Goal: Communication & Community: Answer question/provide support

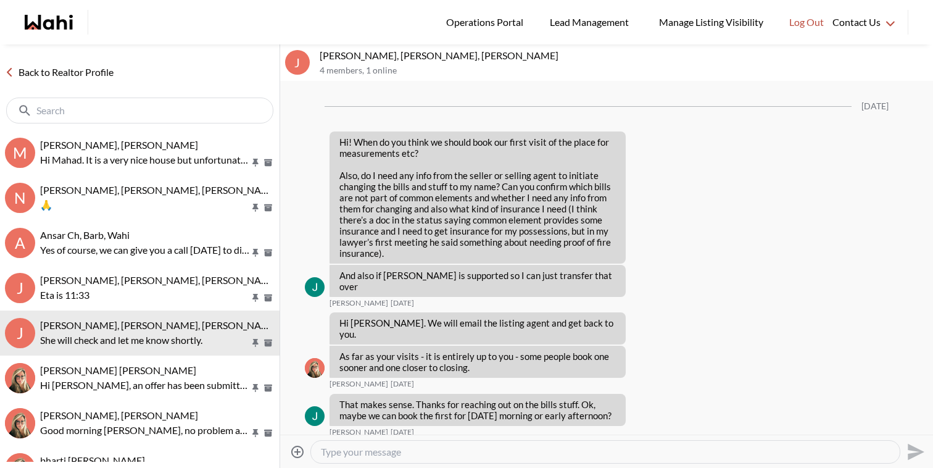
scroll to position [2381, 0]
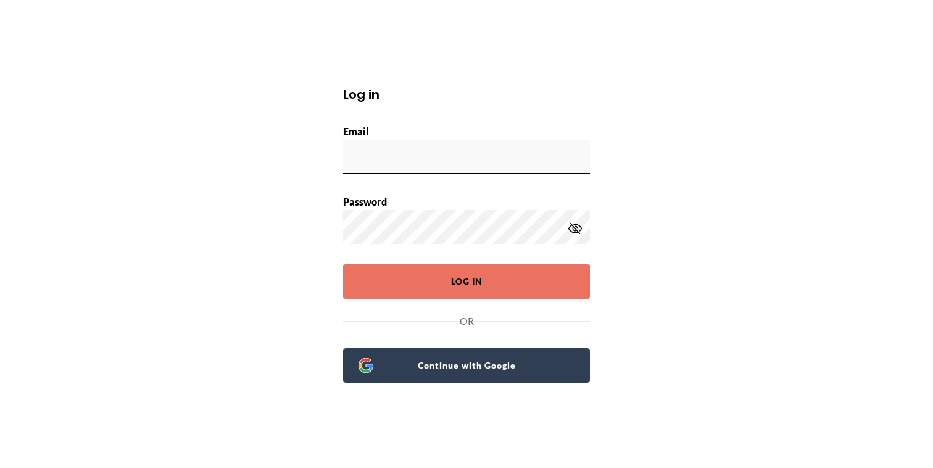
click at [509, 358] on span "Continue with Google" at bounding box center [473, 365] width 201 height 17
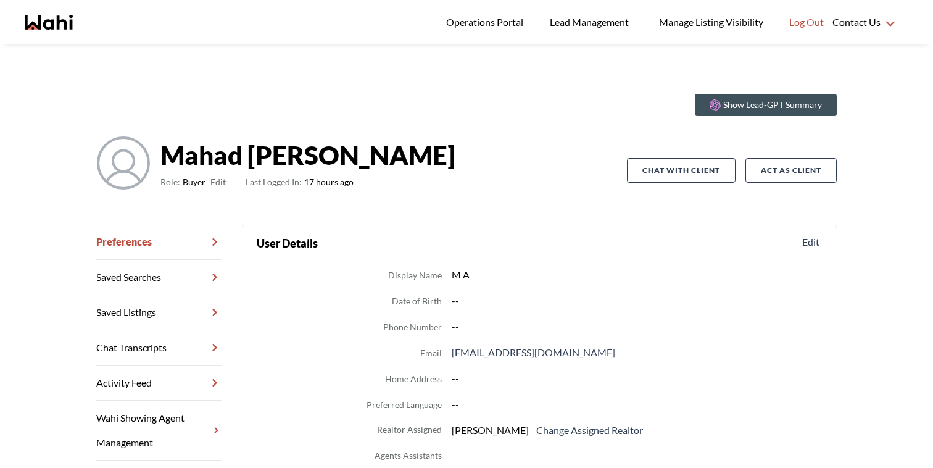
click at [152, 350] on link "Chat Transcripts" at bounding box center [159, 347] width 126 height 35
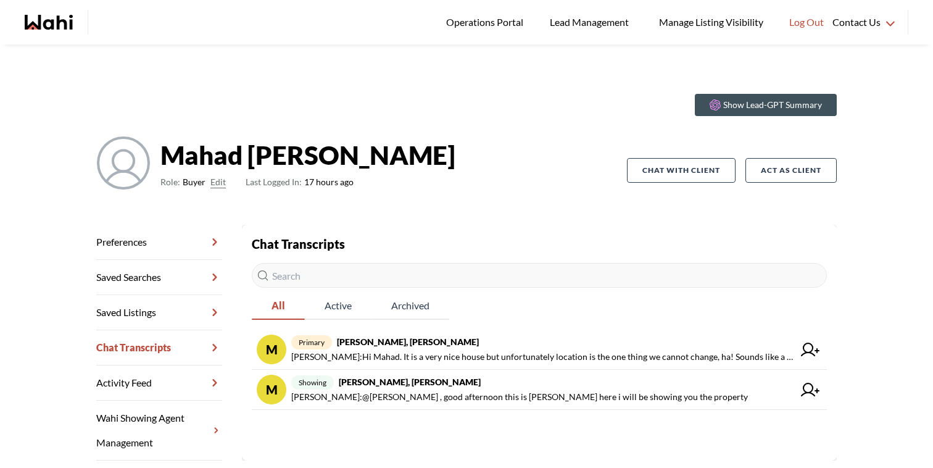
click at [60, 30] on div "main navigation" at bounding box center [64, 22] width 78 height 25
click at [60, 21] on icon "Wahi homepage" at bounding box center [58, 22] width 30 height 15
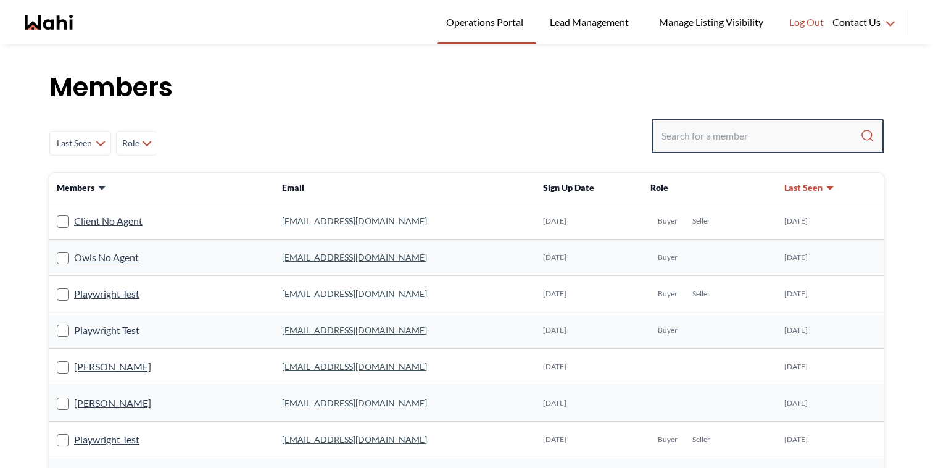
click at [711, 138] on input "Search input" at bounding box center [760, 136] width 199 height 22
type input "faraz"
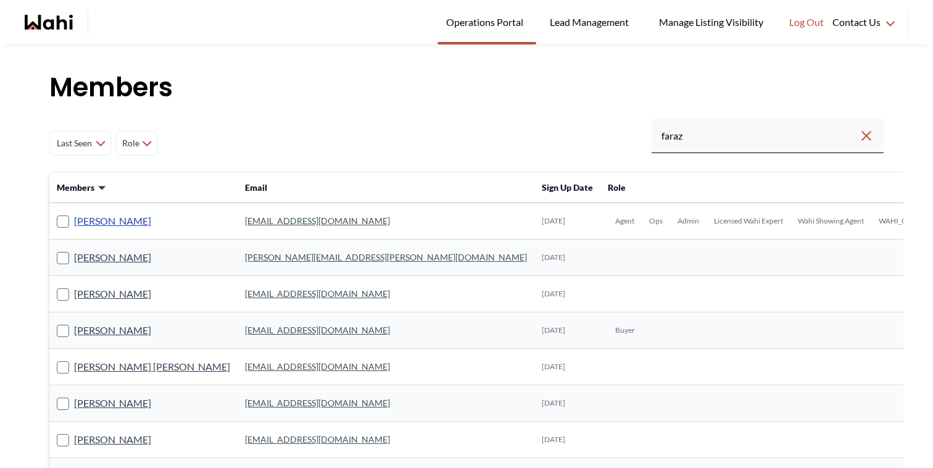
click at [109, 221] on link "Faraz Azam" at bounding box center [112, 221] width 77 height 16
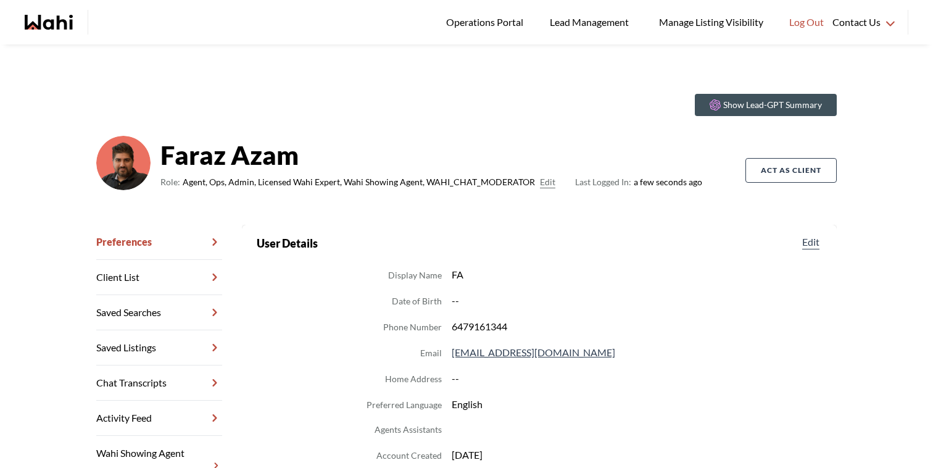
click at [123, 377] on link "Chat Transcripts" at bounding box center [159, 382] width 126 height 35
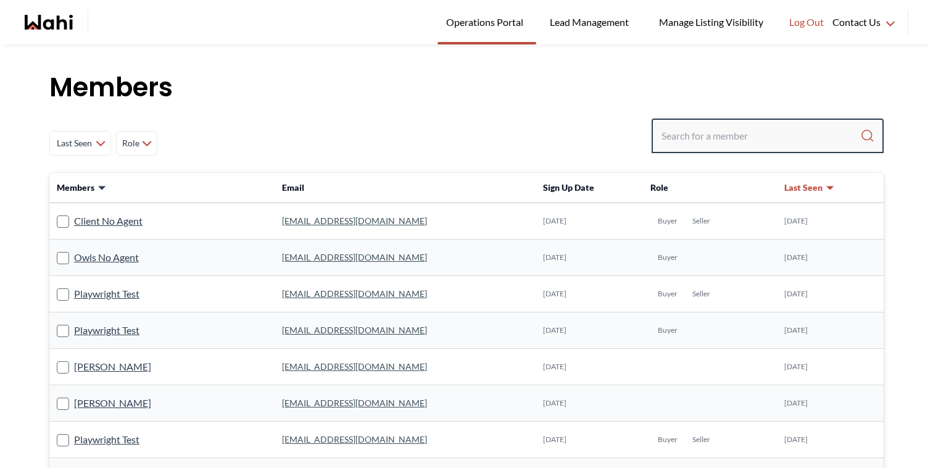
click at [695, 138] on input "Search input" at bounding box center [760, 136] width 199 height 22
type input "barbara funt"
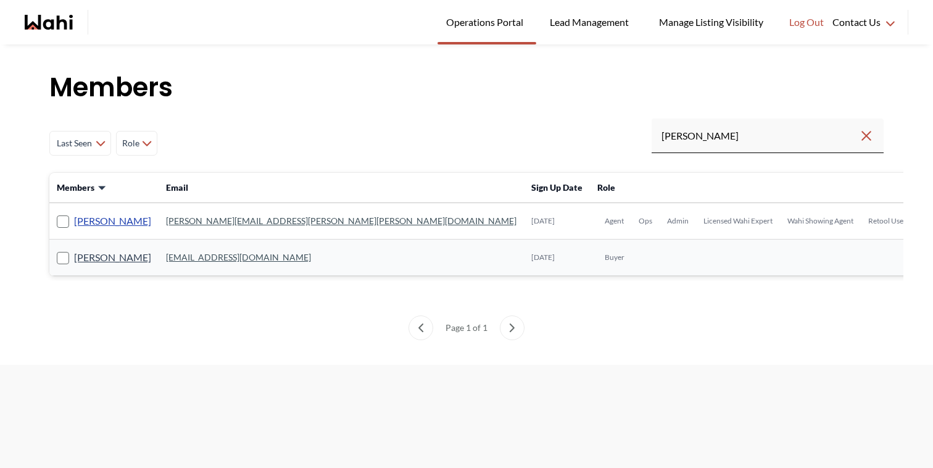
click at [110, 218] on link "[PERSON_NAME]" at bounding box center [112, 221] width 77 height 16
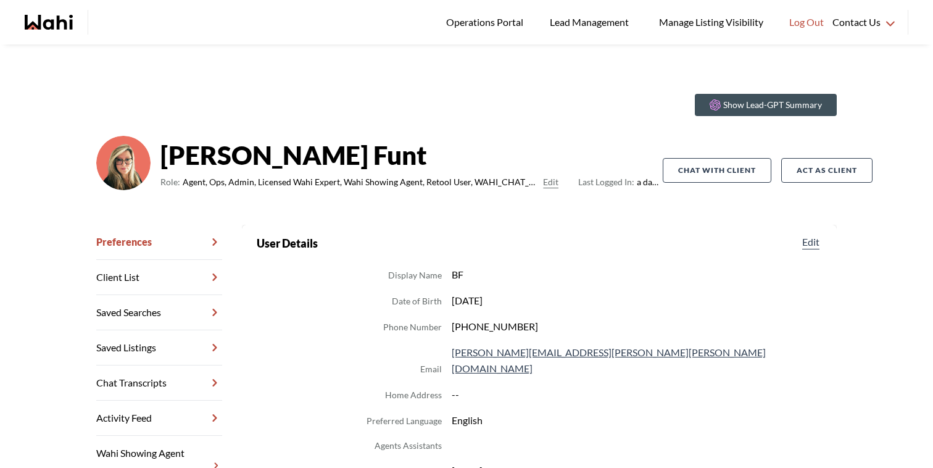
click at [117, 384] on link "Chat Transcripts" at bounding box center [159, 382] width 126 height 35
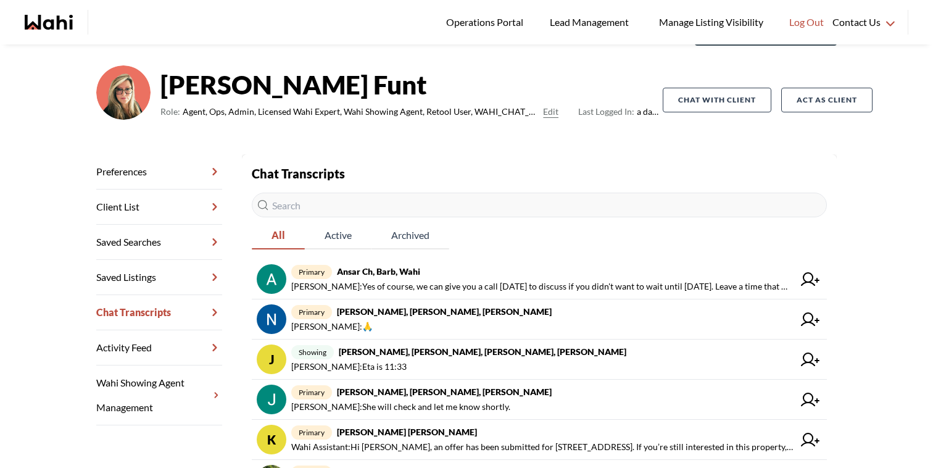
scroll to position [71, 0]
click at [505, 297] on link "primary Ansar Ch, Barb, Wahi Michelle Ryckman : Yes of course, we can give you …" at bounding box center [539, 278] width 575 height 40
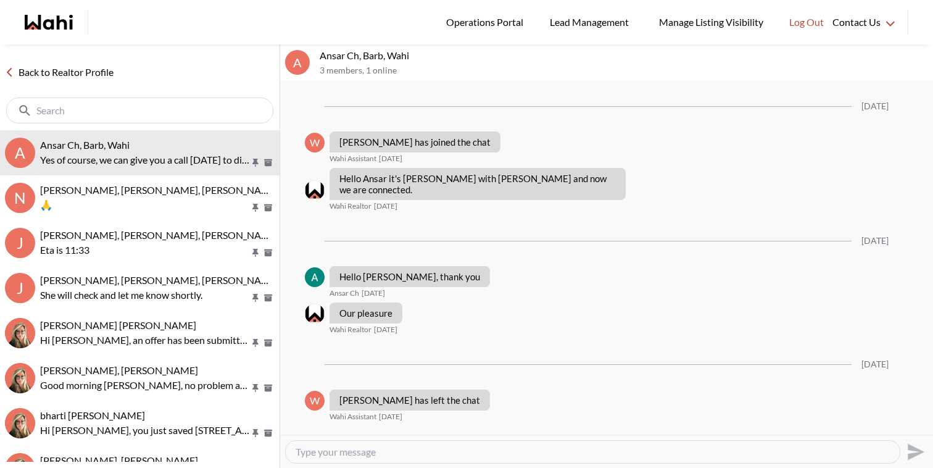
scroll to position [1313, 0]
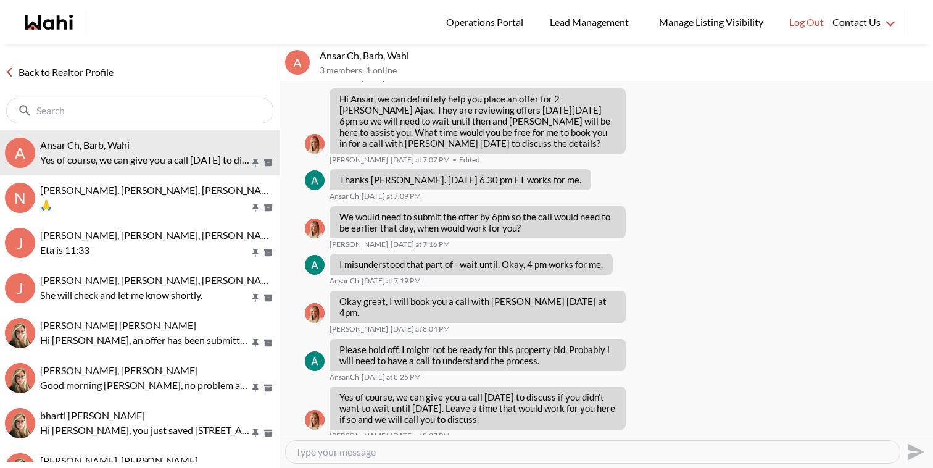
click at [74, 73] on link "Back to Realtor Profile" at bounding box center [59, 72] width 118 height 16
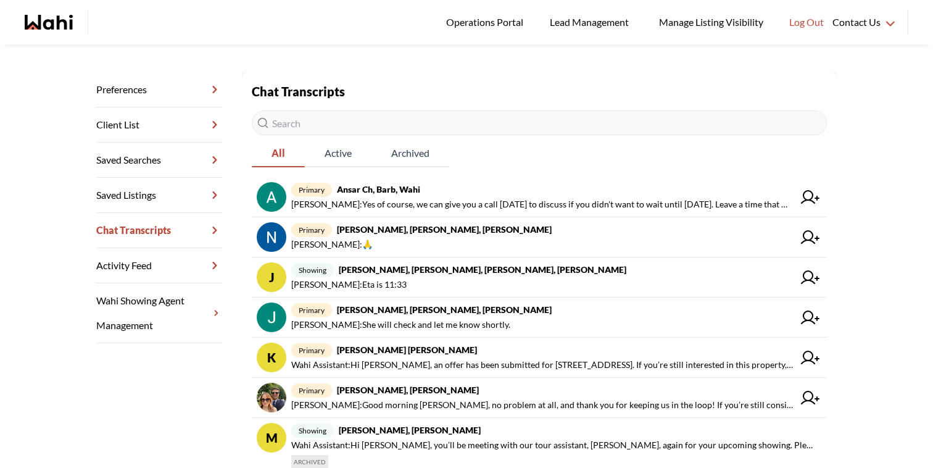
scroll to position [153, 0]
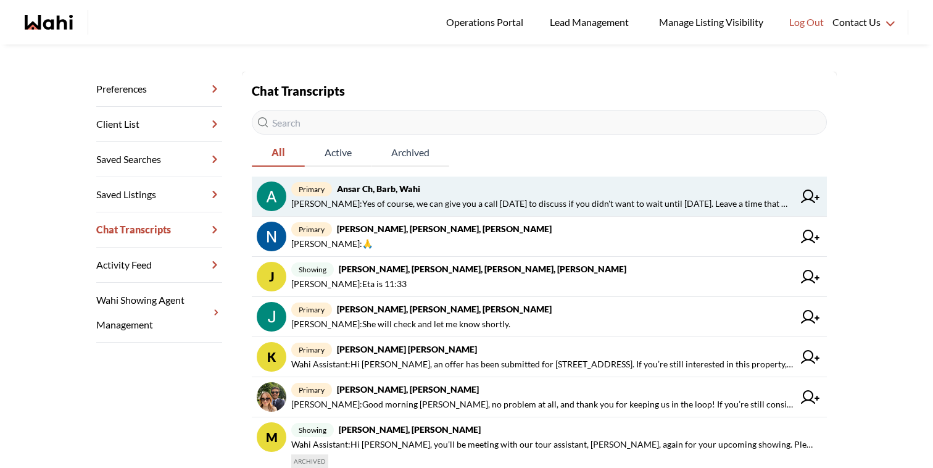
click at [386, 189] on strong "Ansar Ch, Barb, Wahi" at bounding box center [378, 188] width 83 height 10
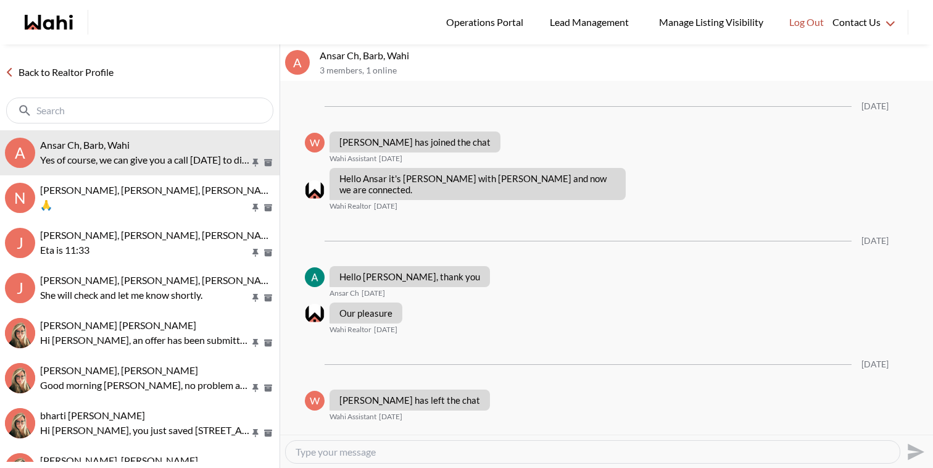
scroll to position [1263, 0]
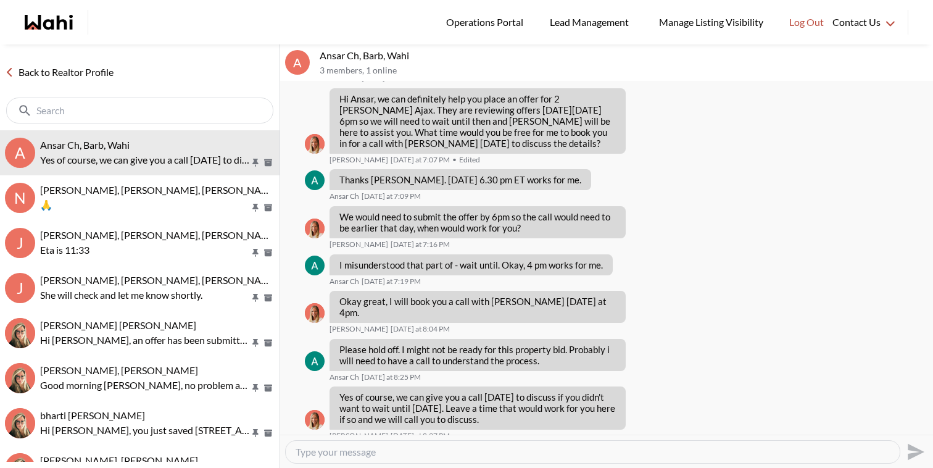
click at [450, 448] on textarea "Type your message" at bounding box center [592, 451] width 594 height 12
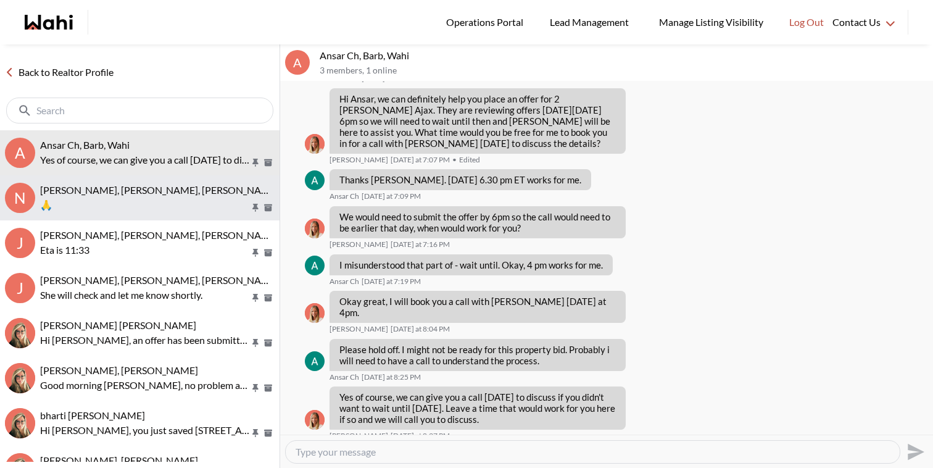
click at [228, 209] on p "🙏" at bounding box center [145, 204] width 210 height 15
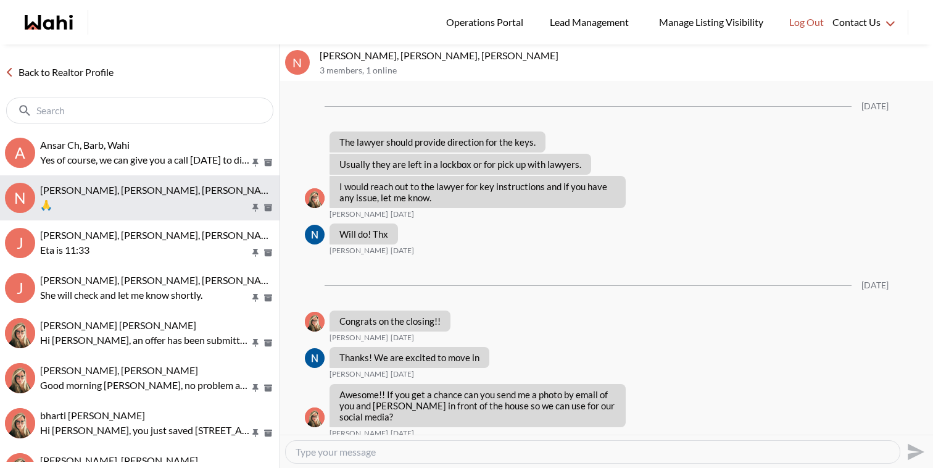
scroll to position [1041, 0]
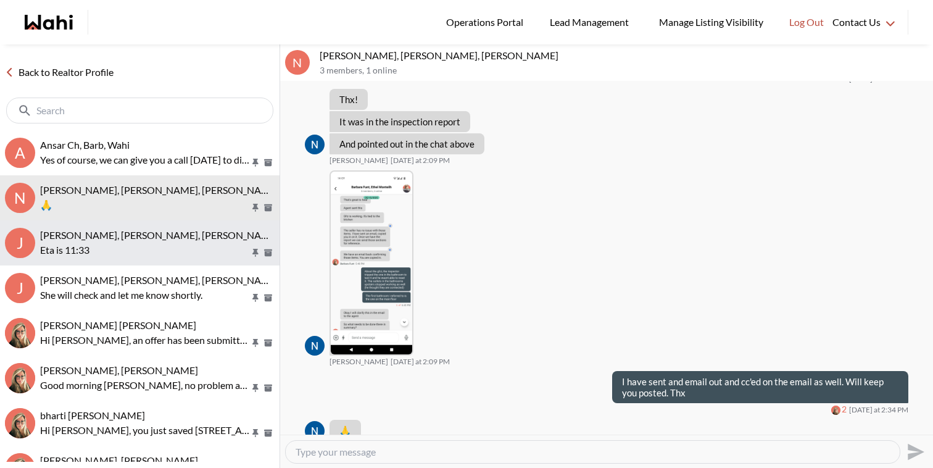
click at [226, 241] on div "Jessica Chen, Aman Muthreja, Rohit, Barbara Eta is 11:33" at bounding box center [157, 243] width 234 height 28
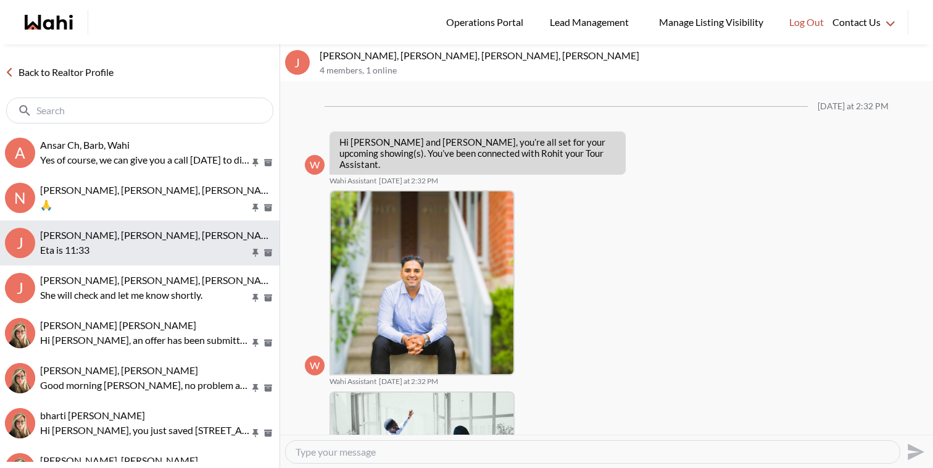
scroll to position [476, 0]
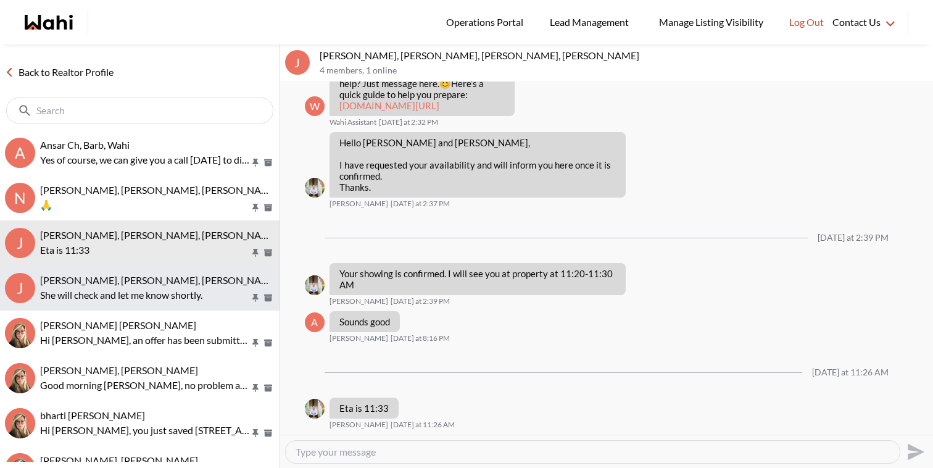
click at [224, 277] on div "[PERSON_NAME], [PERSON_NAME], [PERSON_NAME]" at bounding box center [157, 280] width 234 height 12
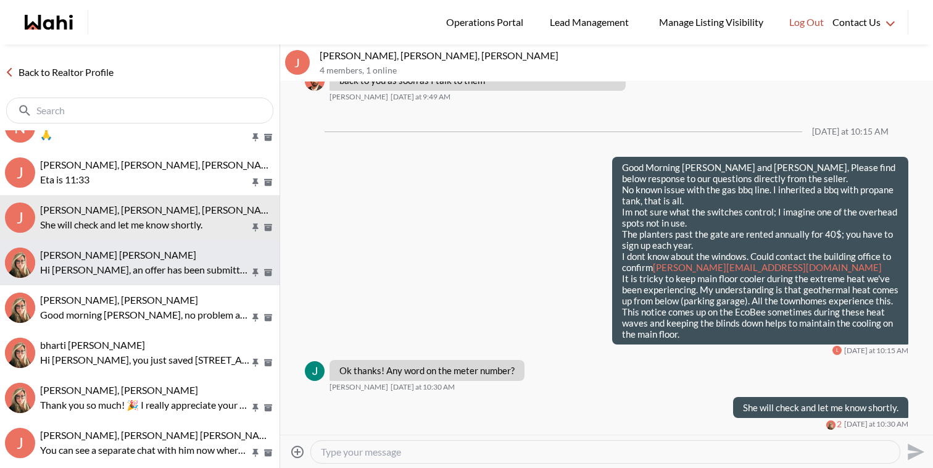
scroll to position [104, 0]
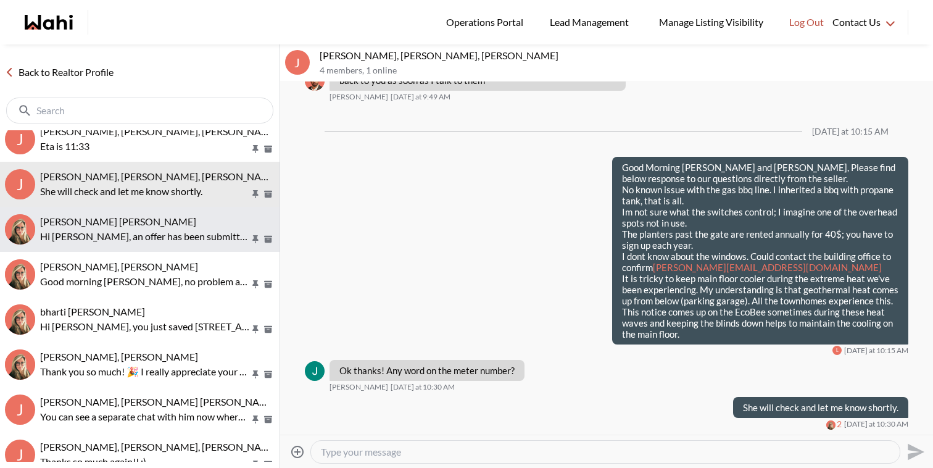
click at [223, 227] on div "Krysten Sousa, Barbara" at bounding box center [157, 221] width 234 height 12
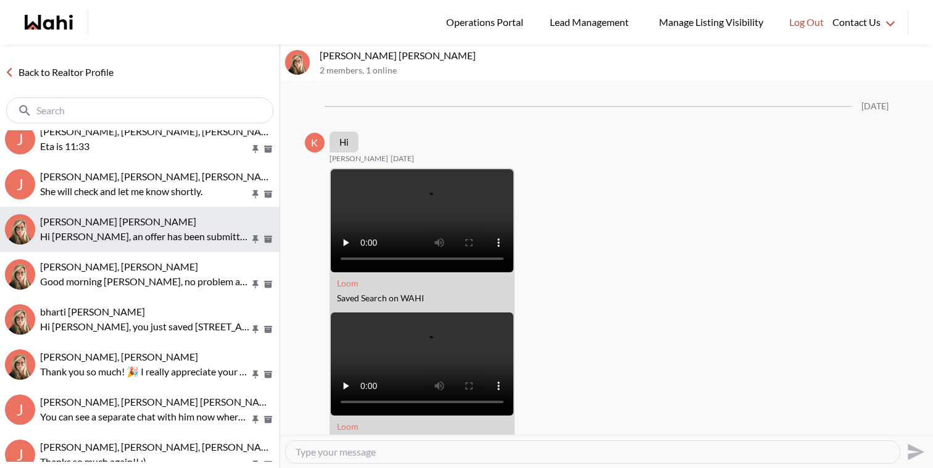
scroll to position [2798, 0]
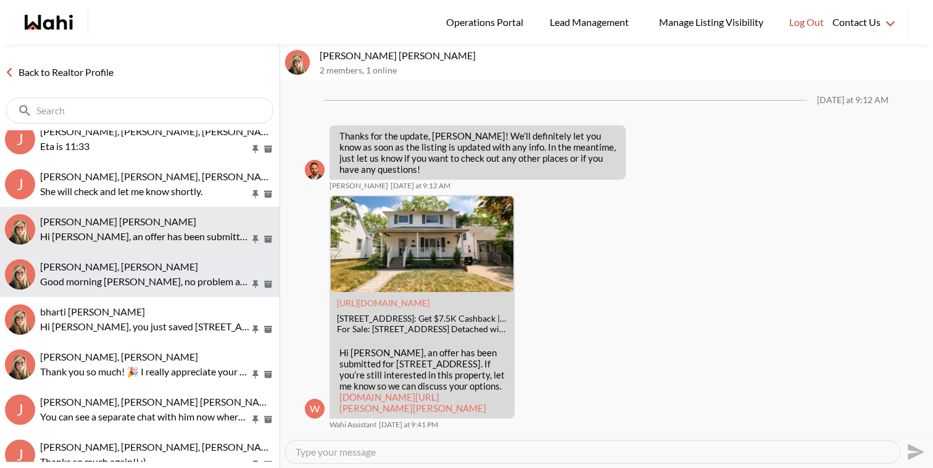
click at [208, 265] on div "Sean Andrade, Barb" at bounding box center [157, 266] width 234 height 12
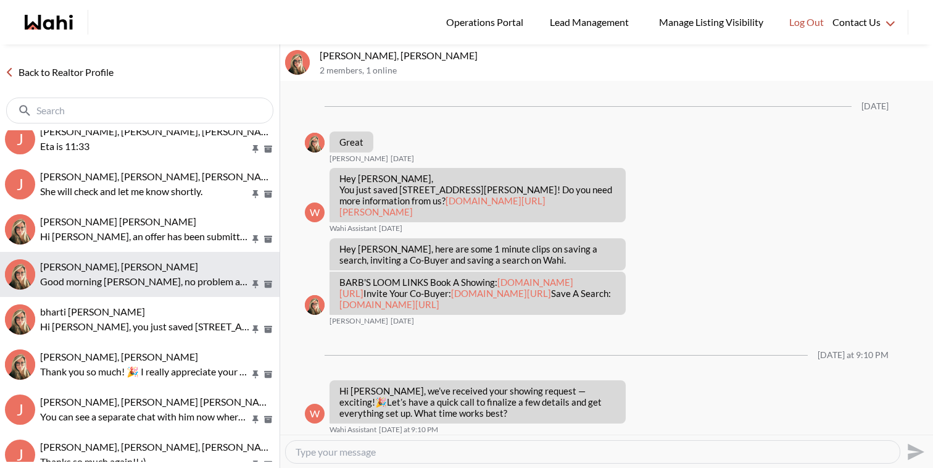
scroll to position [1499, 0]
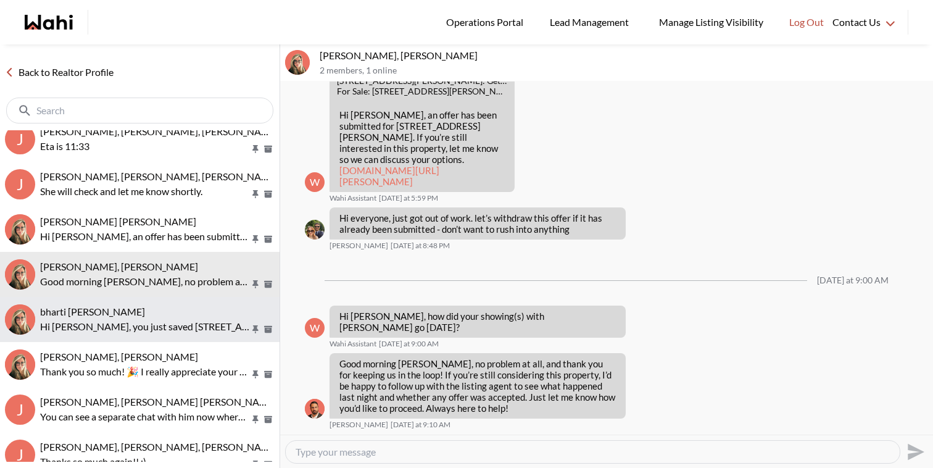
click at [196, 310] on div "bharti goyal, Barbara" at bounding box center [157, 311] width 234 height 12
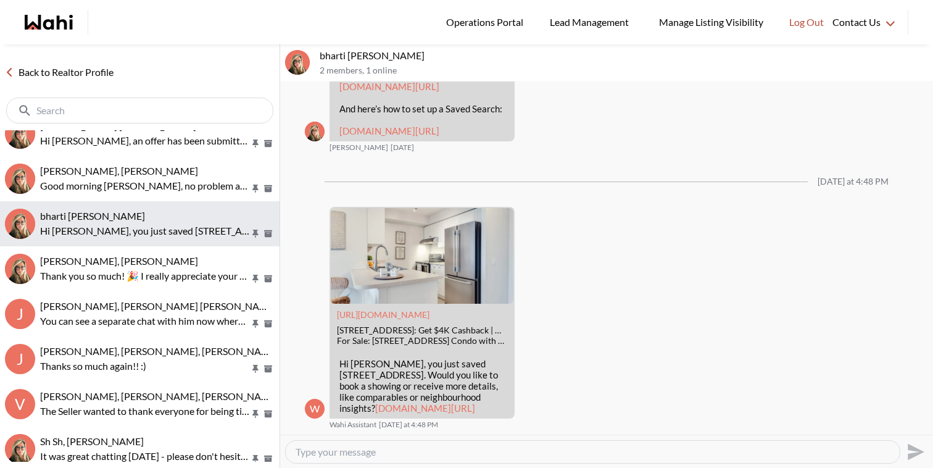
scroll to position [200, 0]
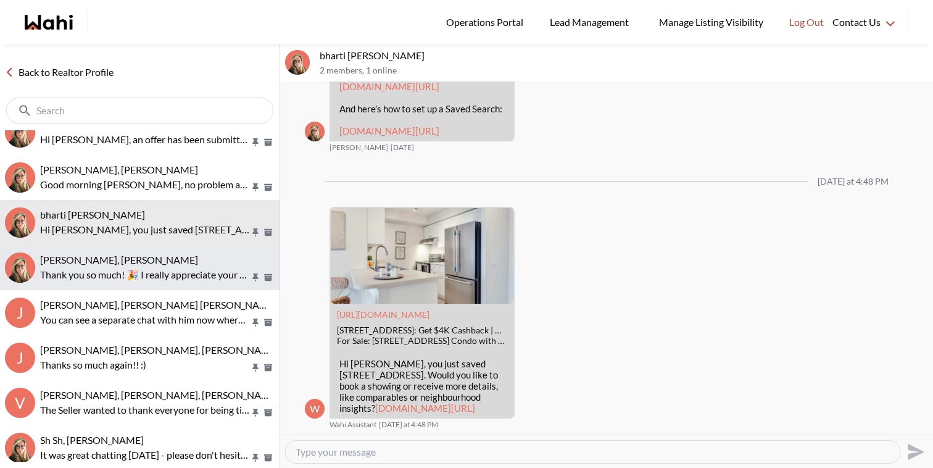
click at [198, 283] on button "Volodymyr Vozniak, Barb Thank you so much! 🎉 I really appreciate your help and …" at bounding box center [139, 267] width 279 height 45
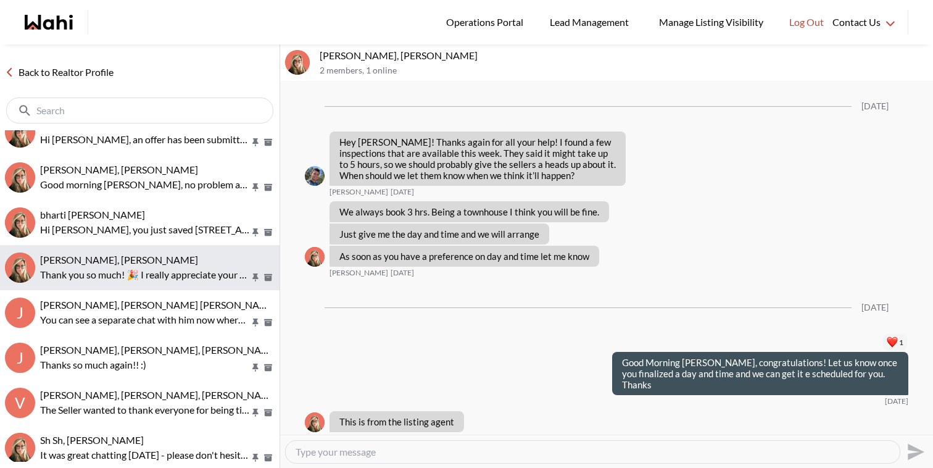
scroll to position [1338, 0]
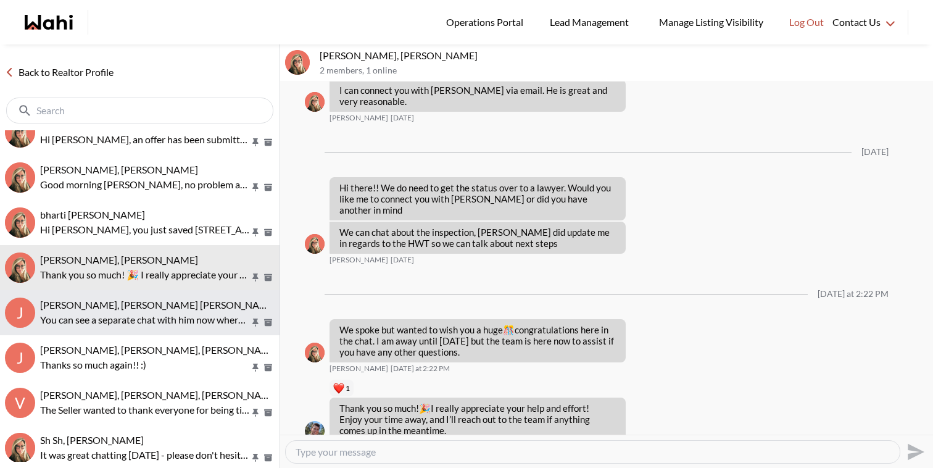
click at [194, 300] on span "Jessica Chen, Aman Muthreja, Barbara" at bounding box center [158, 305] width 237 height 12
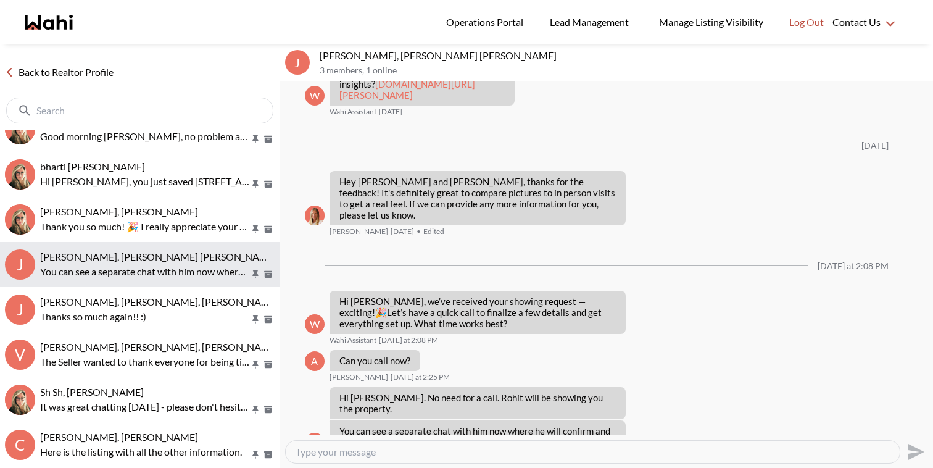
scroll to position [251, 0]
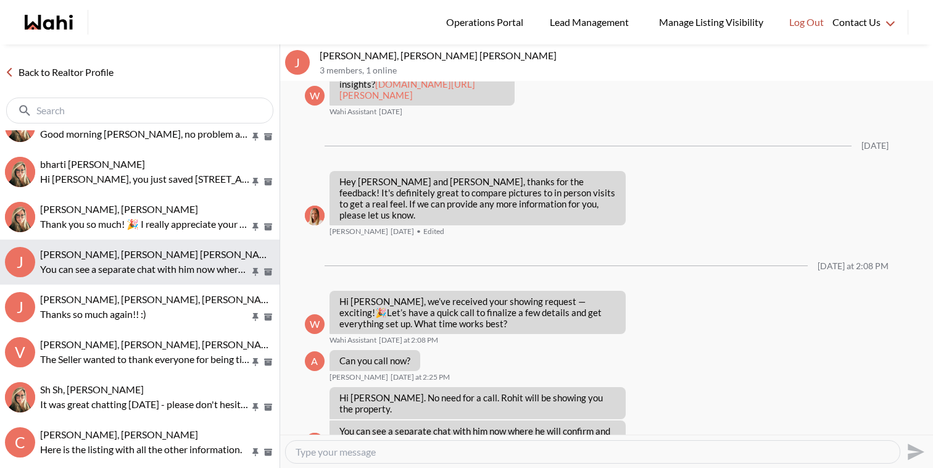
click at [198, 283] on button "J Jessica Chen, Aman Muthreja, Barbara You can see a separate chat with him now…" at bounding box center [139, 261] width 279 height 45
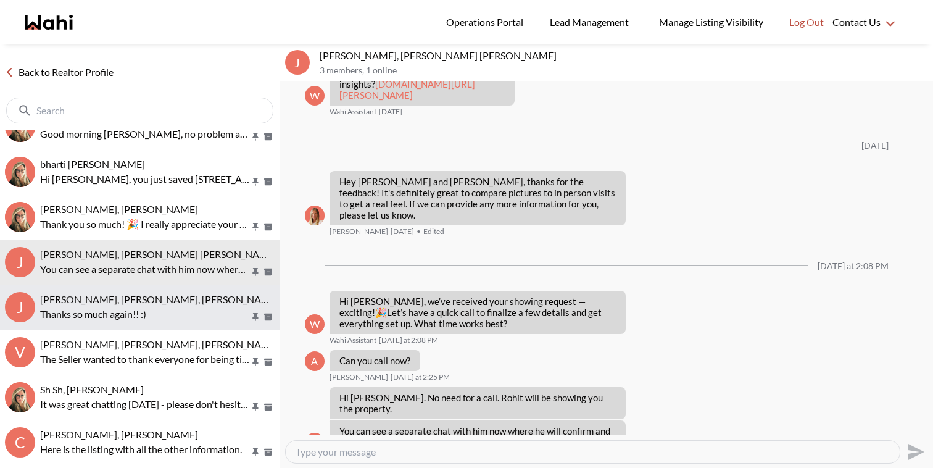
click at [196, 311] on p "Thanks so much again!! :)" at bounding box center [145, 314] width 210 height 15
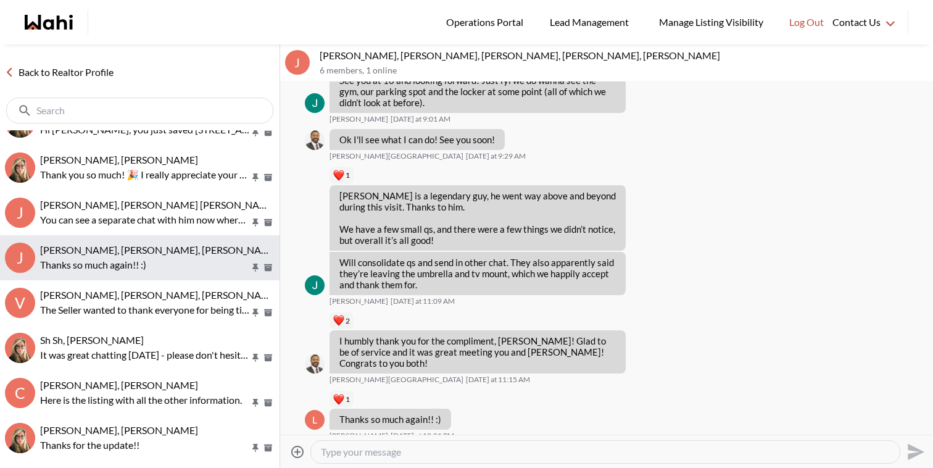
scroll to position [301, 0]
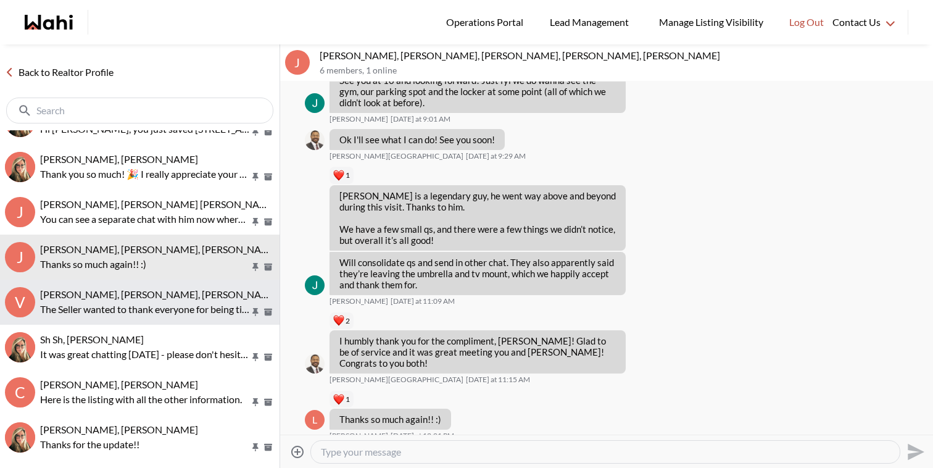
click at [202, 299] on span "[PERSON_NAME], [PERSON_NAME], [PERSON_NAME], [PERSON_NAME]" at bounding box center [200, 294] width 320 height 12
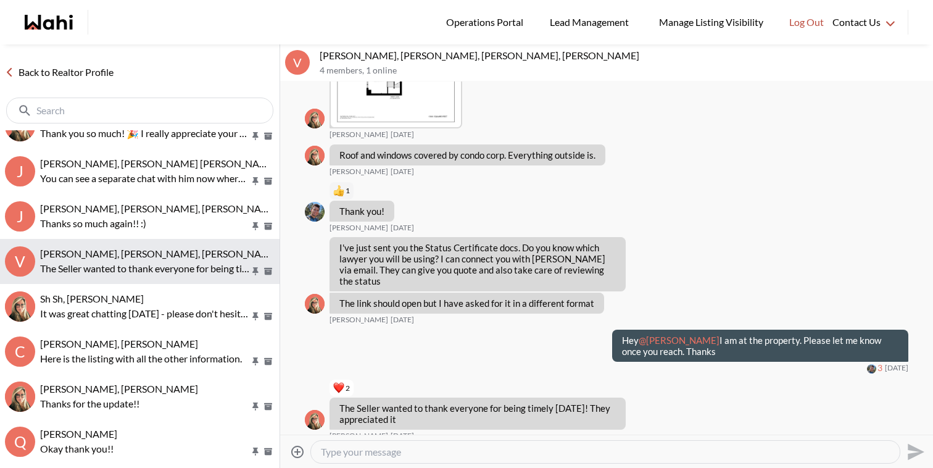
scroll to position [347, 0]
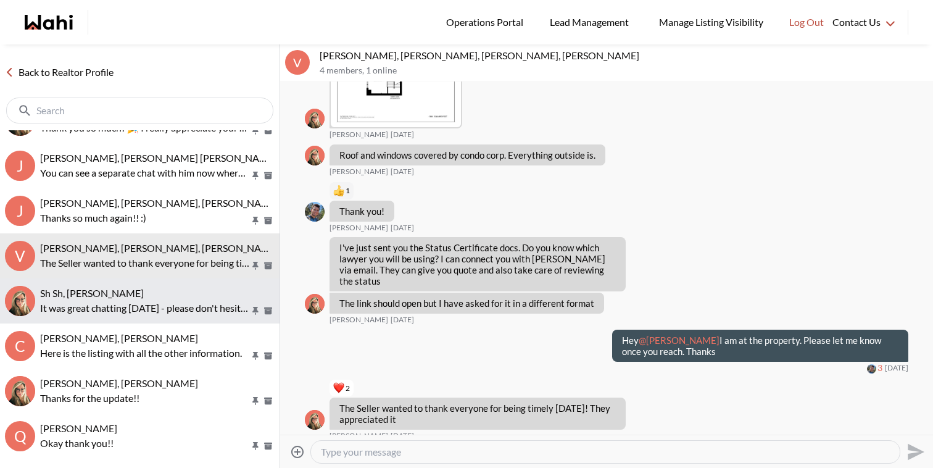
click at [204, 296] on div "Sh Sh, Barbara" at bounding box center [157, 293] width 234 height 12
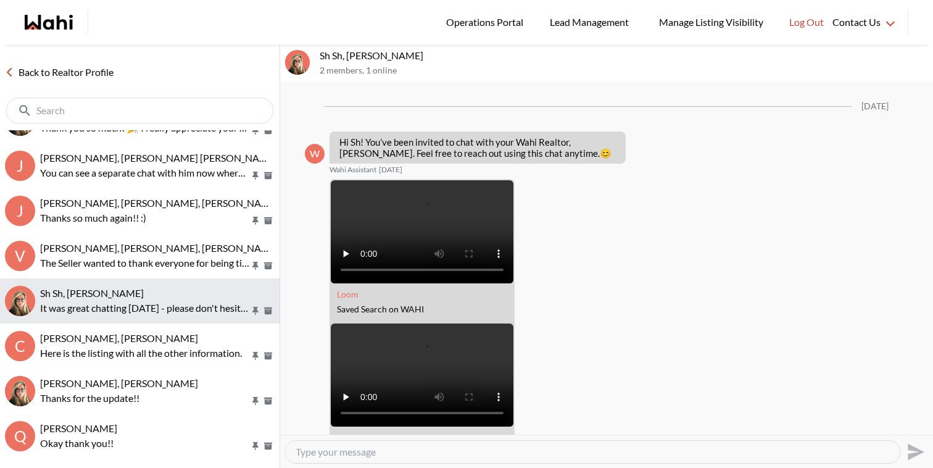
scroll to position [238, 0]
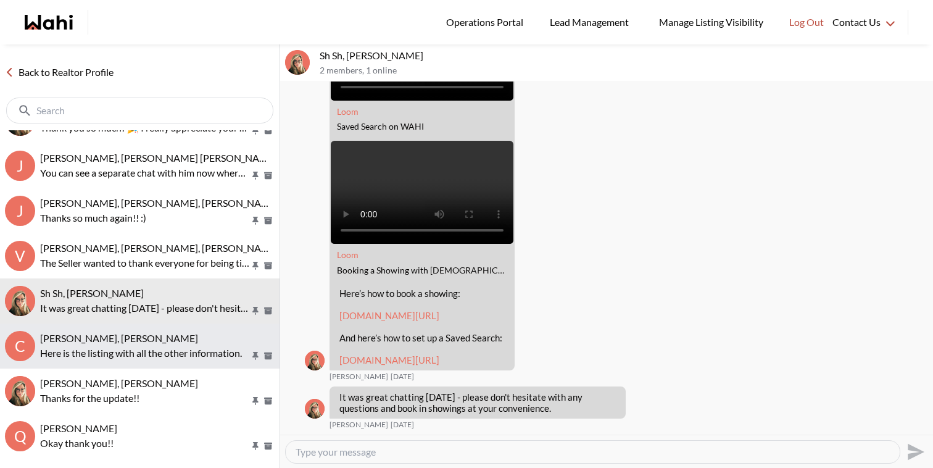
click at [202, 330] on button "C Carla Kabbabe, Faraz, Barb Here is the listing with all the other information." at bounding box center [139, 345] width 279 height 45
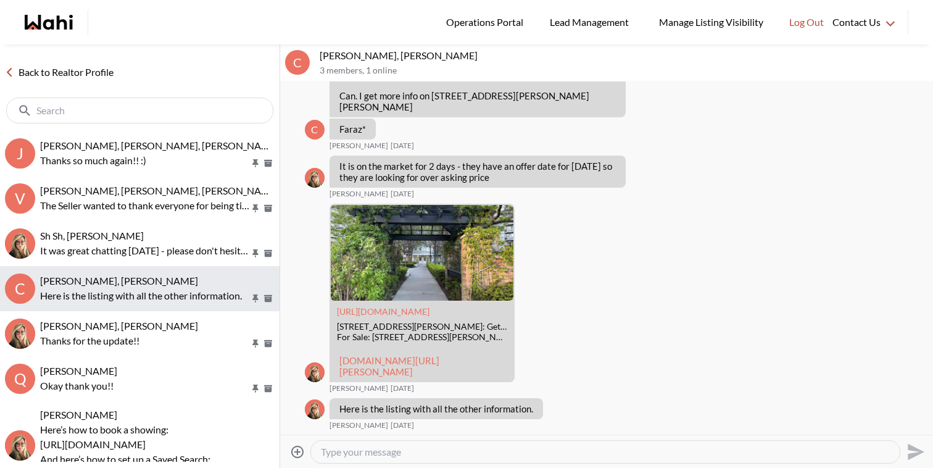
scroll to position [409, 0]
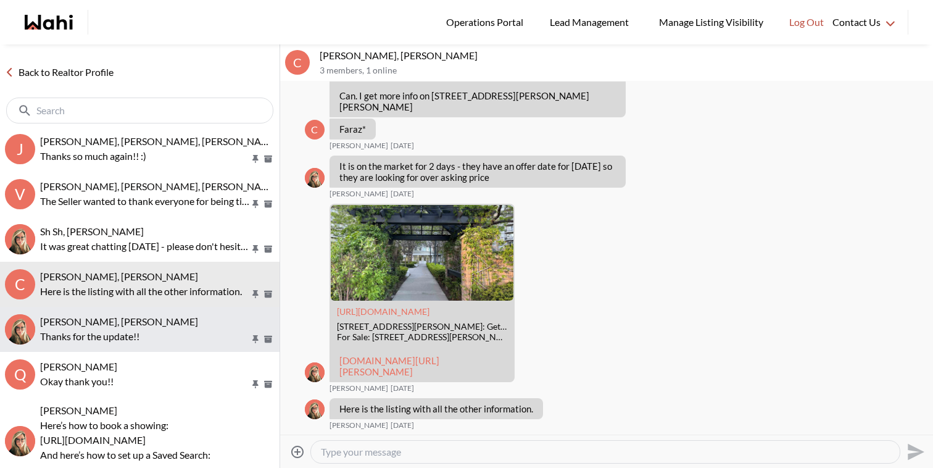
click at [214, 331] on p "Thanks for the update!!" at bounding box center [145, 336] width 210 height 15
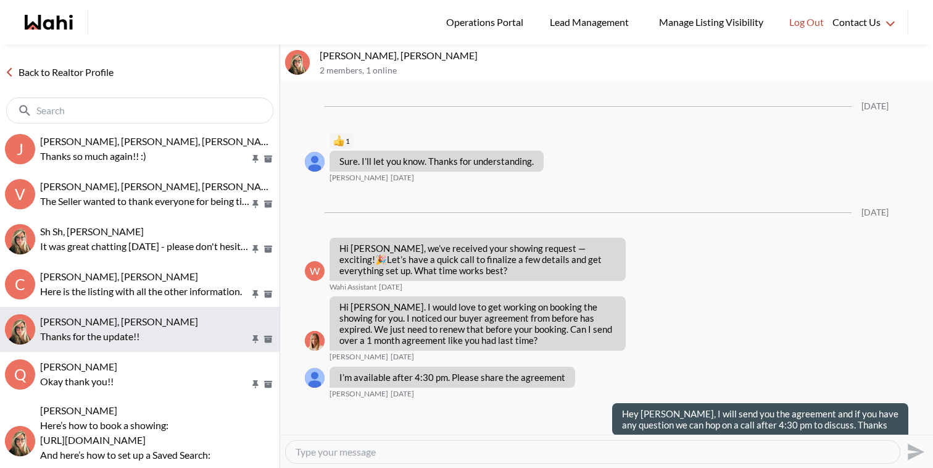
scroll to position [1849, 0]
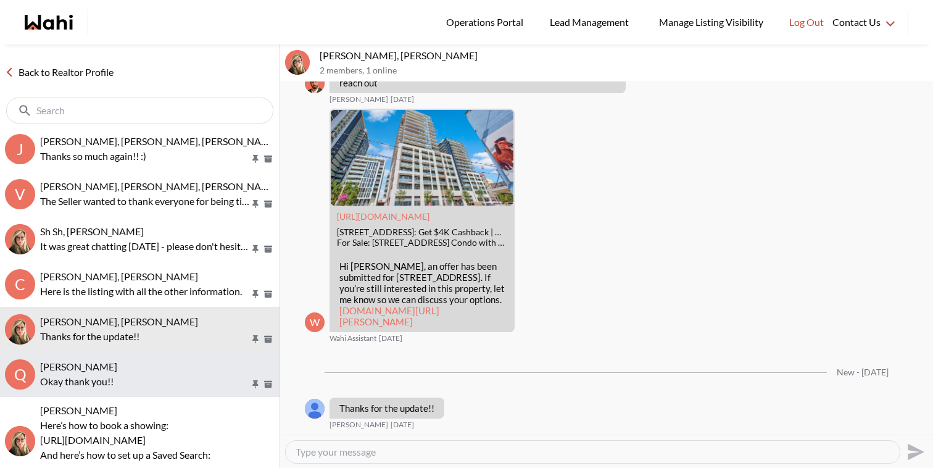
click at [207, 374] on p "Okay thank you!!" at bounding box center [145, 381] width 210 height 15
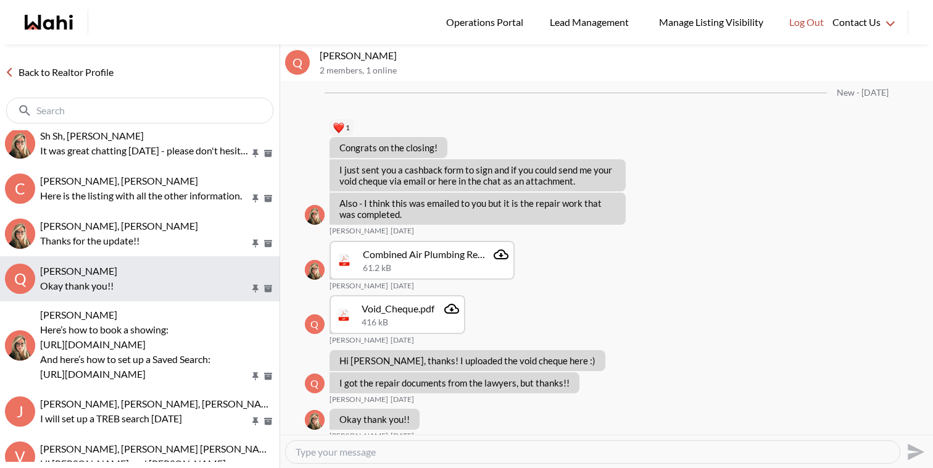
scroll to position [521, 0]
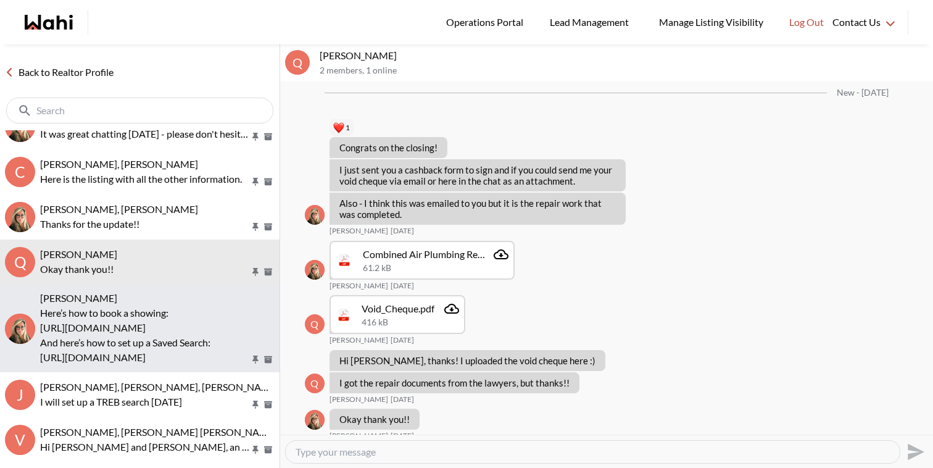
click at [222, 334] on p "https://www.loom.com/share/97a21afd93034776aed811439910dbb1?sid=a34c7731-4645-4…" at bounding box center [145, 327] width 210 height 15
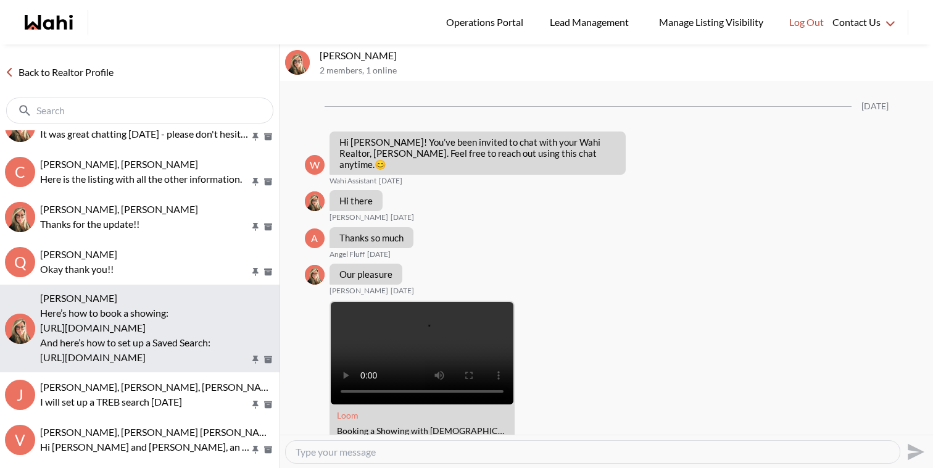
scroll to position [300, 0]
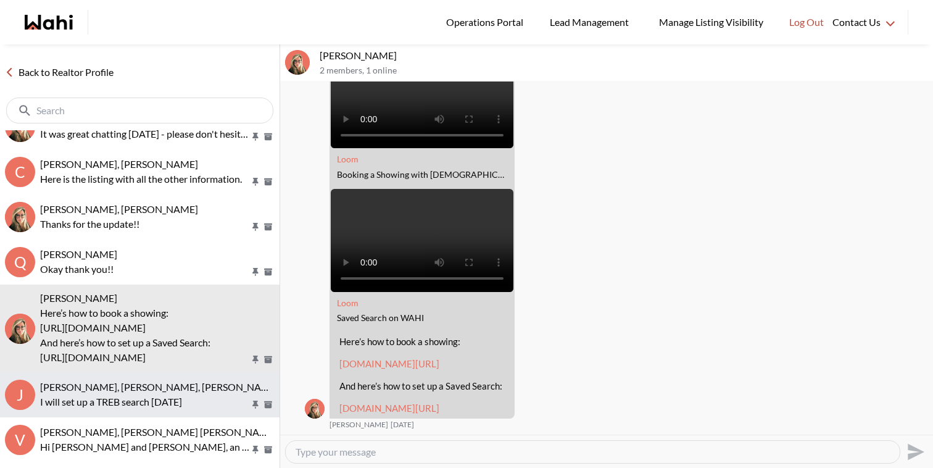
click at [218, 386] on div "Julian Haldenby, Benna W, Barb" at bounding box center [157, 387] width 234 height 12
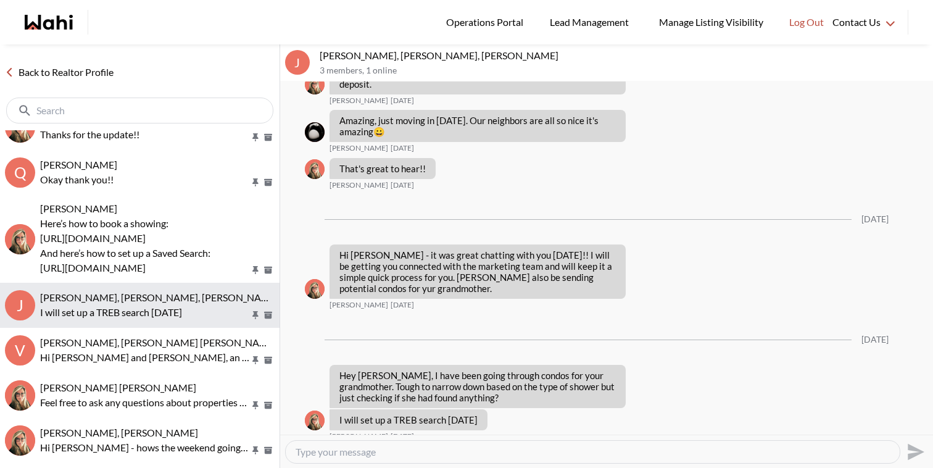
scroll to position [622, 0]
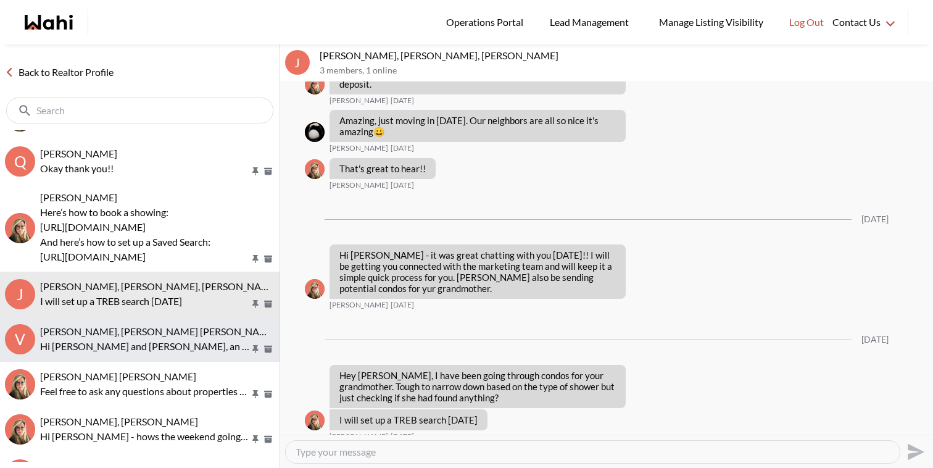
click at [230, 340] on p "Hi Victoria and Dylan, an offer has been submitted for 1041 Kipling Ave, Toront…" at bounding box center [145, 346] width 210 height 15
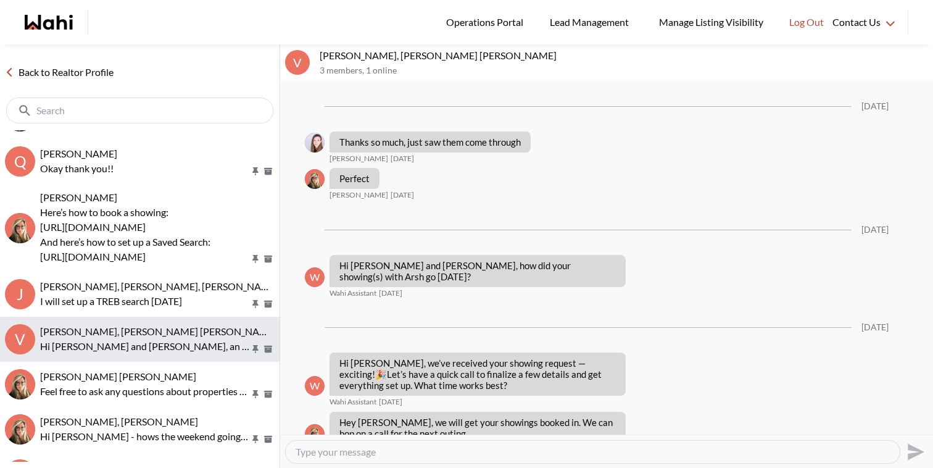
scroll to position [1967, 0]
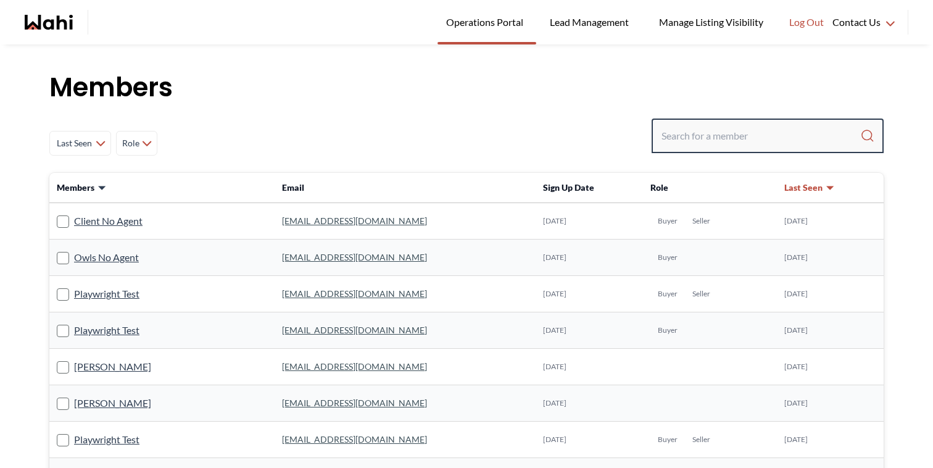
click at [719, 128] on input "Search input" at bounding box center [760, 136] width 199 height 22
type input "[PERSON_NAME]"
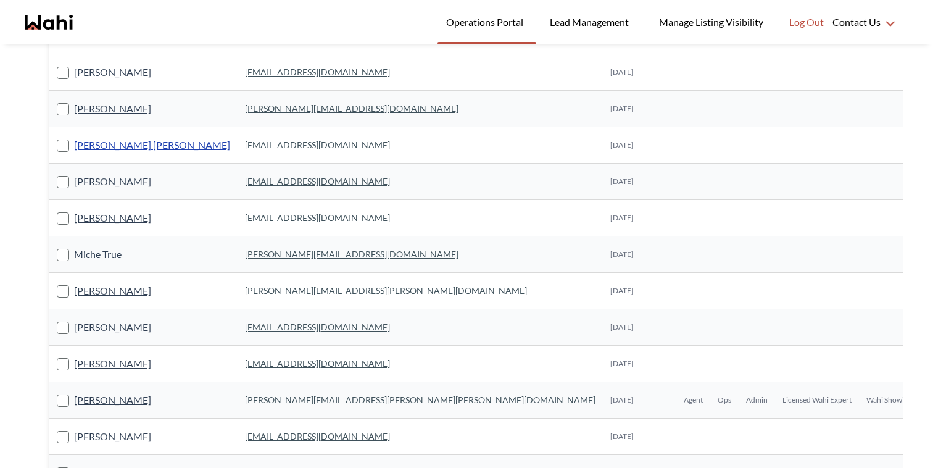
scroll to position [150, 0]
click at [124, 397] on link "[PERSON_NAME]" at bounding box center [112, 398] width 77 height 16
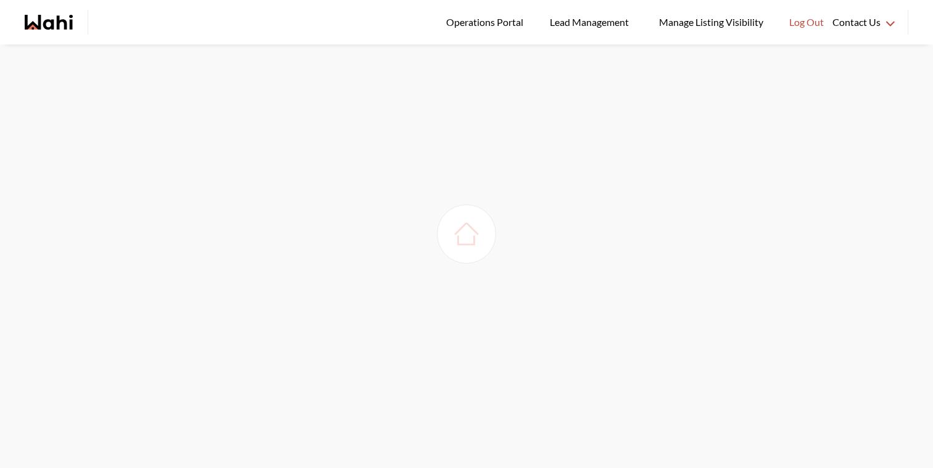
scroll to position [44, 0]
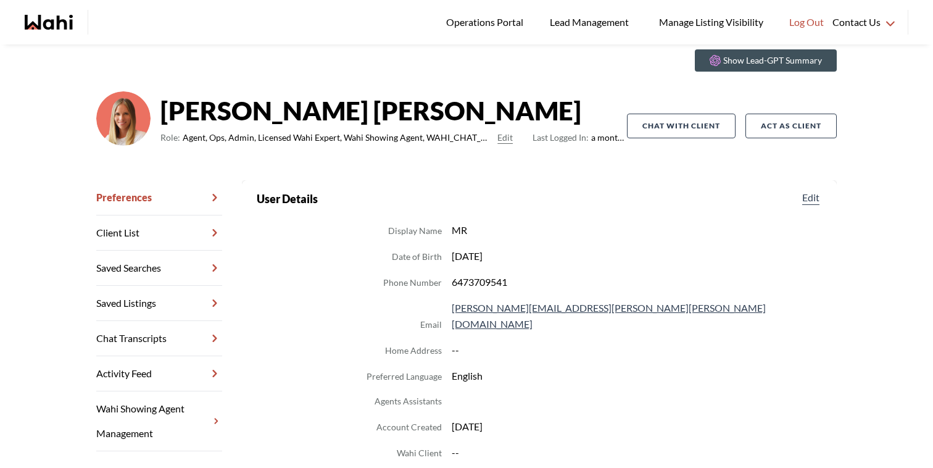
click at [143, 336] on link "Chat Transcripts" at bounding box center [159, 338] width 126 height 35
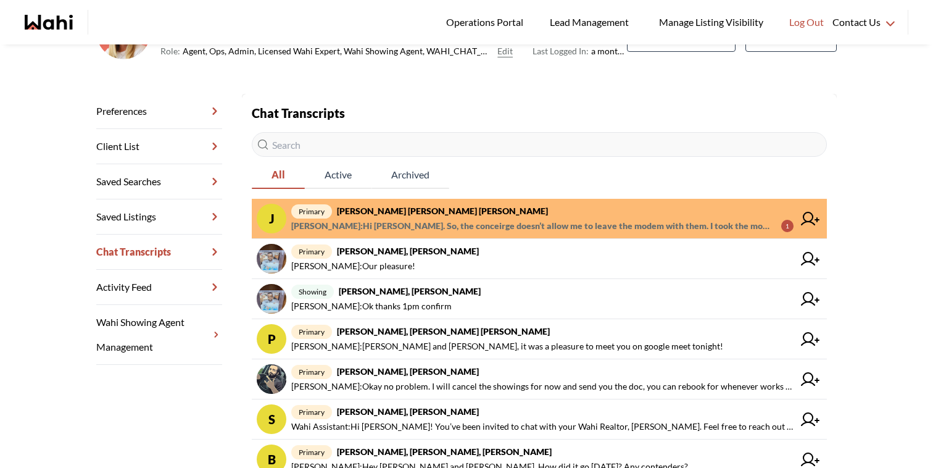
scroll to position [136, 0]
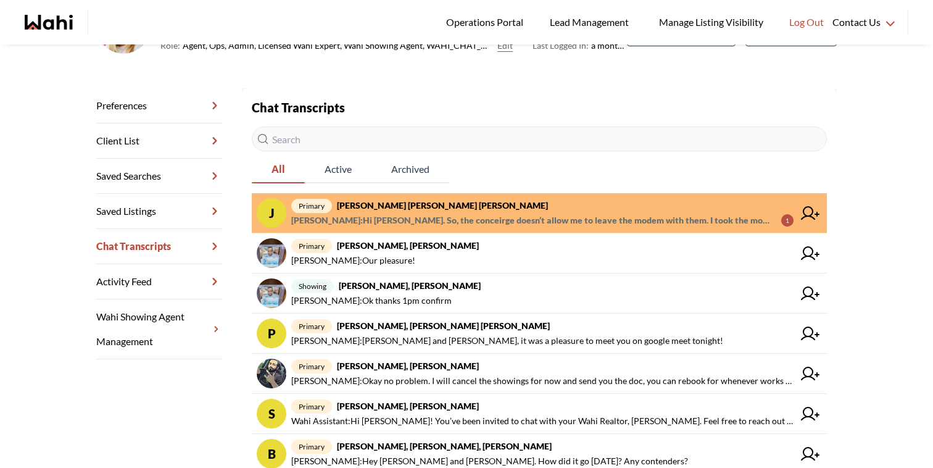
click at [510, 213] on span "Jerose Agunod : Hi Michelle. So, the conceirge doesn’t allow me to leave the mo…" at bounding box center [531, 220] width 480 height 15
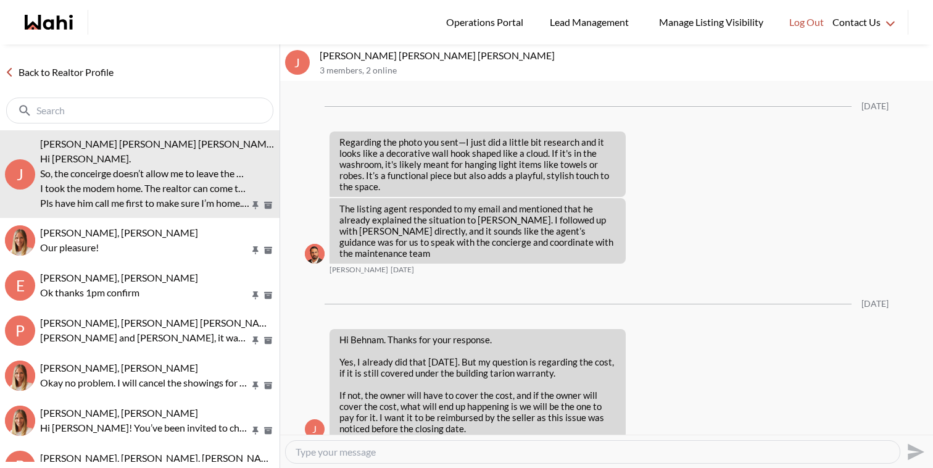
scroll to position [1512, 0]
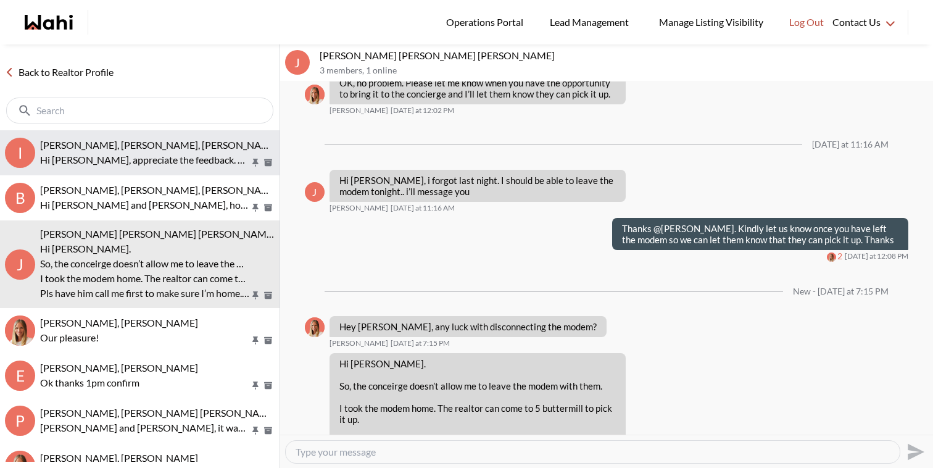
click at [145, 151] on div "[PERSON_NAME], [PERSON_NAME], [PERSON_NAME], [PERSON_NAME]" at bounding box center [157, 145] width 234 height 12
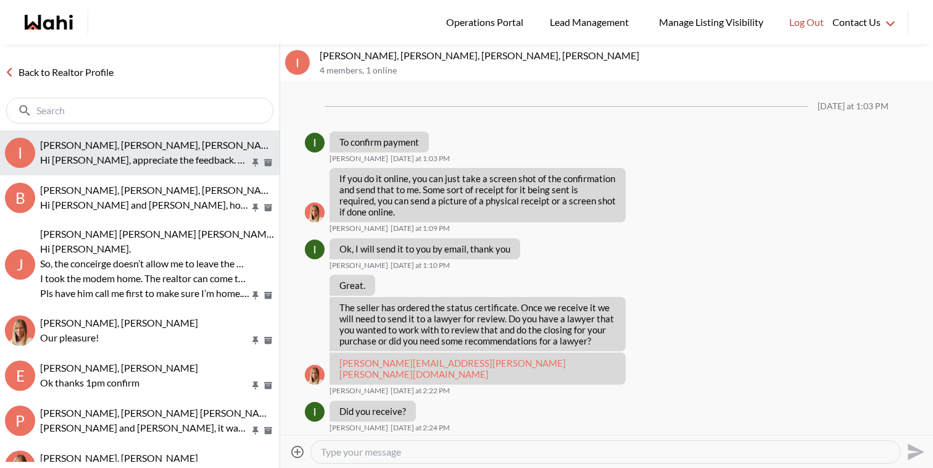
scroll to position [1158, 0]
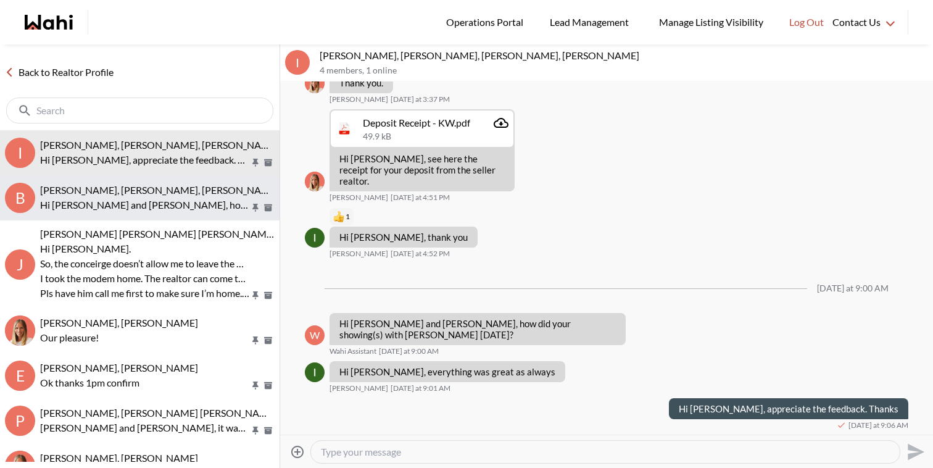
click at [147, 190] on span "Bill Bowen, Sandra Gavinchuk, Michelle" at bounding box center [159, 190] width 239 height 12
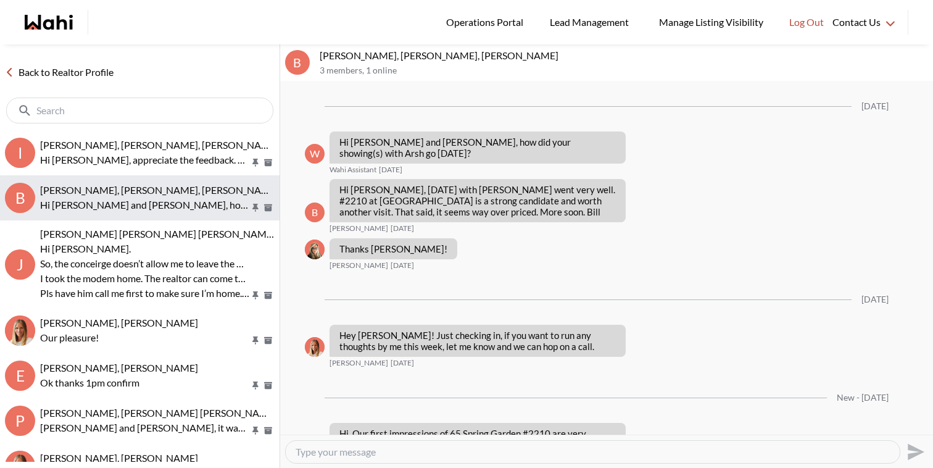
scroll to position [1490, 0]
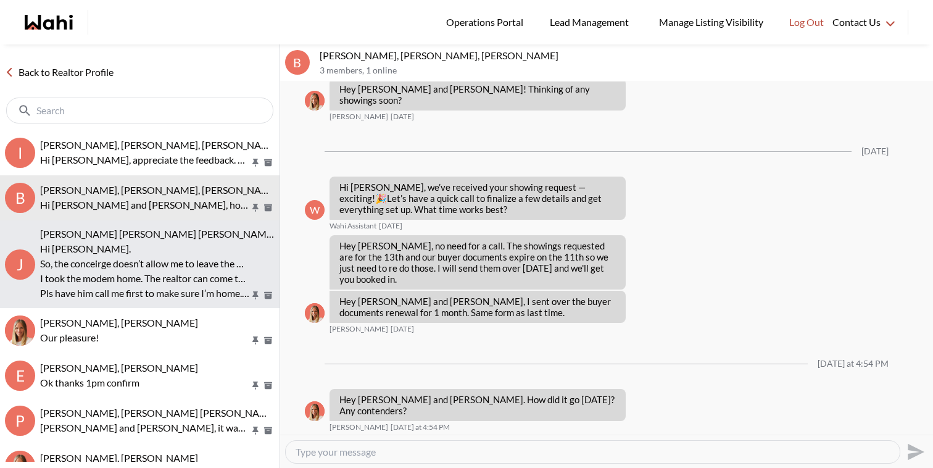
click at [156, 242] on p "Hi Michelle." at bounding box center [145, 248] width 210 height 15
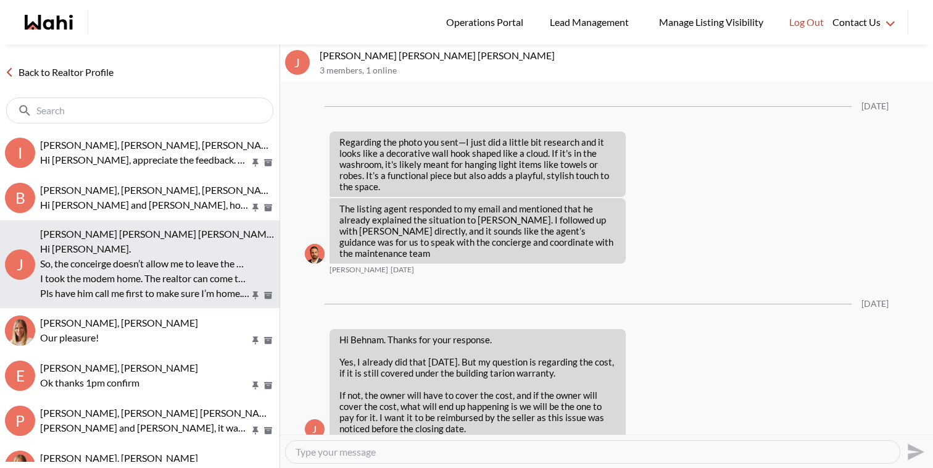
scroll to position [1462, 0]
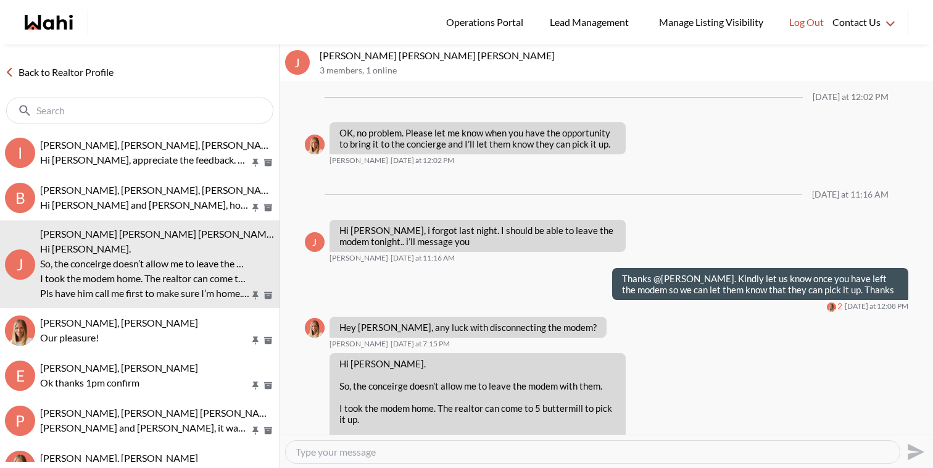
click at [360, 455] on textarea "Type your message" at bounding box center [592, 451] width 594 height 12
type textarea "Hi Jerose, I will rely the message to them and let you know. Thanks"
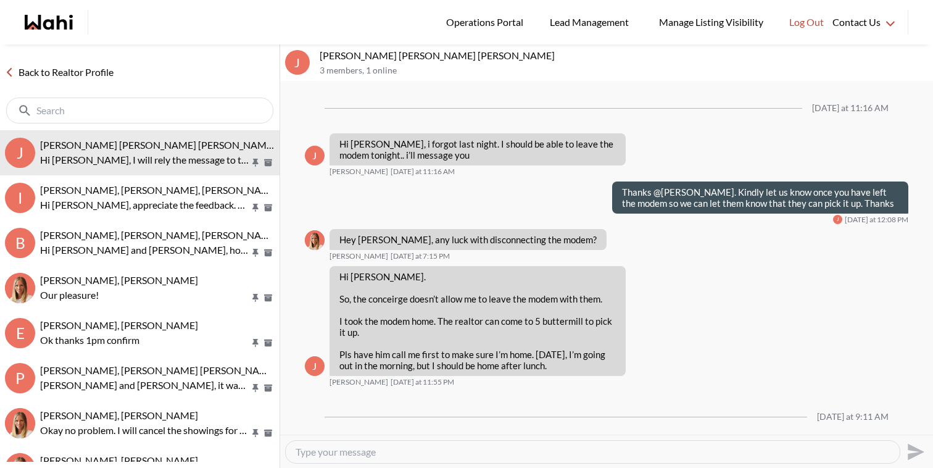
scroll to position [1548, 0]
drag, startPoint x: 330, startPoint y: 340, endPoint x: 350, endPoint y: 340, distance: 20.4
click at [350, 377] on span "Jerose Agunod" at bounding box center [358, 382] width 59 height 10
copy span "Jerose"
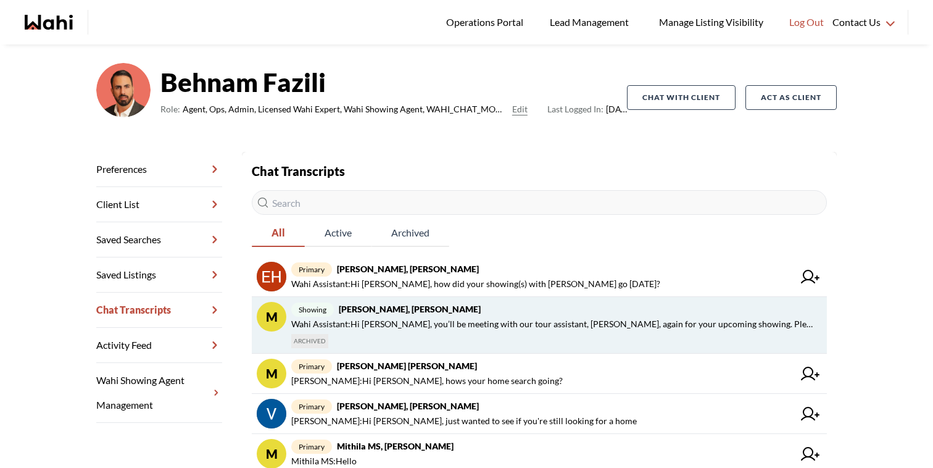
scroll to position [187, 0]
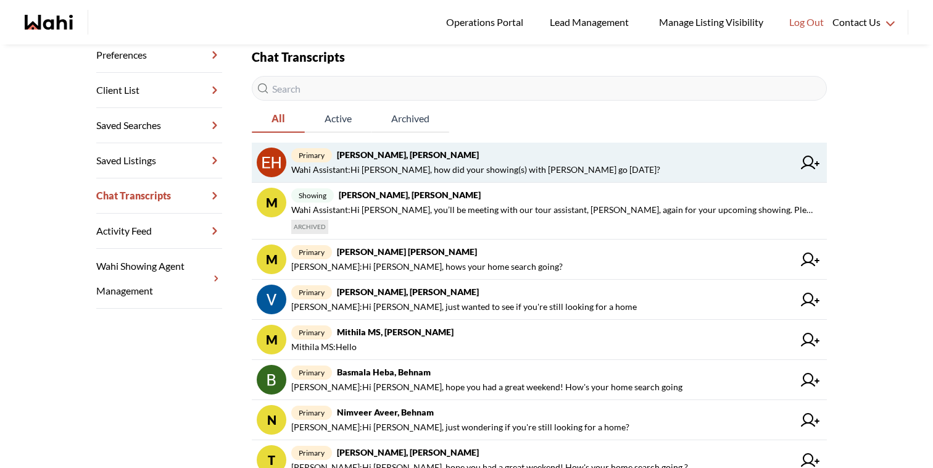
click at [437, 157] on span "primary Erik Alarcon, Behnam" at bounding box center [542, 154] width 502 height 15
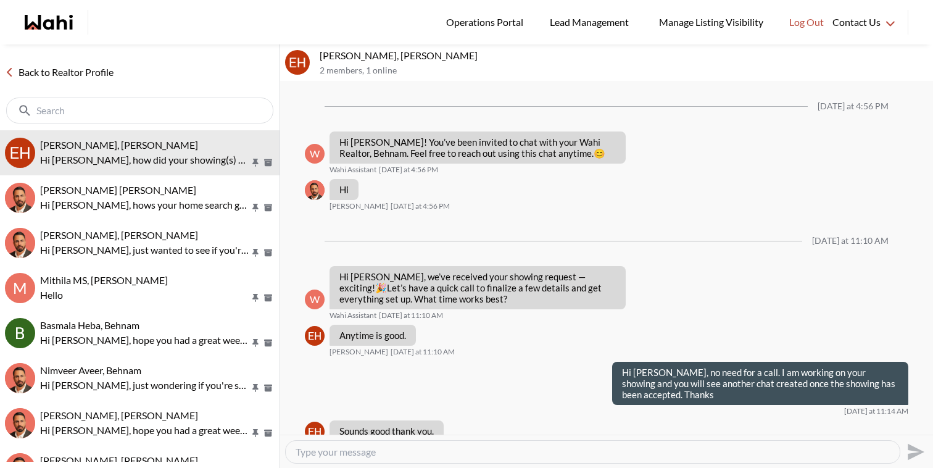
scroll to position [977, 0]
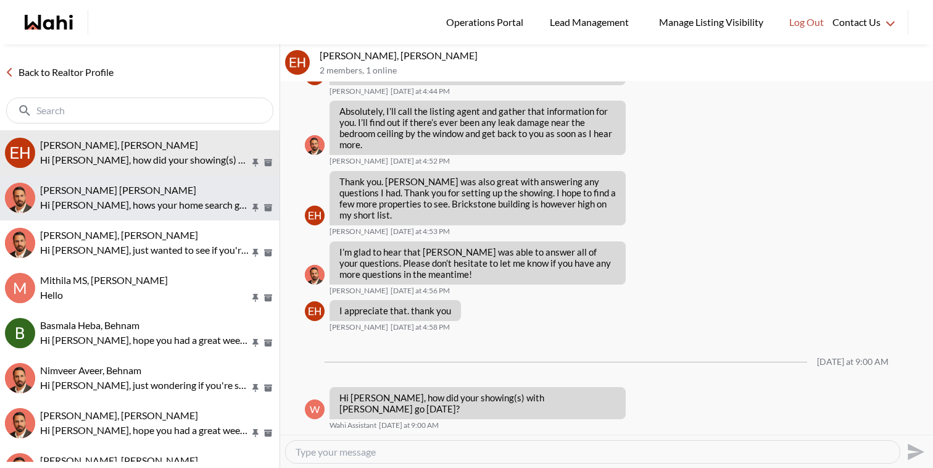
click at [199, 212] on button "Muhammad Ali Zaheer, Behnam Hi Muhammad, hows your home search going?" at bounding box center [139, 197] width 279 height 45
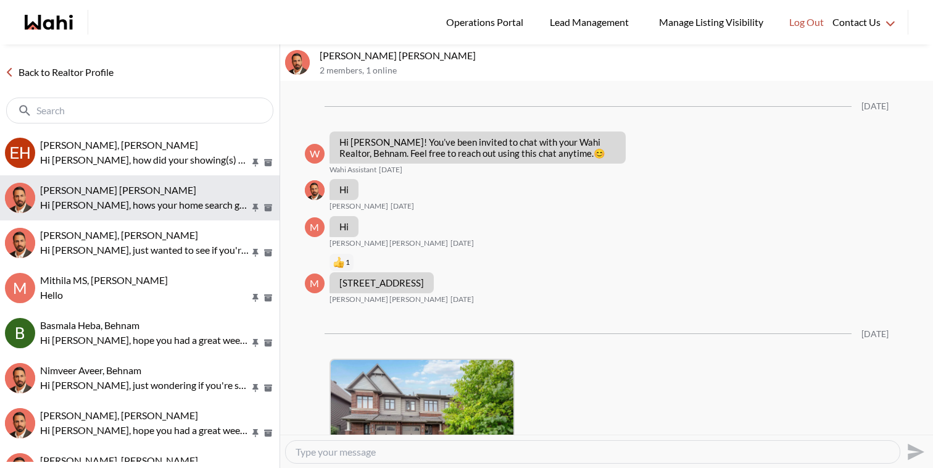
scroll to position [721, 0]
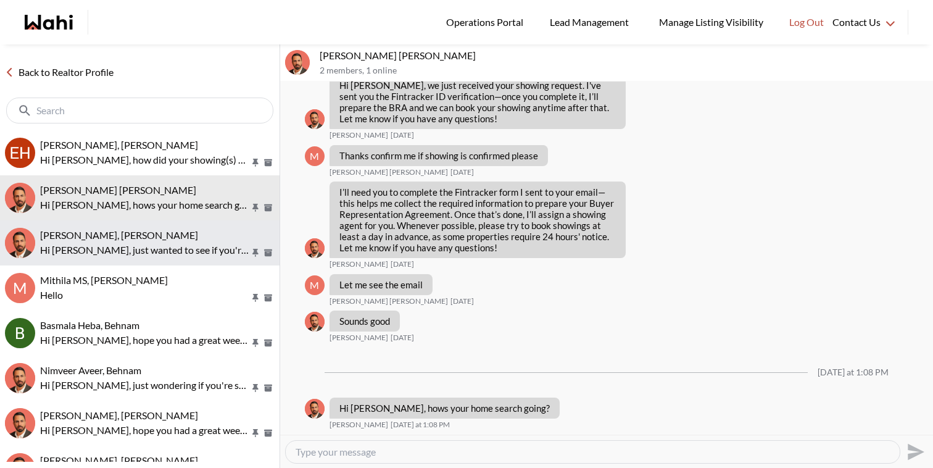
click at [195, 246] on p "Hi Victoria, just wanted to see if you're still looking for a home" at bounding box center [145, 249] width 210 height 15
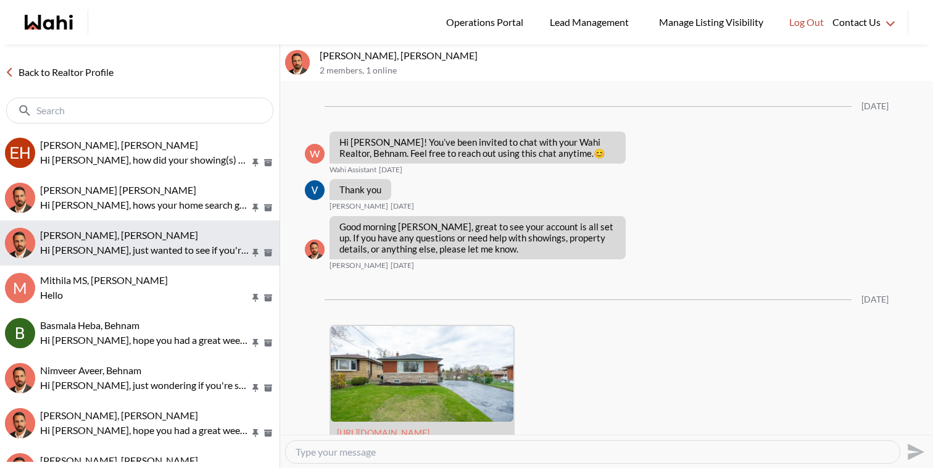
scroll to position [492, 0]
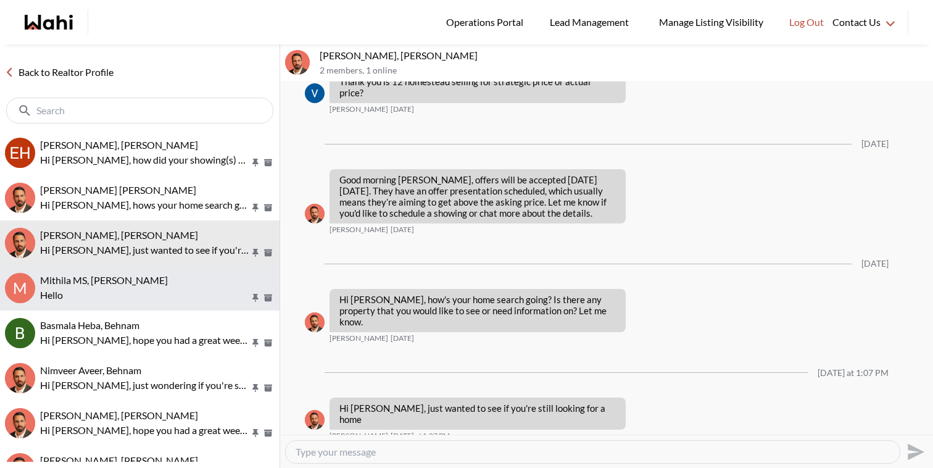
click at [190, 285] on div "Mithila MS, Behnam" at bounding box center [157, 280] width 234 height 12
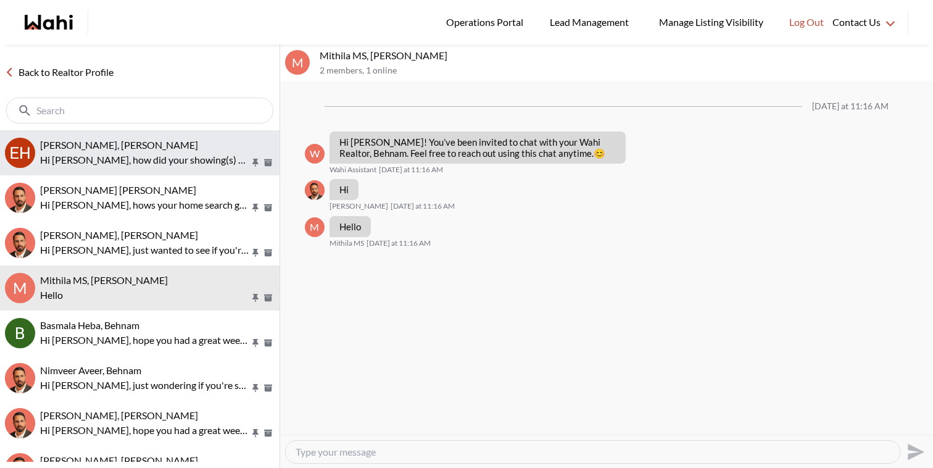
click at [208, 170] on button "Erik Alarcon, Behnam Hi Erik, how did your showing(s) with Faraz go yesterday?" at bounding box center [139, 152] width 279 height 45
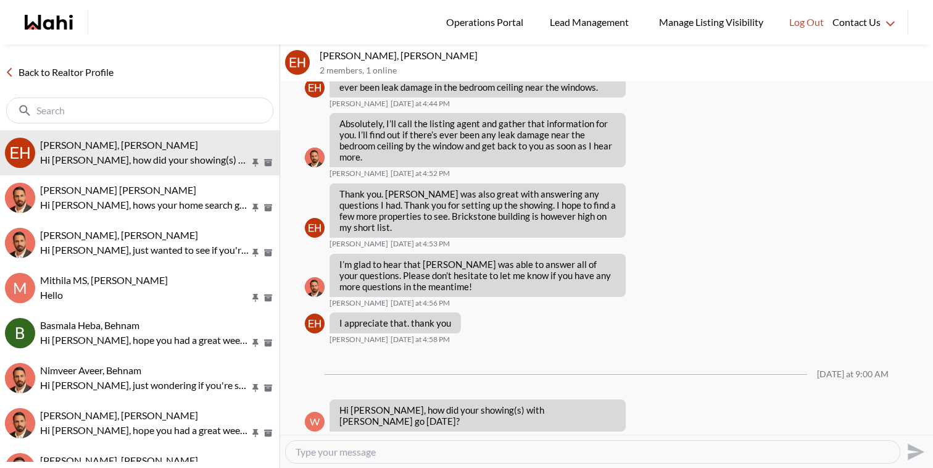
scroll to position [977, 0]
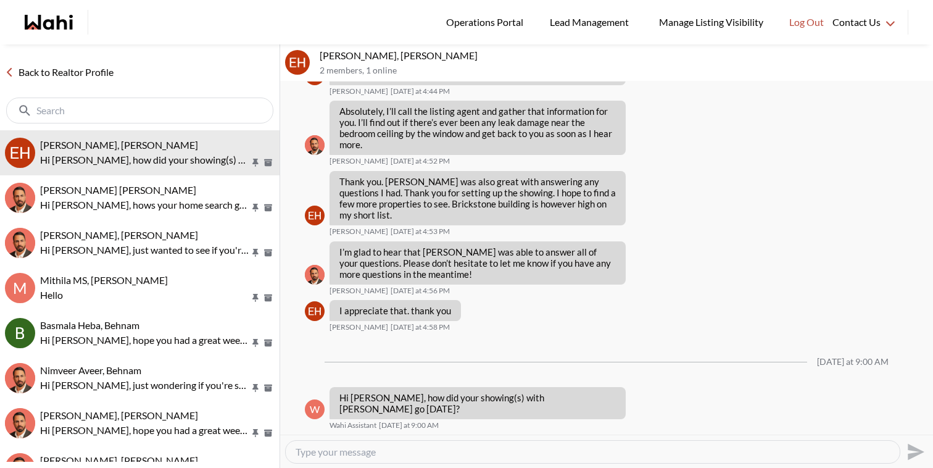
click at [386, 451] on textarea "Type your message" at bounding box center [592, 451] width 594 height 12
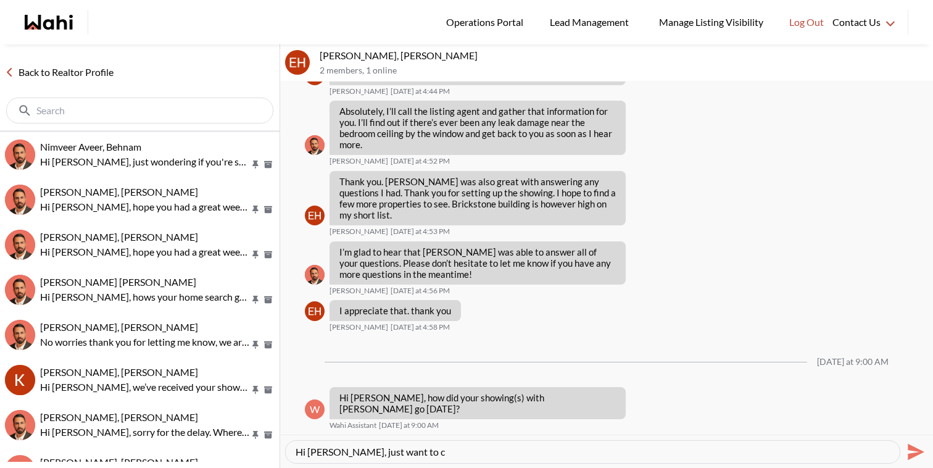
scroll to position [224, 0]
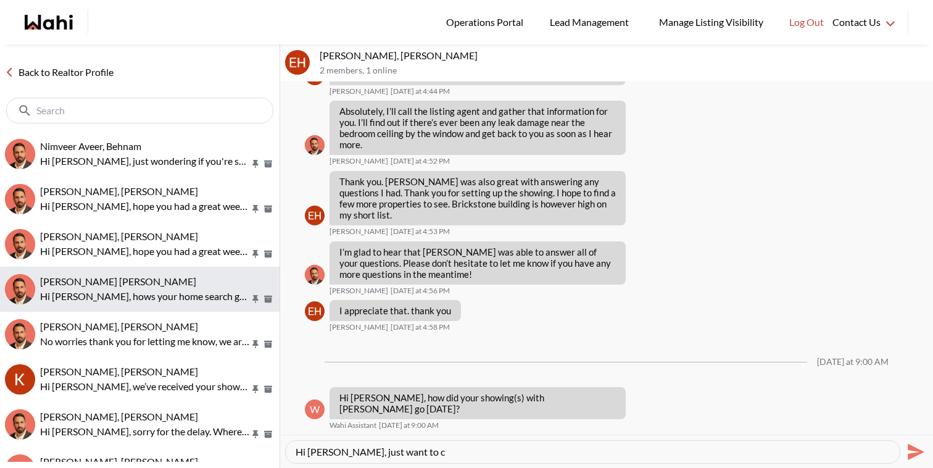
type textarea "Hi Erik, just want to c"
click at [180, 301] on p "Hi Syed, hows your home search going ?" at bounding box center [145, 296] width 210 height 15
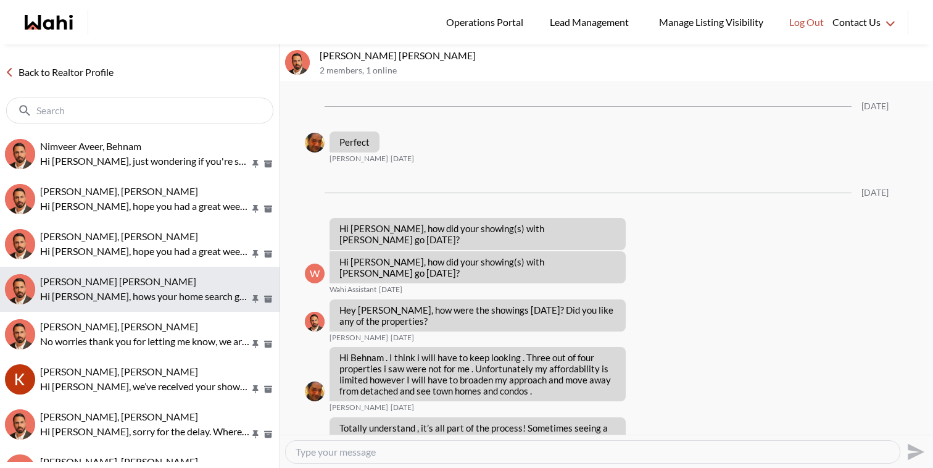
scroll to position [1279, 0]
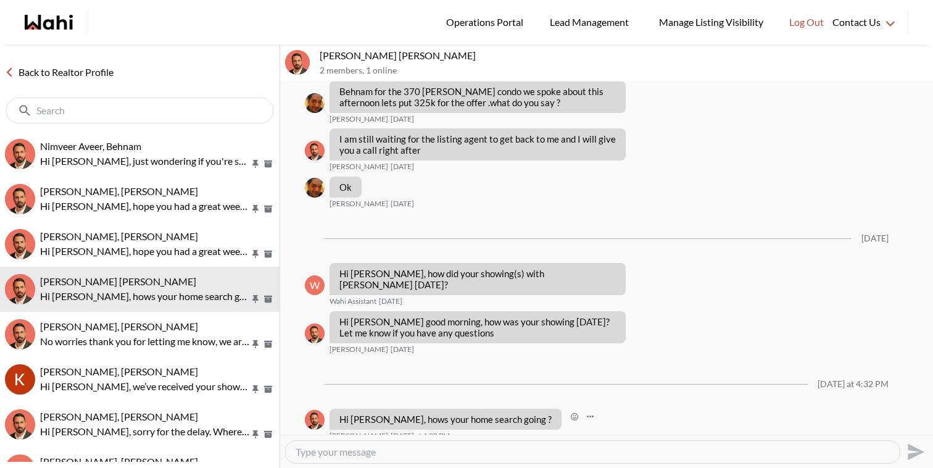
click at [408, 413] on p "Hi Syed, hows your home search going ?" at bounding box center [445, 418] width 212 height 11
copy div "Hi Syed, hows your home search going ?"
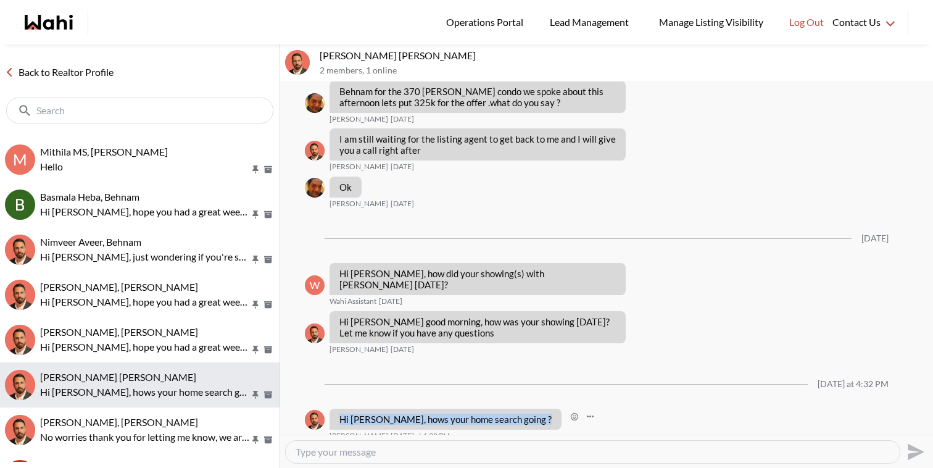
scroll to position [0, 0]
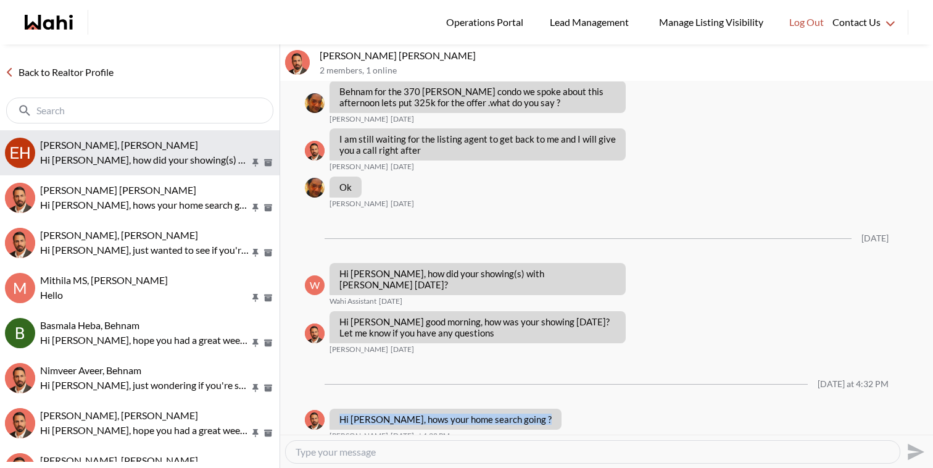
click at [167, 155] on p "Hi Erik, how did your showing(s) with Faraz go yesterday?" at bounding box center [145, 159] width 210 height 15
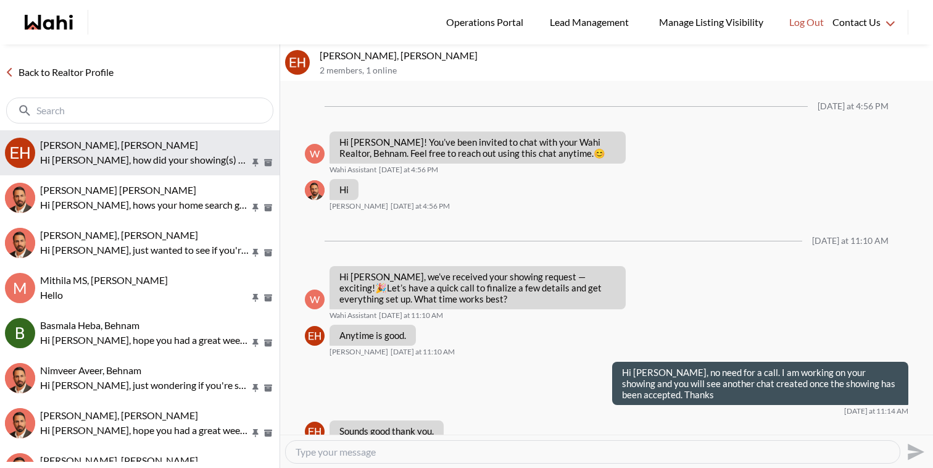
scroll to position [977, 0]
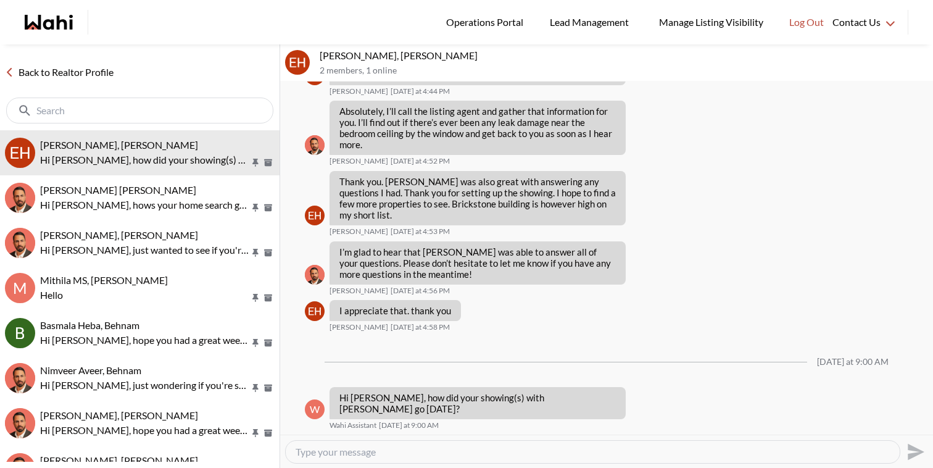
click at [366, 452] on textarea "Type your message" at bounding box center [592, 451] width 594 height 12
paste textarea "Hi Syed, hows your home search going ?"
click at [330, 452] on textarea "Hi Syed, hows your home search going ?" at bounding box center [592, 451] width 594 height 12
type textarea "Hi Erik, hows your home search going ?"
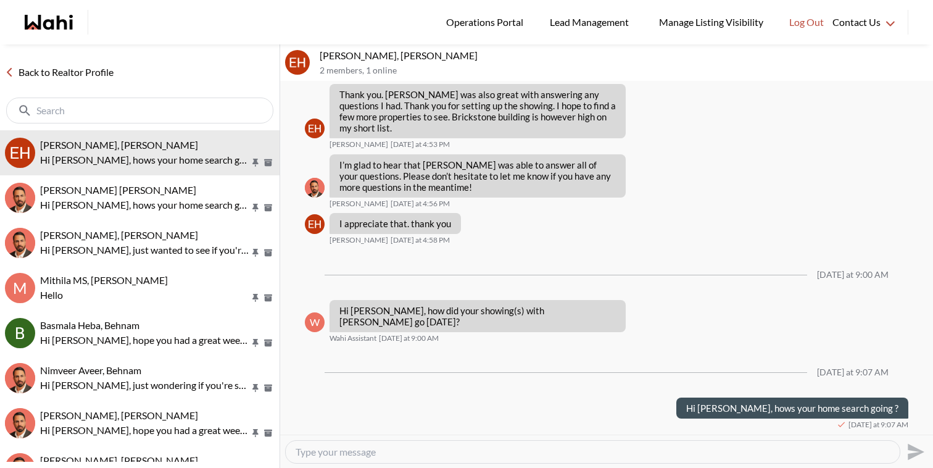
scroll to position [1063, 0]
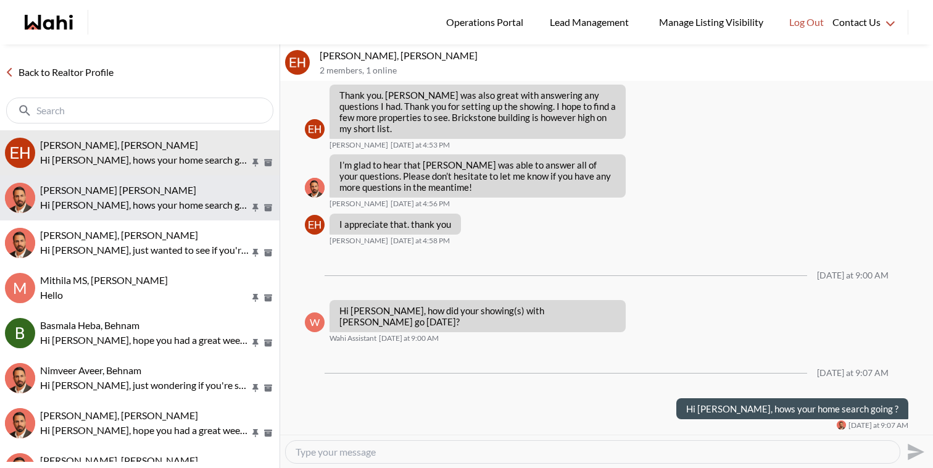
click at [73, 205] on p "Hi Muhammad, hows your home search going?" at bounding box center [145, 204] width 210 height 15
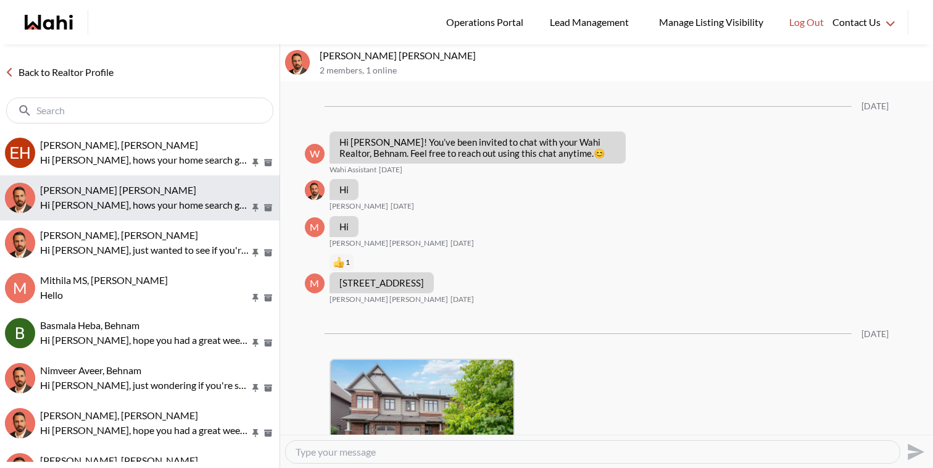
scroll to position [721, 0]
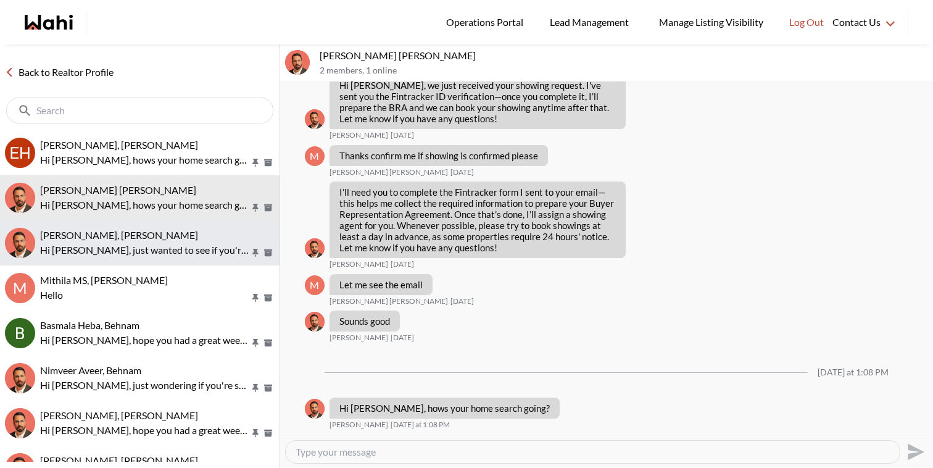
click at [80, 245] on p "Hi Victoria, just wanted to see if you're still looking for a home" at bounding box center [145, 249] width 210 height 15
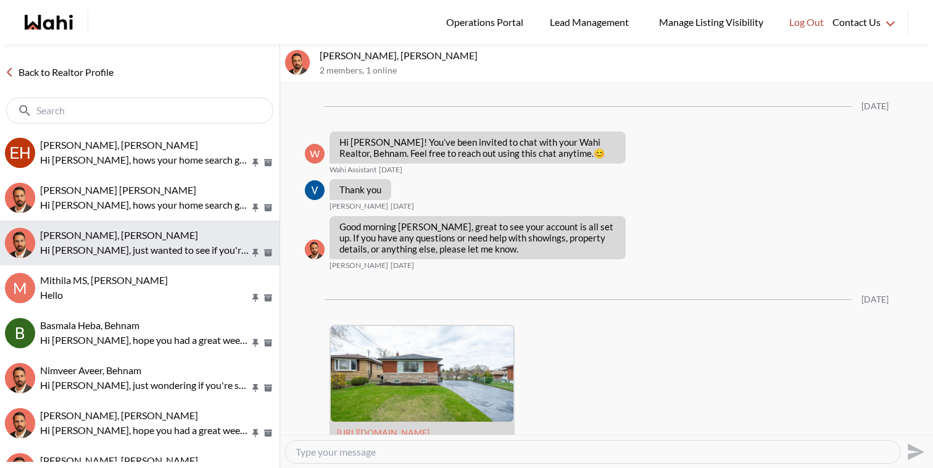
scroll to position [492, 0]
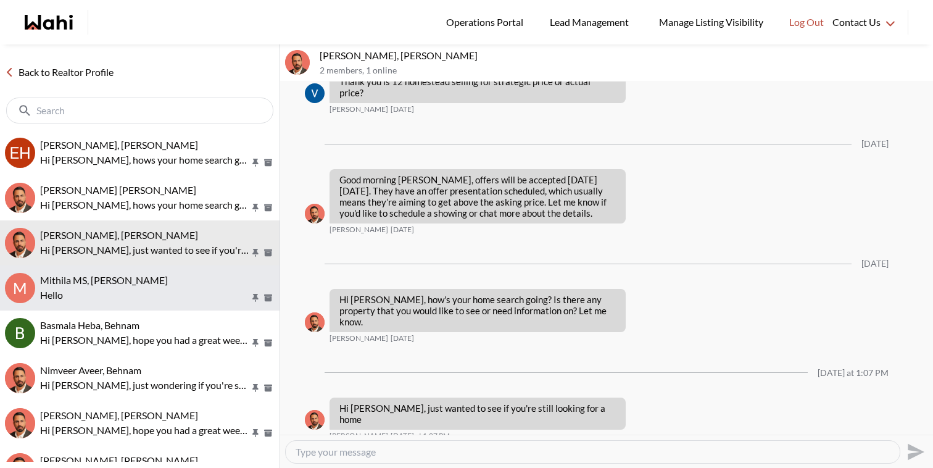
click at [88, 279] on span "Mithila MS, Behnam" at bounding box center [104, 280] width 128 height 12
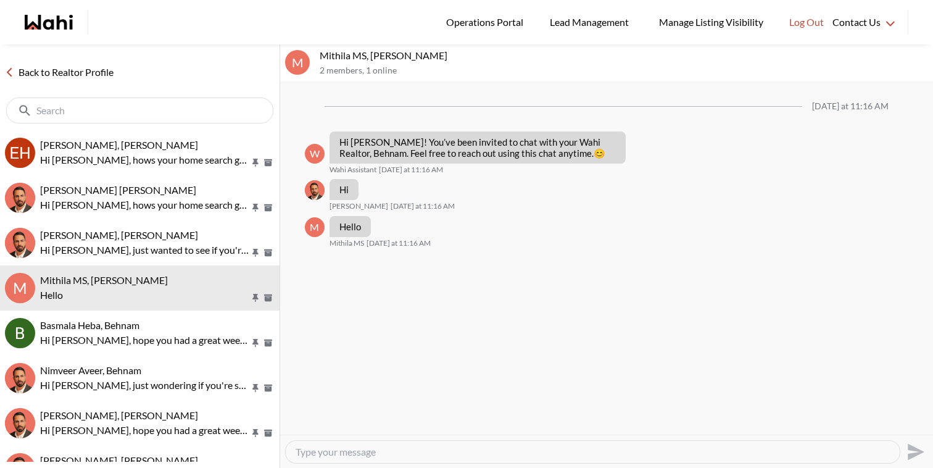
click at [342, 443] on div at bounding box center [593, 451] width 614 height 22
click at [342, 450] on textarea "Type your message" at bounding box center [592, 451] width 594 height 12
paste textarea "Hi Syed, hows your home search going ?"
click at [381, 452] on textarea "Hi Mithila, Hi Syed, hows your home search going ?" at bounding box center [592, 451] width 594 height 12
type textarea "Hi Mithila, hows your home search going ?"
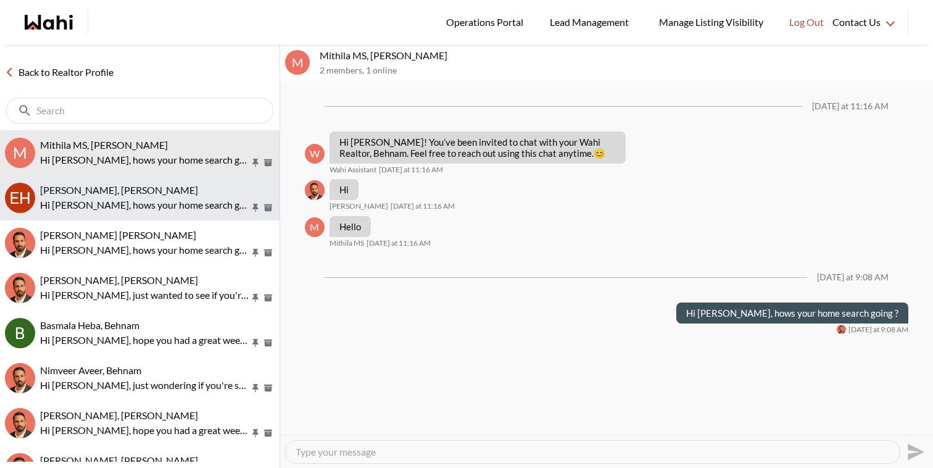
click at [179, 207] on p "Hi Erik, hows your home search going ?" at bounding box center [145, 204] width 210 height 15
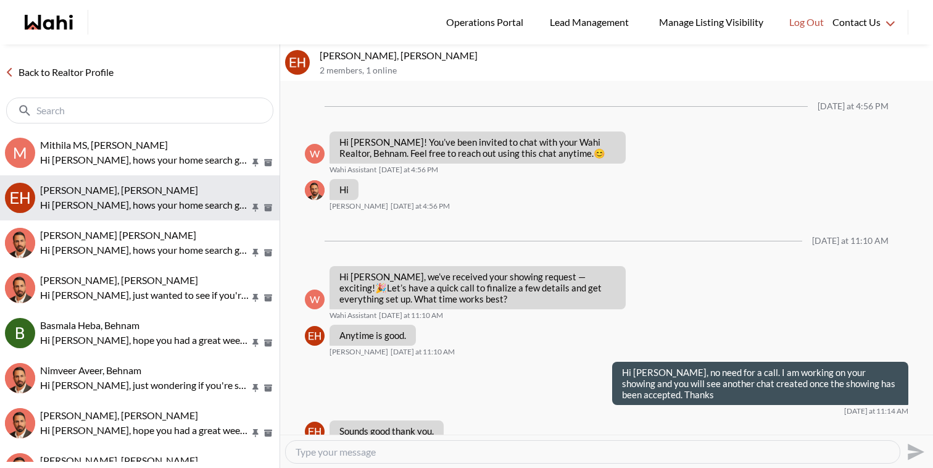
scroll to position [1063, 0]
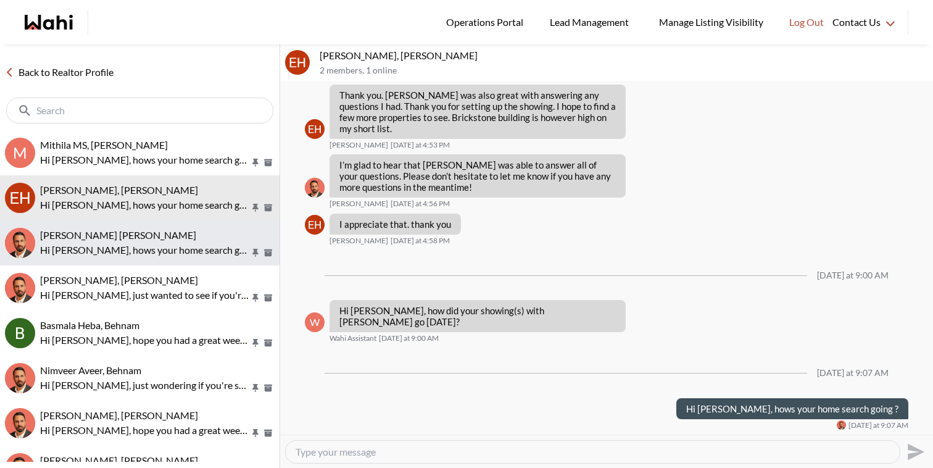
click at [173, 241] on div "Muhammad Ali Zaheer, Behnam Hi Muhammad, hows your home search going?" at bounding box center [157, 243] width 234 height 28
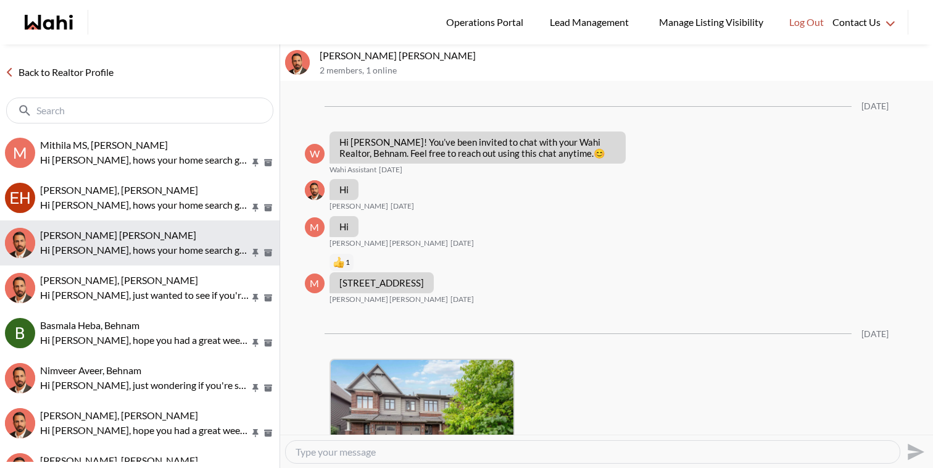
scroll to position [721, 0]
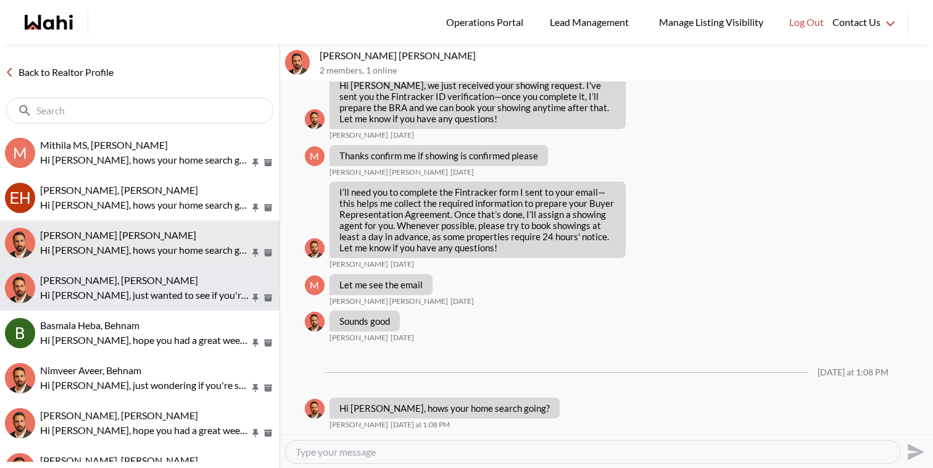
click at [173, 268] on button "Victoria Pereira, Behnam Hi Victoria, just wanted to see if you're still lookin…" at bounding box center [139, 287] width 279 height 45
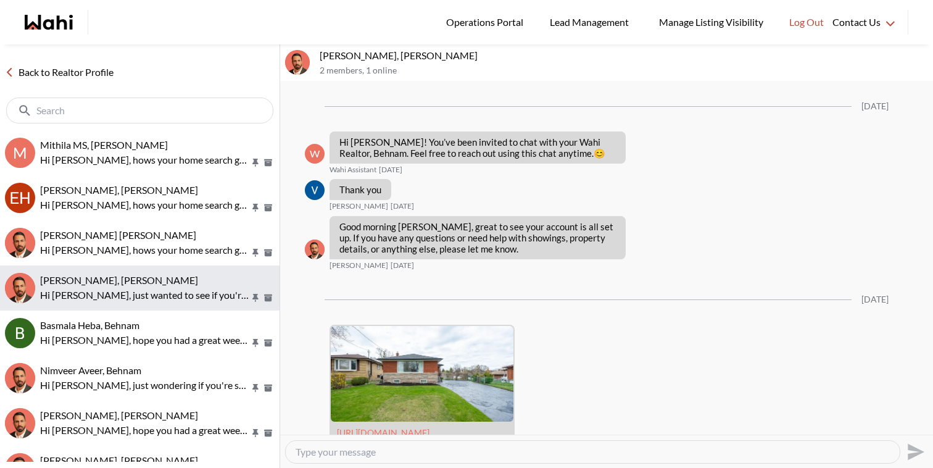
scroll to position [492, 0]
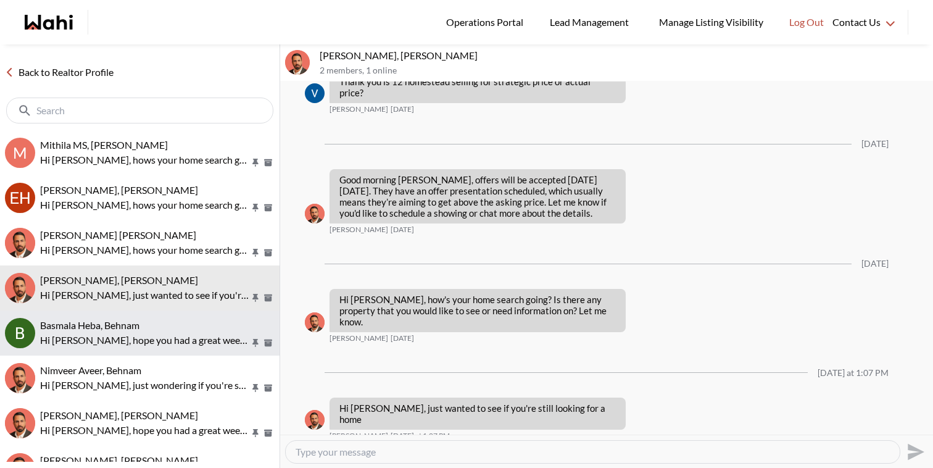
click at [175, 325] on div "Basmala Heba, Behnam" at bounding box center [157, 325] width 234 height 12
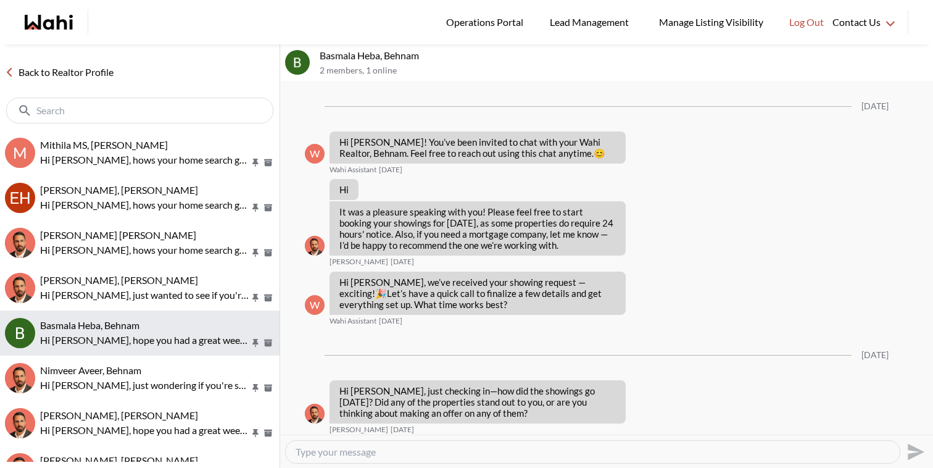
scroll to position [875, 0]
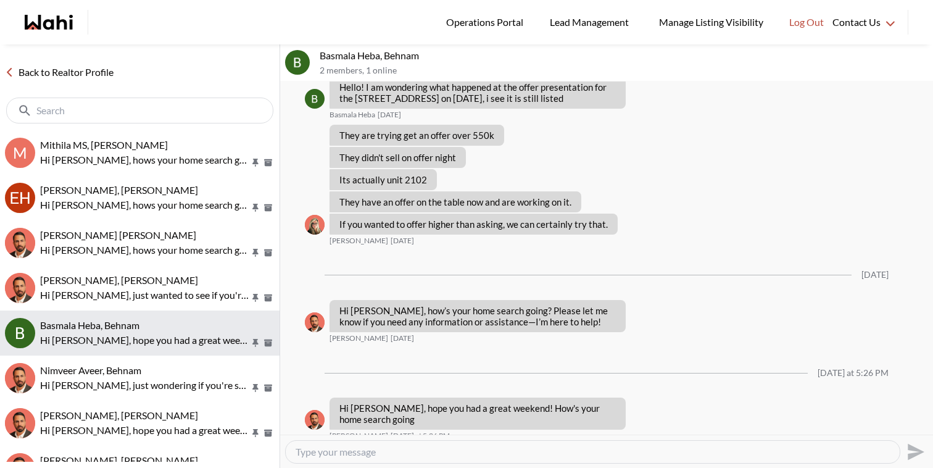
click at [176, 354] on button "Basmala Heba, Behnam Hi Basmala, hope you had a great weekend! How's your home …" at bounding box center [139, 332] width 279 height 45
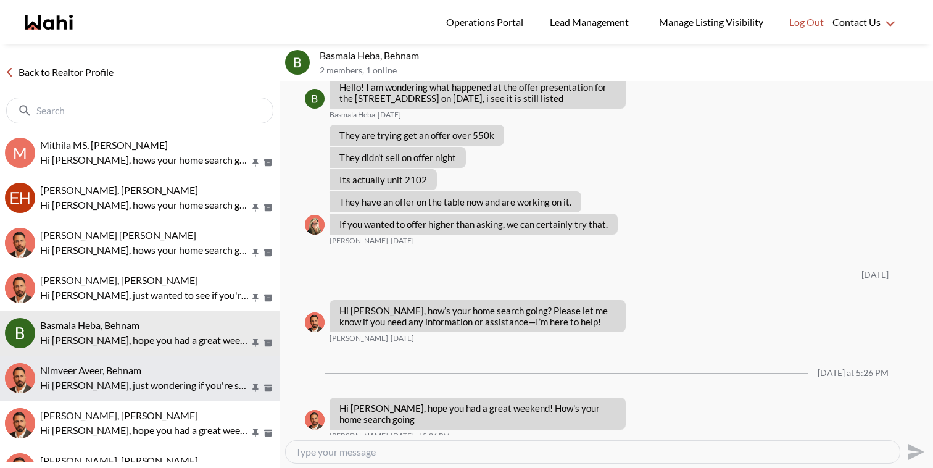
click at [179, 387] on p "Hi Nimveer, just wondering if you're still looking for a home?" at bounding box center [145, 384] width 210 height 15
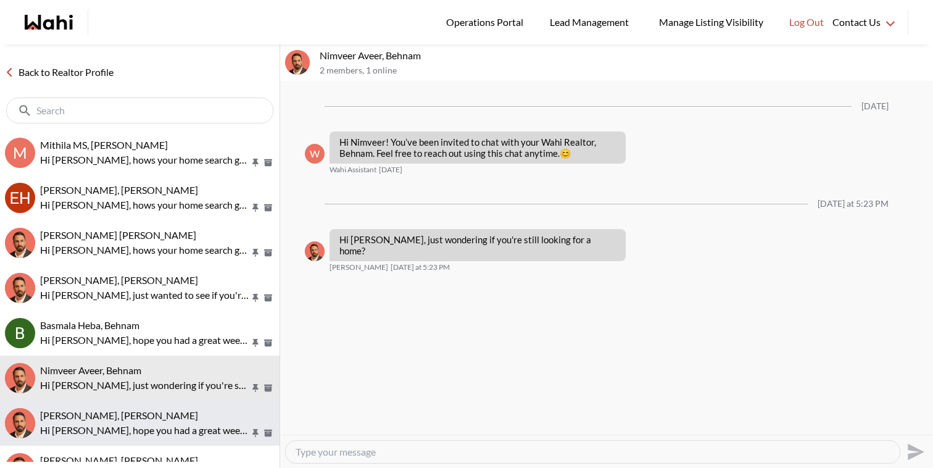
click at [183, 413] on div "Tracy Stcroix, Behnam" at bounding box center [157, 415] width 234 height 12
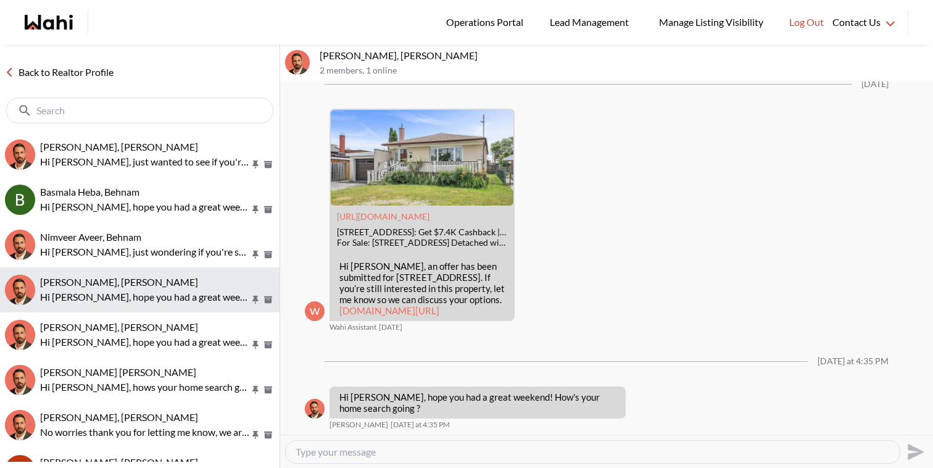
scroll to position [141, 0]
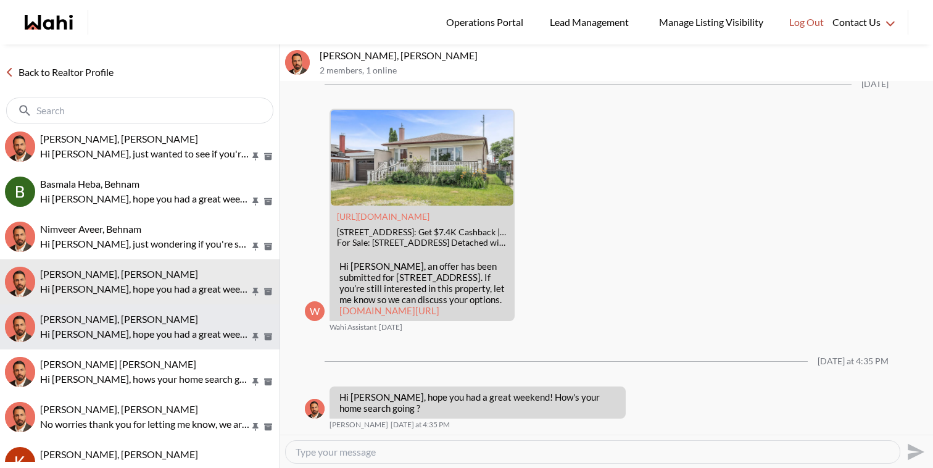
click at [184, 344] on button "Rita Kukendran, Behnam Hi Rita, hope you had a great weekend, hows your home se…" at bounding box center [139, 326] width 279 height 45
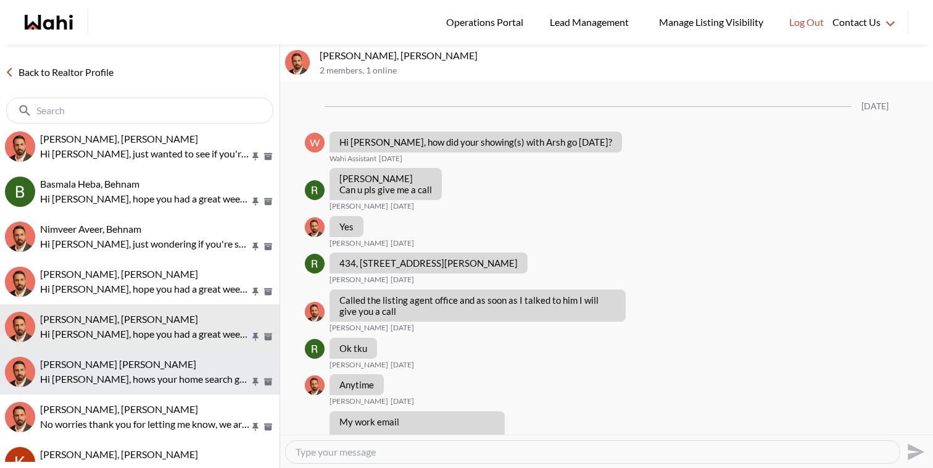
scroll to position [2045, 0]
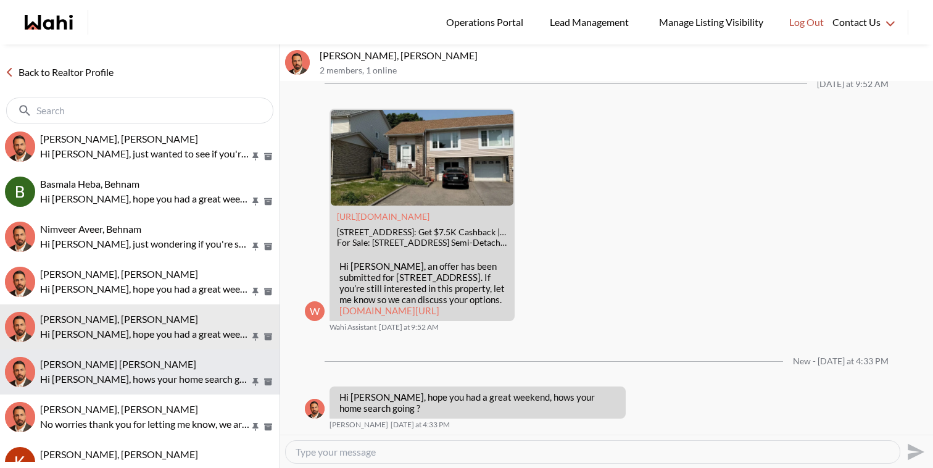
click at [186, 369] on div "Syed Sayeed Uddin, Behnam" at bounding box center [157, 364] width 234 height 12
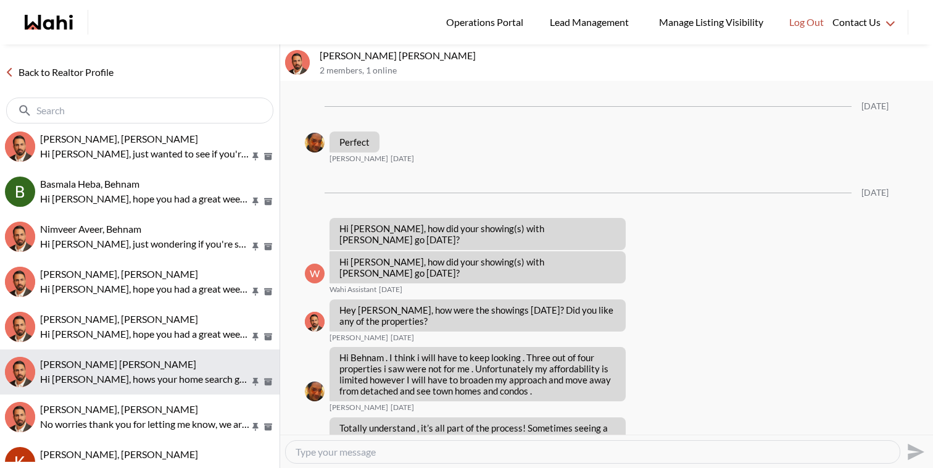
scroll to position [1279, 0]
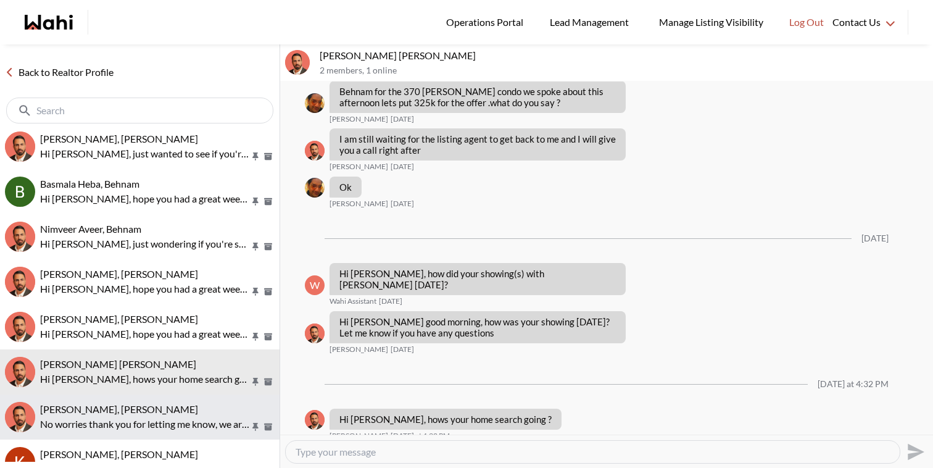
click at [188, 413] on div "Nidhi Singh, Behnam" at bounding box center [157, 409] width 234 height 12
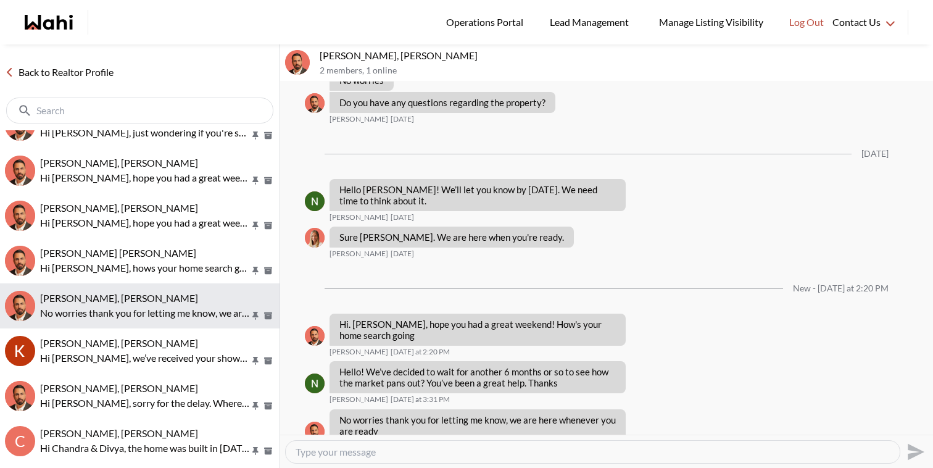
scroll to position [258, 0]
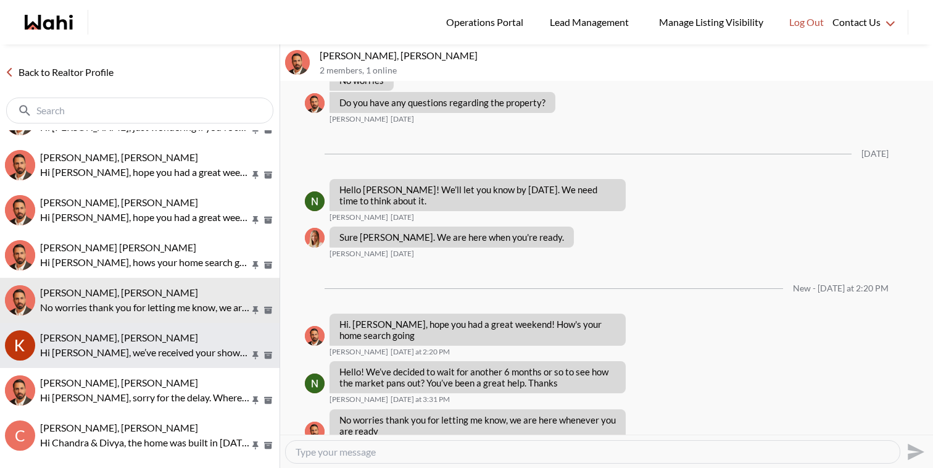
click at [194, 360] on button "KEVIN FERREIRA, Behnam Hi Kevin, we’ve received your showing request —exciting!…" at bounding box center [139, 345] width 279 height 45
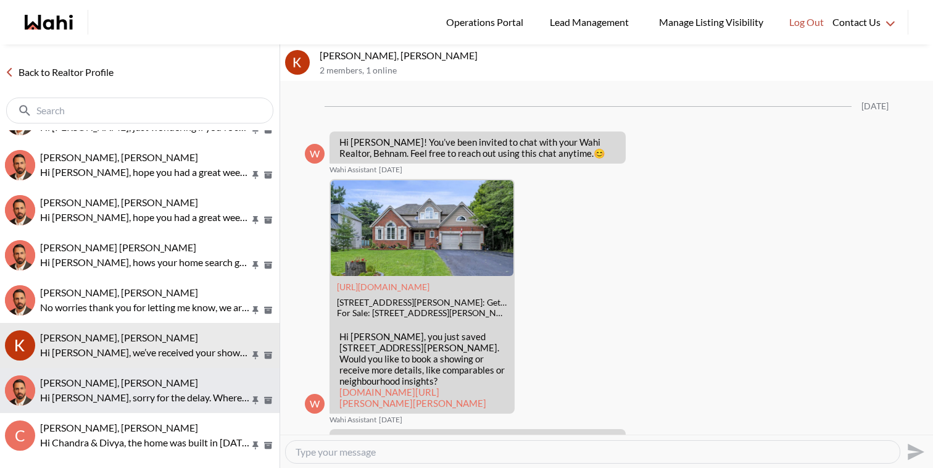
scroll to position [1102, 0]
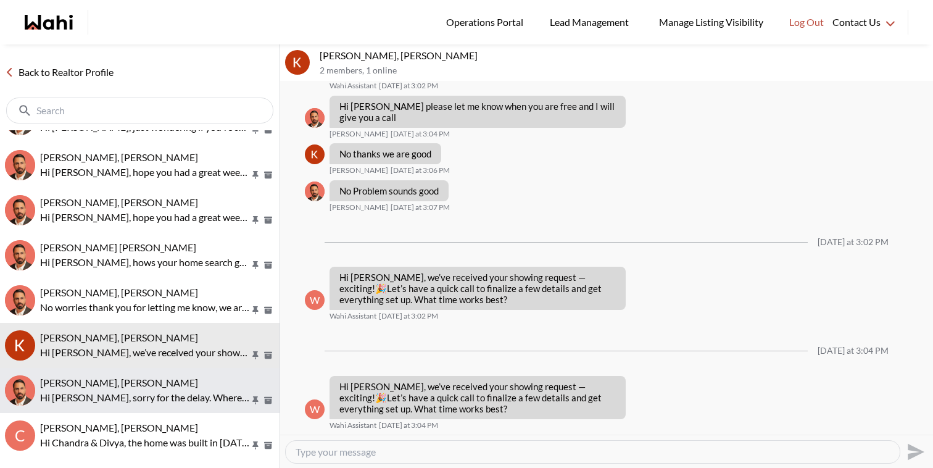
click at [194, 391] on p "Hi [PERSON_NAME], sorry for the delay. Where about are you looking ? What's our…" at bounding box center [145, 397] width 210 height 15
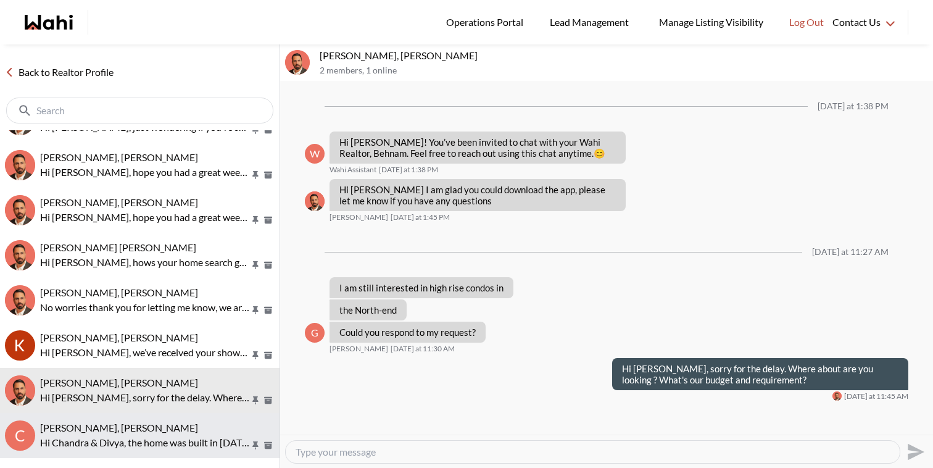
click at [204, 435] on p "Hi Chandra & Divya, the home was built in [DATE]. The listing shows it as south…" at bounding box center [145, 442] width 210 height 15
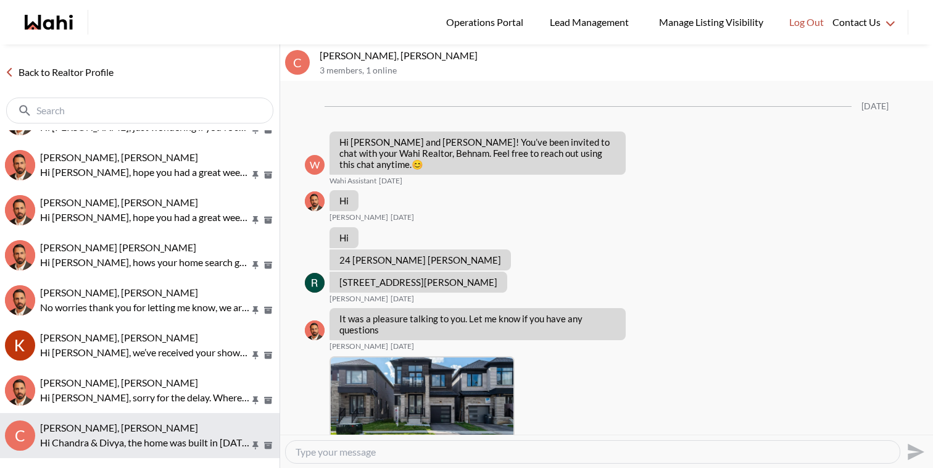
scroll to position [1060, 0]
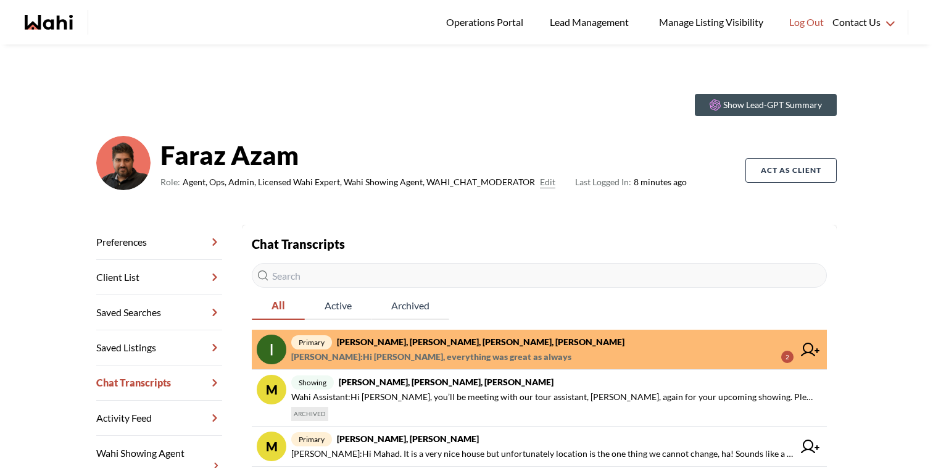
click at [443, 355] on span "[PERSON_NAME] : Hi [PERSON_NAME], everything was great as always" at bounding box center [431, 356] width 280 height 15
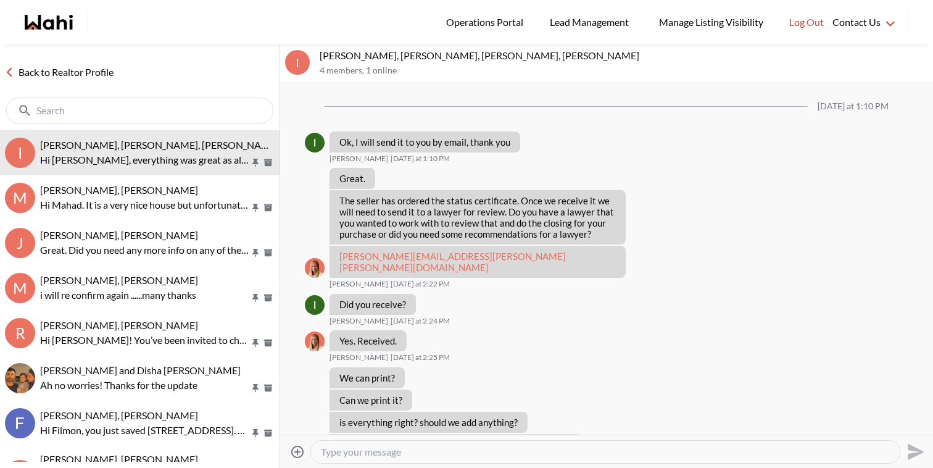
scroll to position [1044, 0]
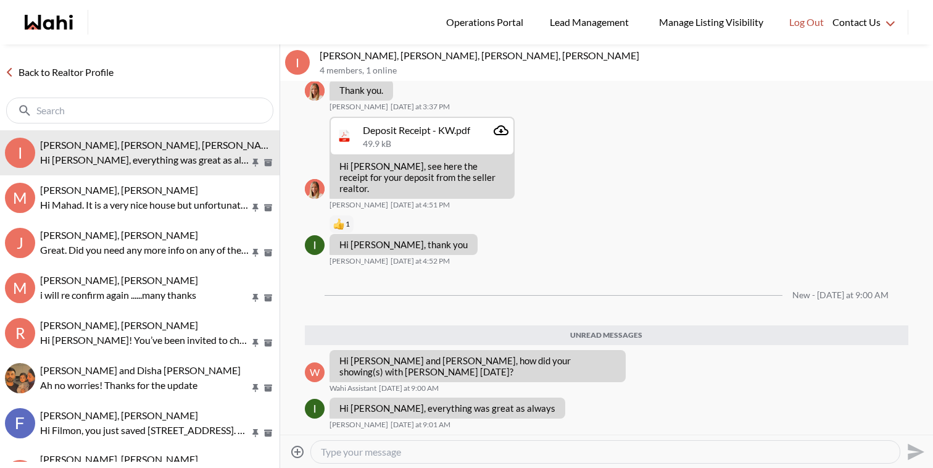
click at [369, 455] on textarea "Type your message" at bounding box center [605, 451] width 569 height 12
type textarea "Hi [PERSON_NAME], appreciate the feedback. Thanks"
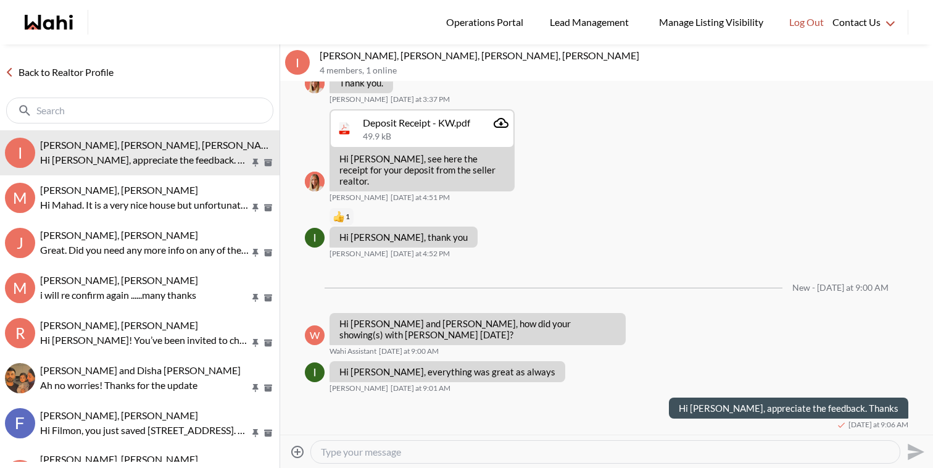
scroll to position [1051, 0]
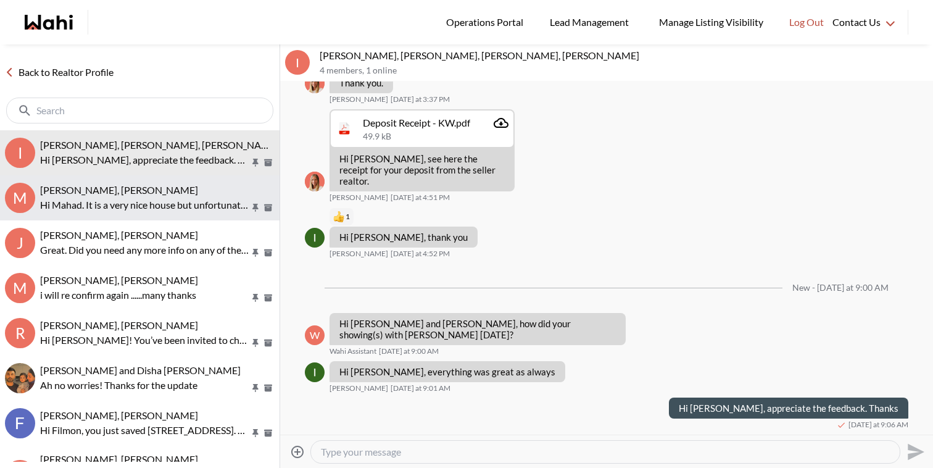
click at [159, 191] on div "[PERSON_NAME], [PERSON_NAME]" at bounding box center [157, 190] width 234 height 12
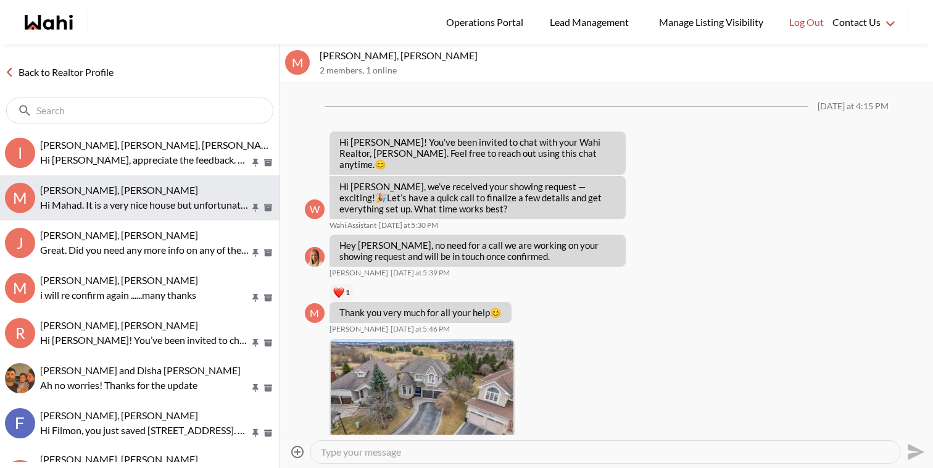
scroll to position [303, 0]
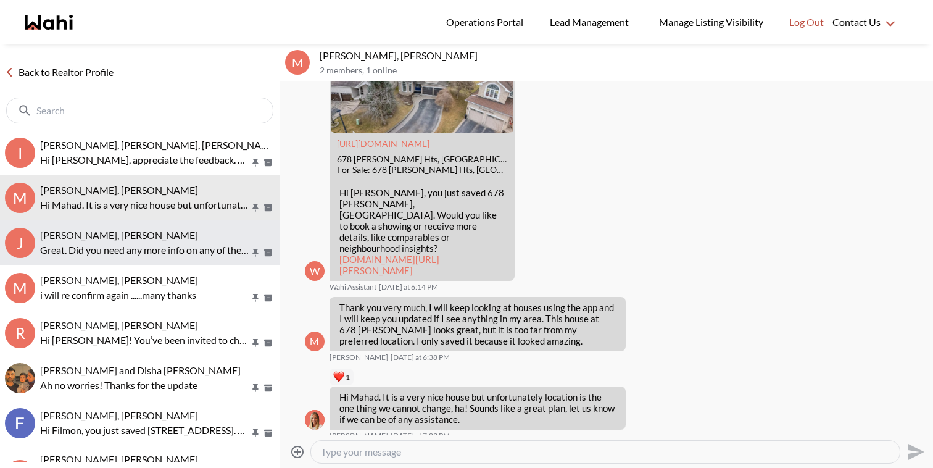
click at [156, 255] on p "Great. Did you need any more info on any of the properties?" at bounding box center [145, 249] width 210 height 15
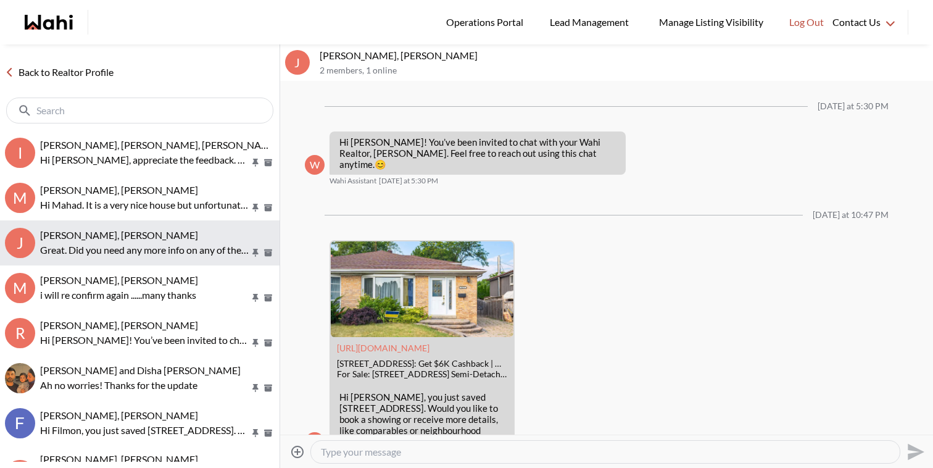
scroll to position [503, 0]
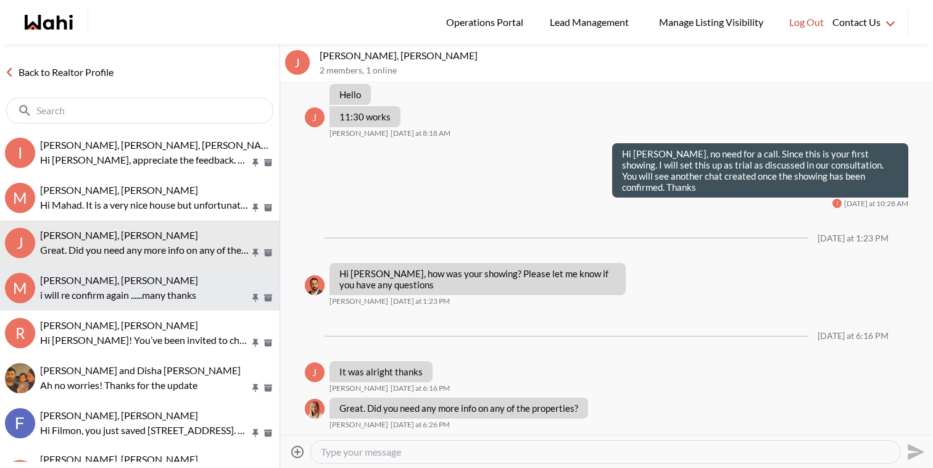
click at [152, 296] on p "i will re confirm again ......many thanks" at bounding box center [145, 294] width 210 height 15
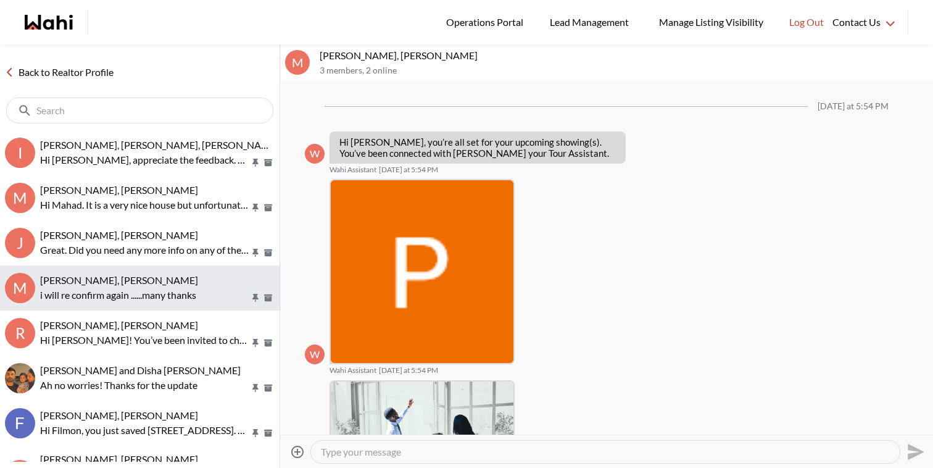
scroll to position [479, 0]
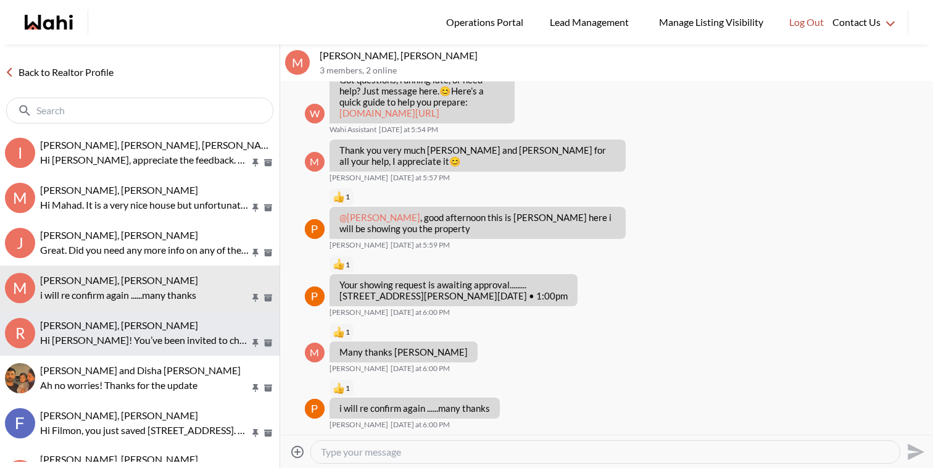
click at [153, 321] on div "Romil Gaurav, Faraz" at bounding box center [157, 325] width 234 height 12
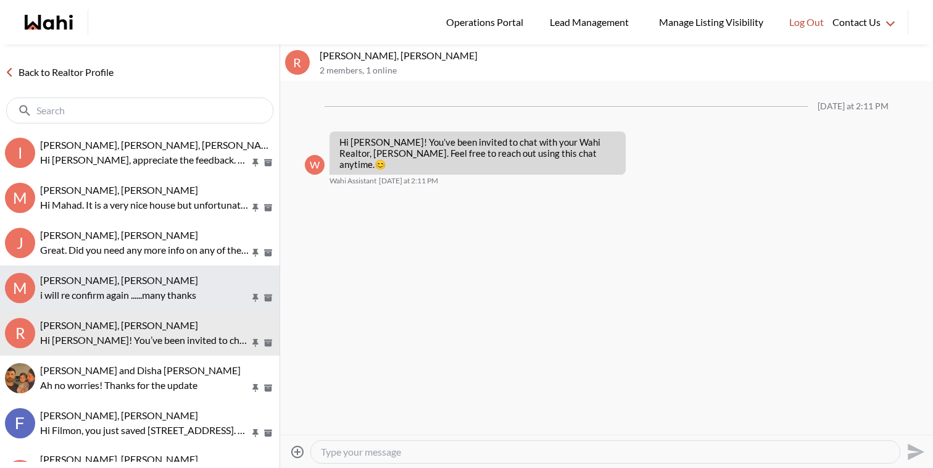
click at [157, 294] on p "i will re confirm again ......many thanks" at bounding box center [145, 294] width 210 height 15
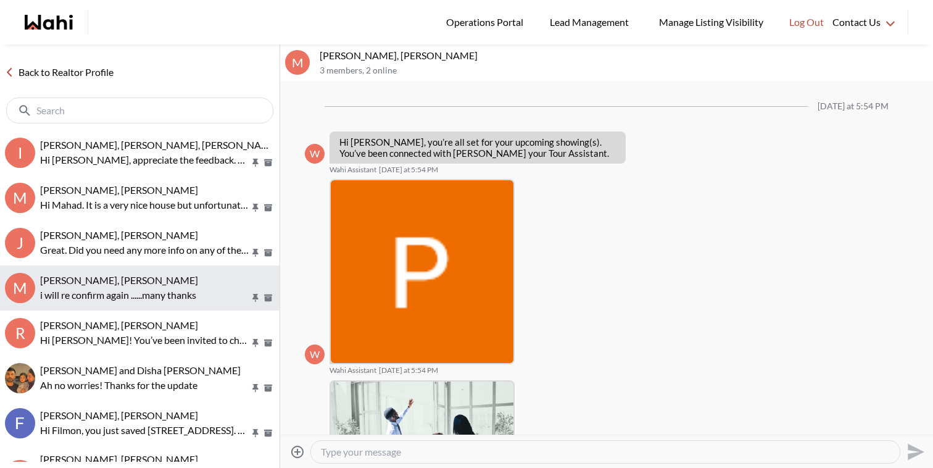
scroll to position [479, 0]
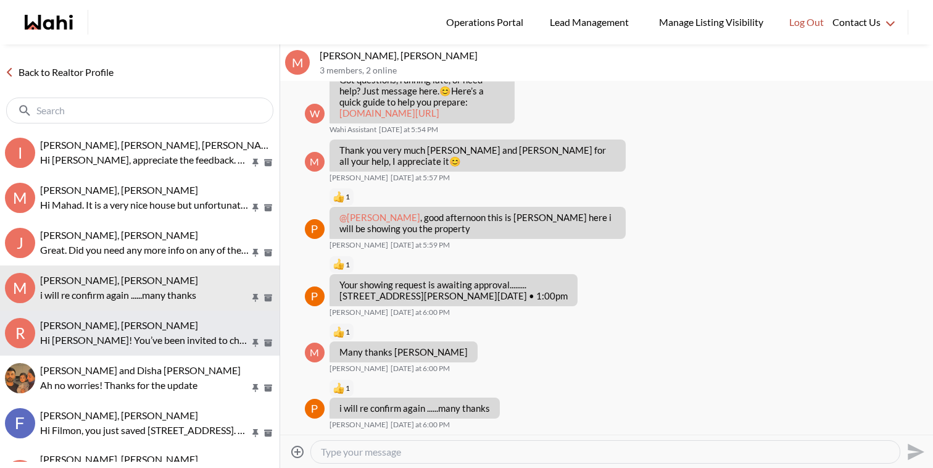
click at [160, 321] on div "Romil Gaurav, Faraz" at bounding box center [157, 325] width 234 height 12
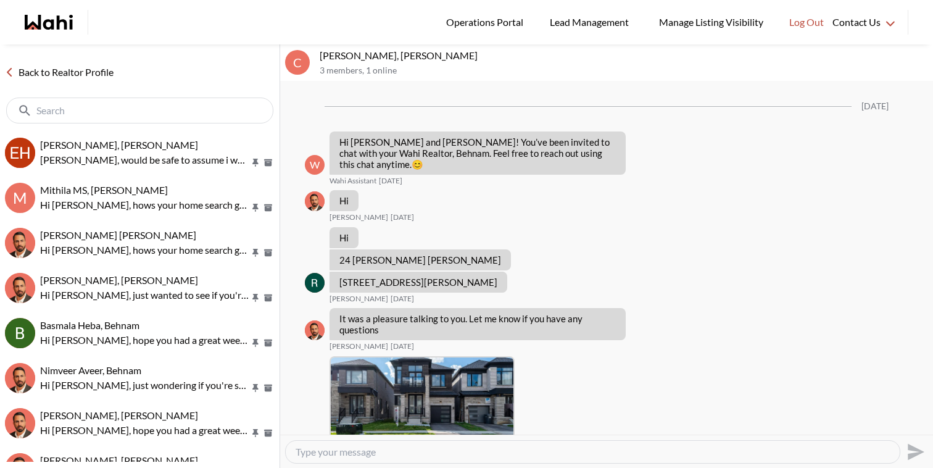
scroll to position [1060, 0]
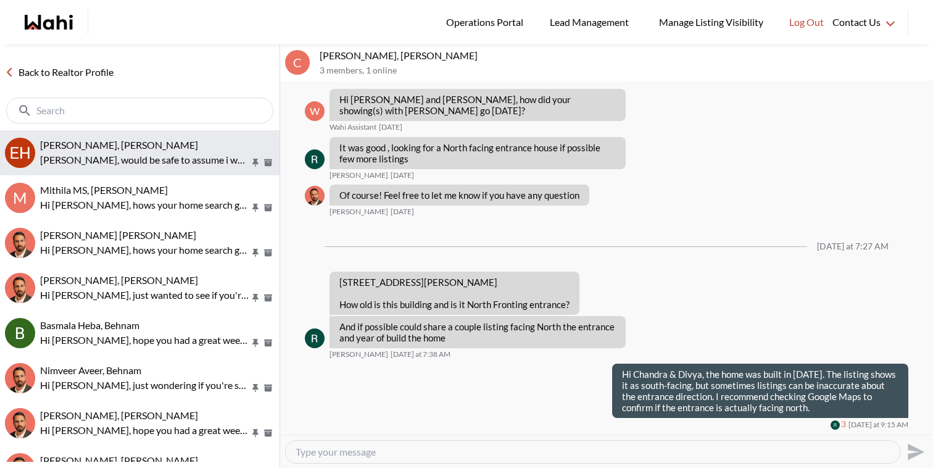
click at [110, 145] on span "[PERSON_NAME], [PERSON_NAME]" at bounding box center [119, 145] width 158 height 12
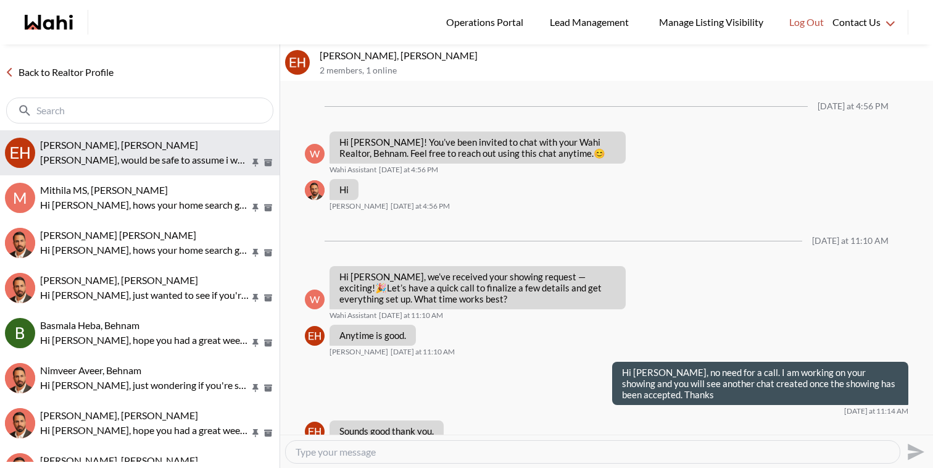
scroll to position [1195, 0]
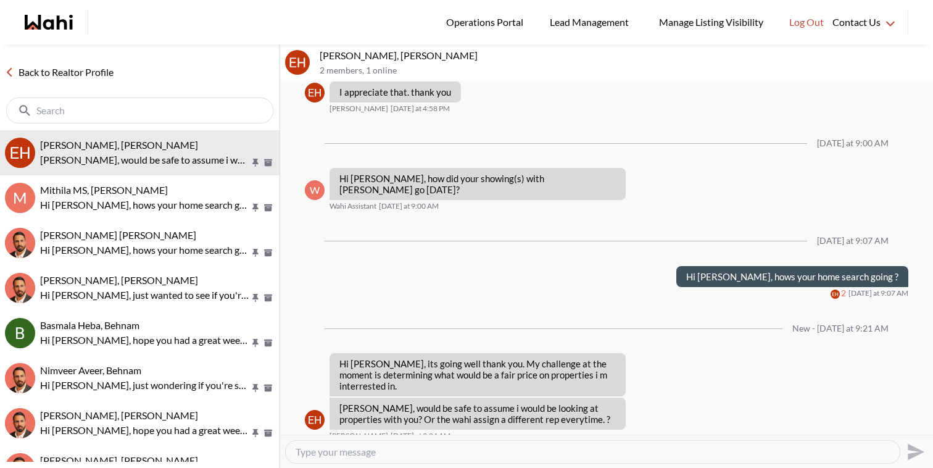
click at [395, 450] on textarea "Type your message" at bounding box center [592, 451] width 594 height 12
click at [885, 453] on textarea "Hi Erik, if you have narrowed down which properties you are interested in, we c…" at bounding box center [592, 451] width 594 height 12
drag, startPoint x: 878, startPoint y: 451, endPoint x: 889, endPoint y: 458, distance: 13.3
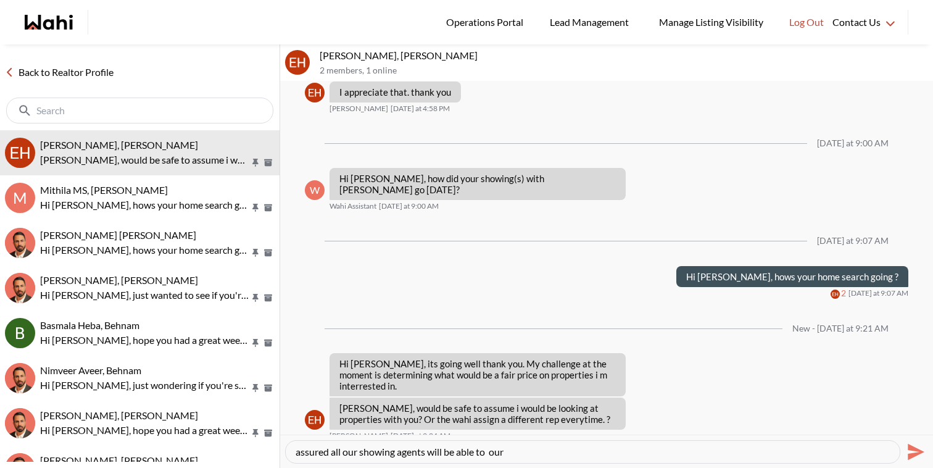
click at [889, 458] on div "Hi Erik, if you have narrowed down which properties you are interested in, we c…" at bounding box center [593, 451] width 614 height 22
type textarea "Hi [PERSON_NAME], if you have narrowed down which properties you are interested…"
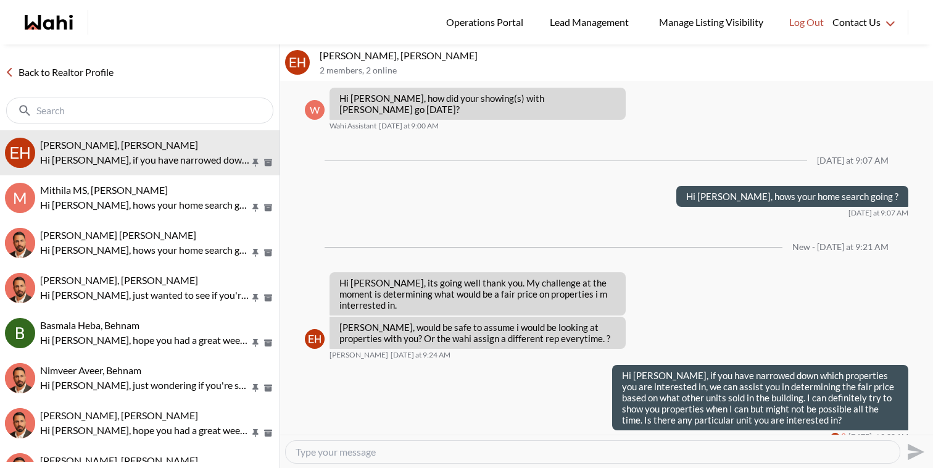
scroll to position [1276, 0]
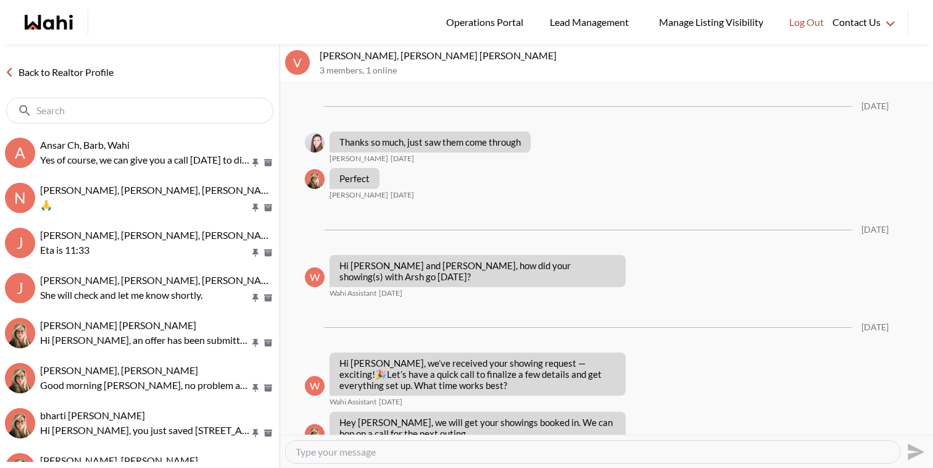
scroll to position [1967, 0]
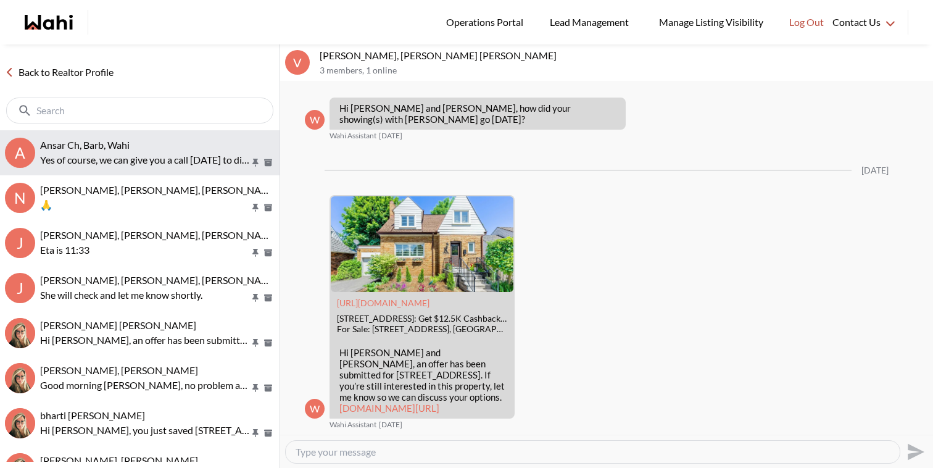
click at [127, 166] on p "Yes of course, we can give you a call [DATE] to discuss if you didn't want to w…" at bounding box center [145, 159] width 210 height 15
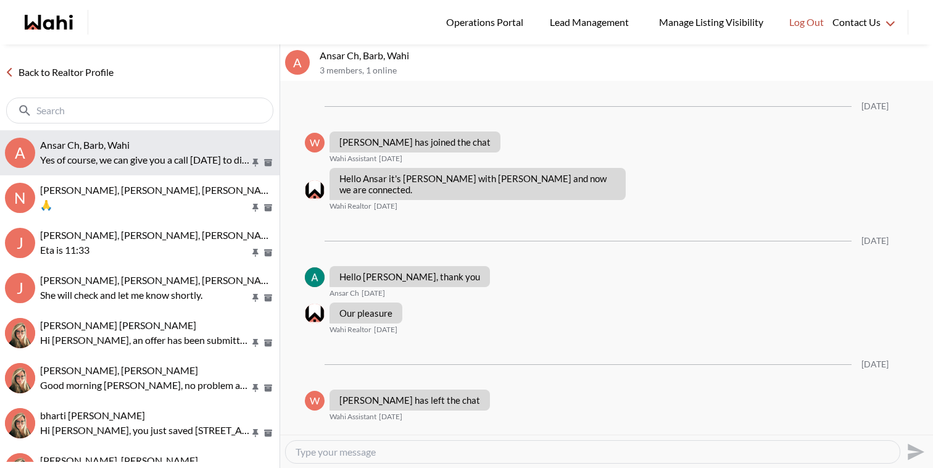
scroll to position [1263, 0]
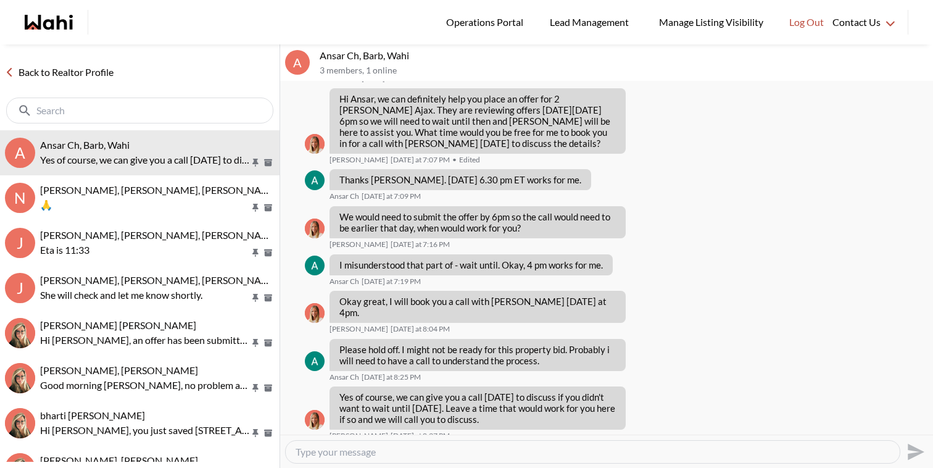
click at [371, 458] on div at bounding box center [593, 451] width 614 height 22
click at [365, 453] on textarea "Type your message" at bounding box center [592, 451] width 594 height 12
type textarea "Good Morning Ansar, let us know what time work for you and we can give you a ca…"
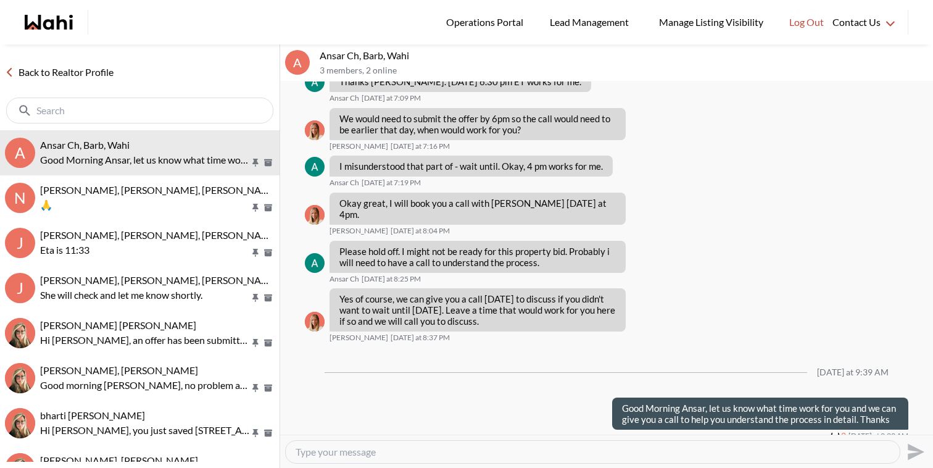
scroll to position [1359, 0]
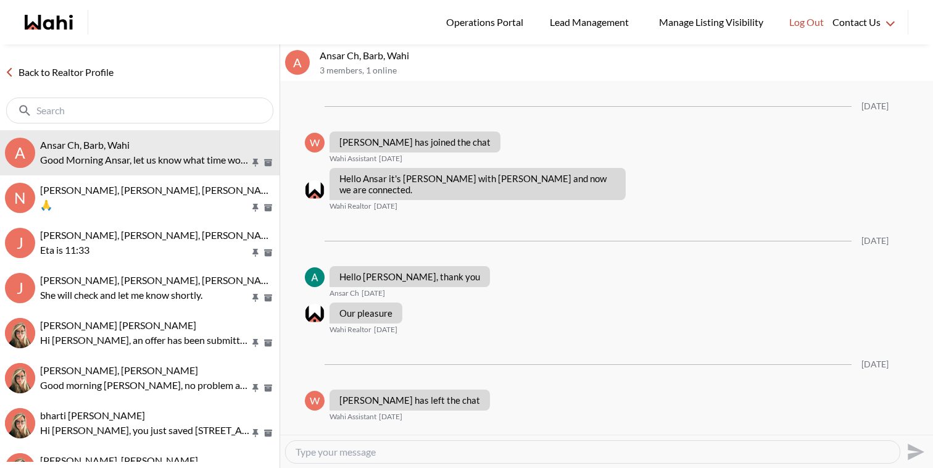
scroll to position [1360, 0]
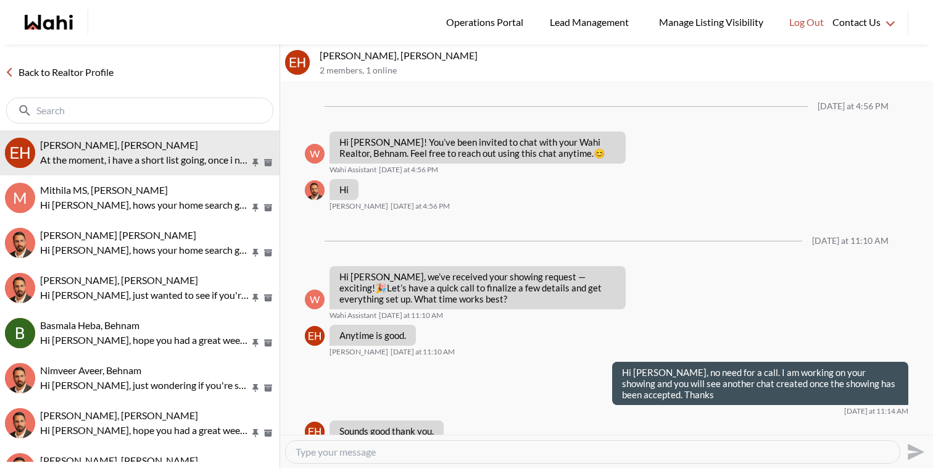
scroll to position [1324, 0]
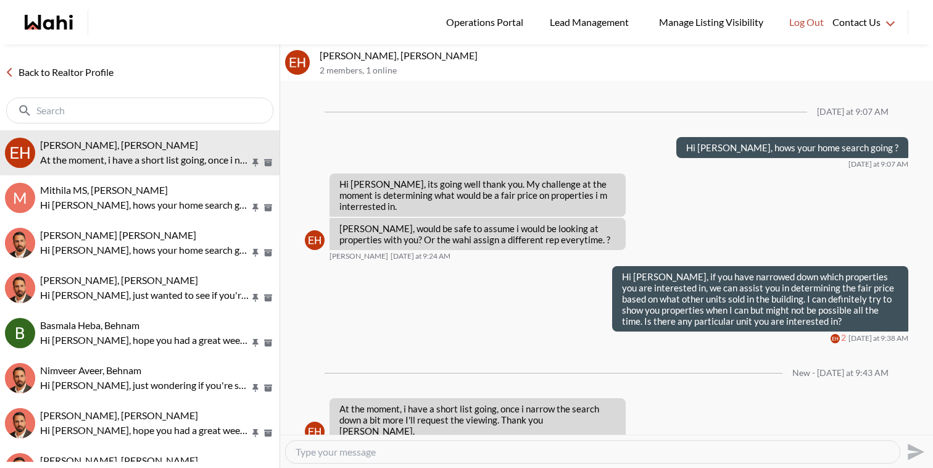
click at [462, 445] on textarea "Type your message" at bounding box center [592, 451] width 594 height 12
type textarea "our pleasure"
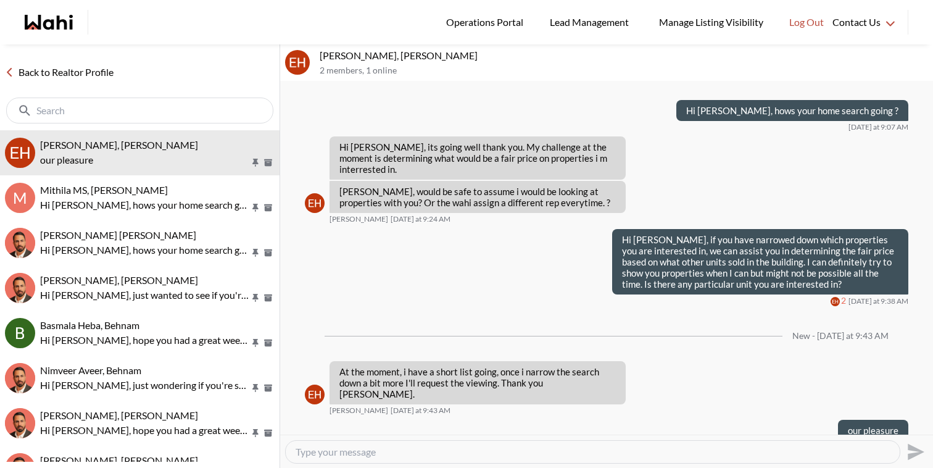
scroll to position [1360, 0]
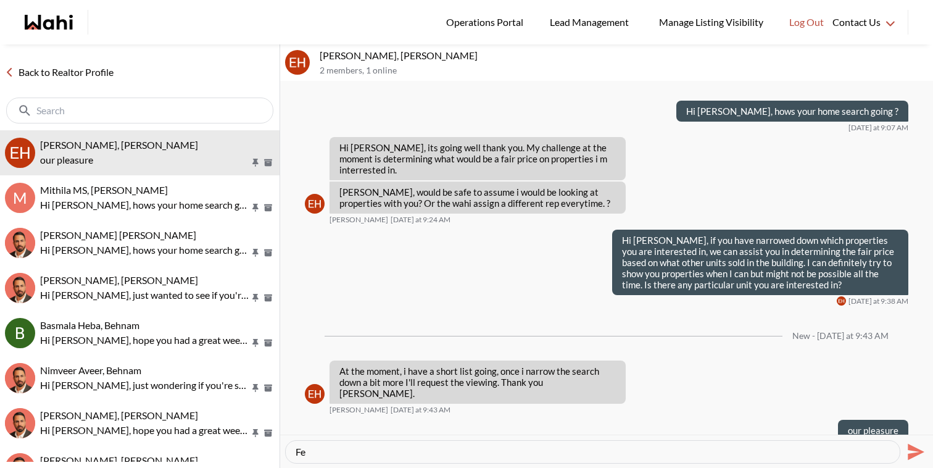
type textarea "F"
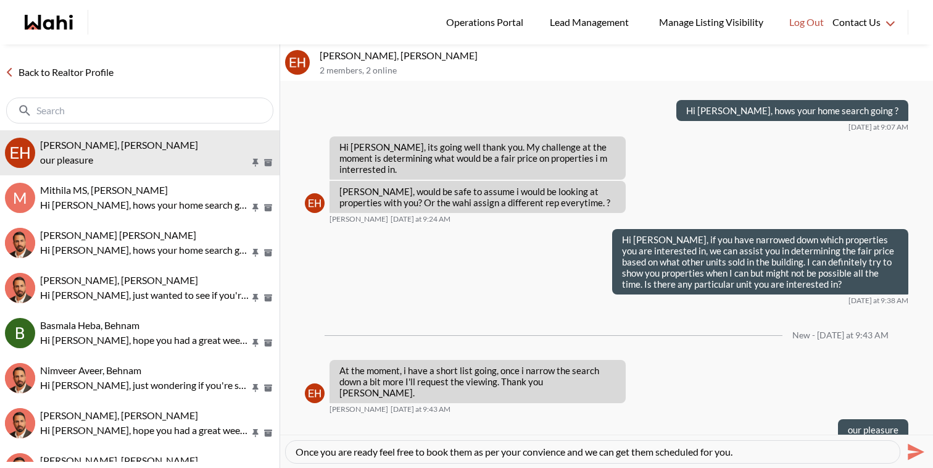
click at [543, 452] on textarea "Once you are ready feel free to book them as per your convience and we can get …" at bounding box center [592, 451] width 594 height 12
click at [550, 452] on textarea "Once you are ready feel free to book them as per your convience and we can get …" at bounding box center [592, 451] width 594 height 12
click at [659, 450] on textarea "Once you are ready feel free to book them as per your convinience and we can ge…" at bounding box center [592, 451] width 594 height 12
type textarea "Once you are ready feel free to book them as per your convenience and we can ge…"
click at [911, 448] on icon "Send" at bounding box center [915, 451] width 17 height 17
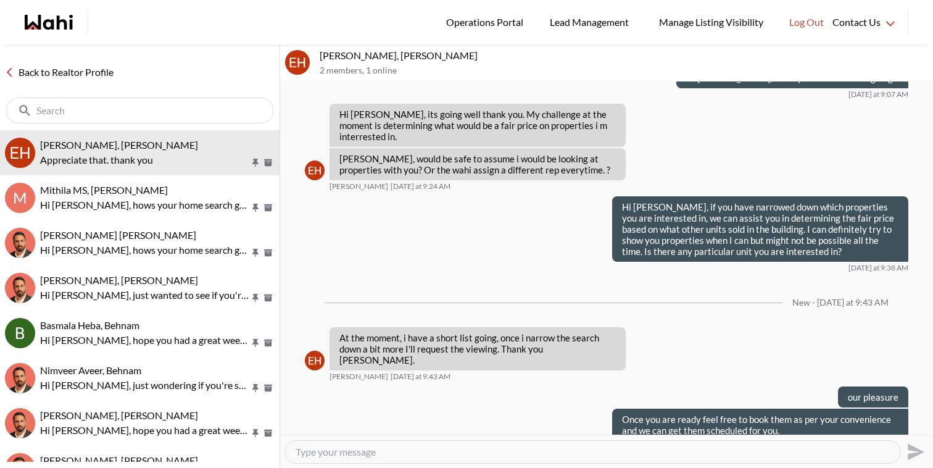
scroll to position [1430, 0]
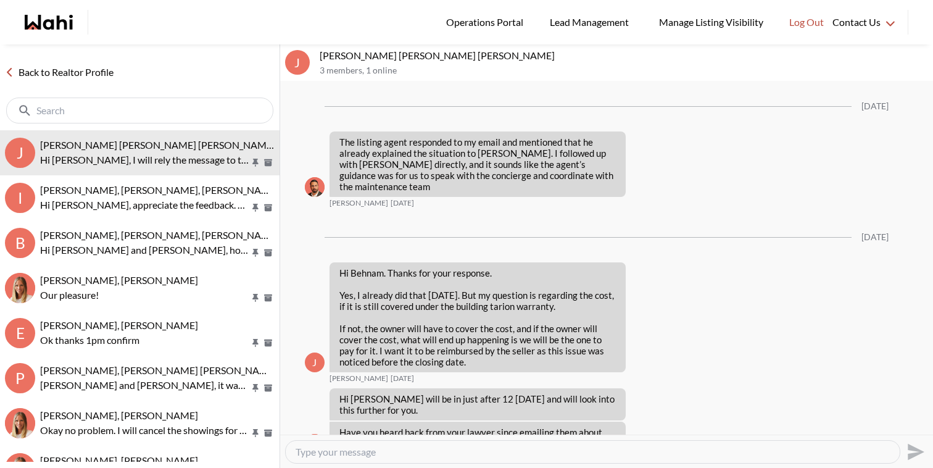
scroll to position [1482, 0]
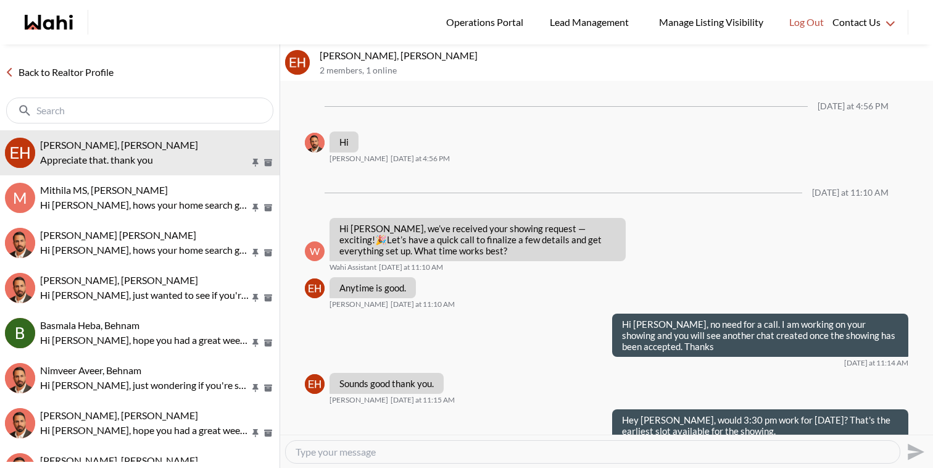
scroll to position [1333, 0]
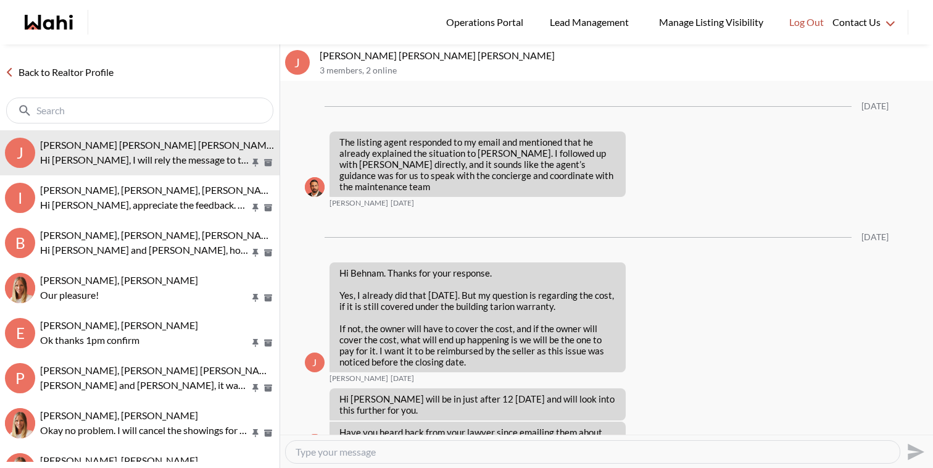
scroll to position [1482, 0]
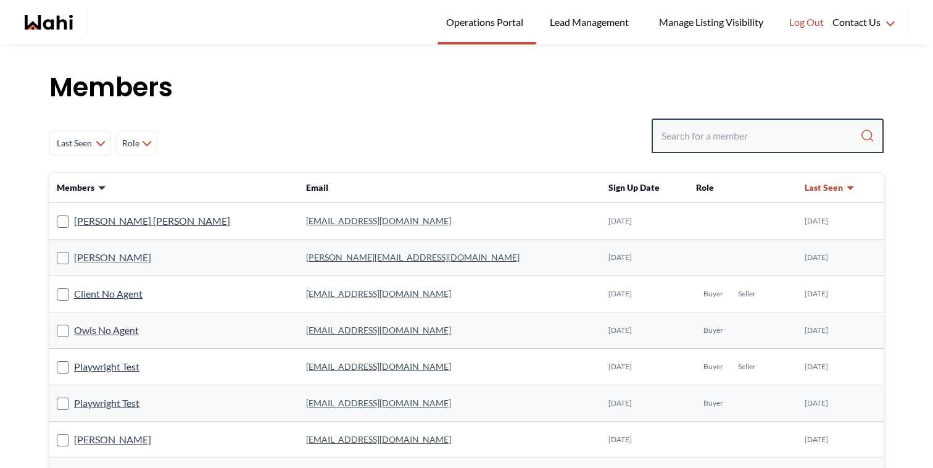
click at [685, 131] on input "Search input" at bounding box center [760, 136] width 199 height 22
paste input "[PERSON_NAME]"
type input "[PERSON_NAME]"
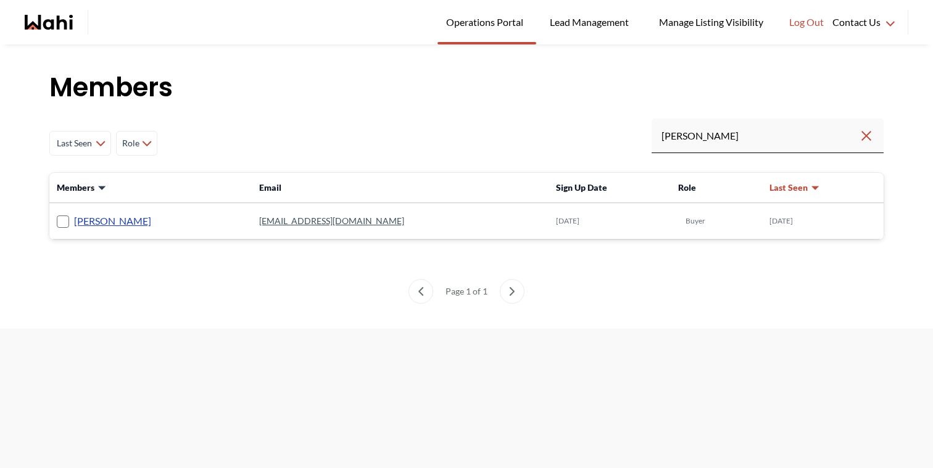
click at [133, 219] on link "[PERSON_NAME]" at bounding box center [112, 221] width 77 height 16
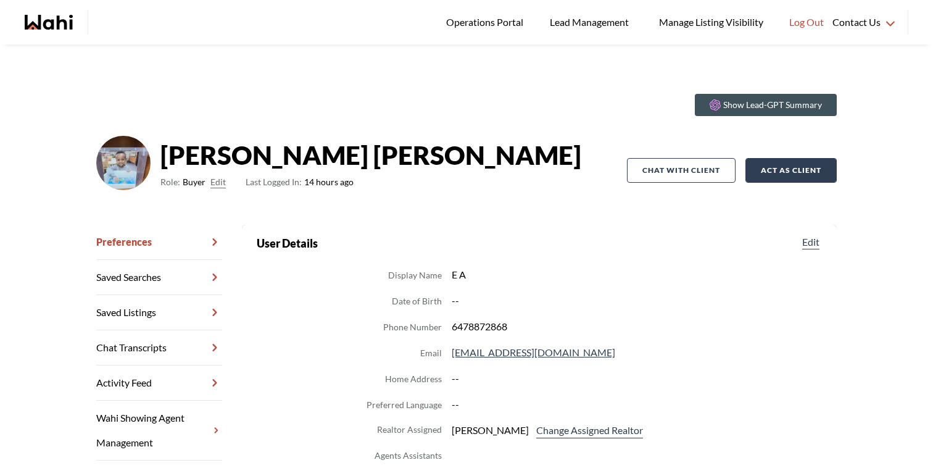
click at [781, 170] on button "Act as Client" at bounding box center [790, 170] width 91 height 25
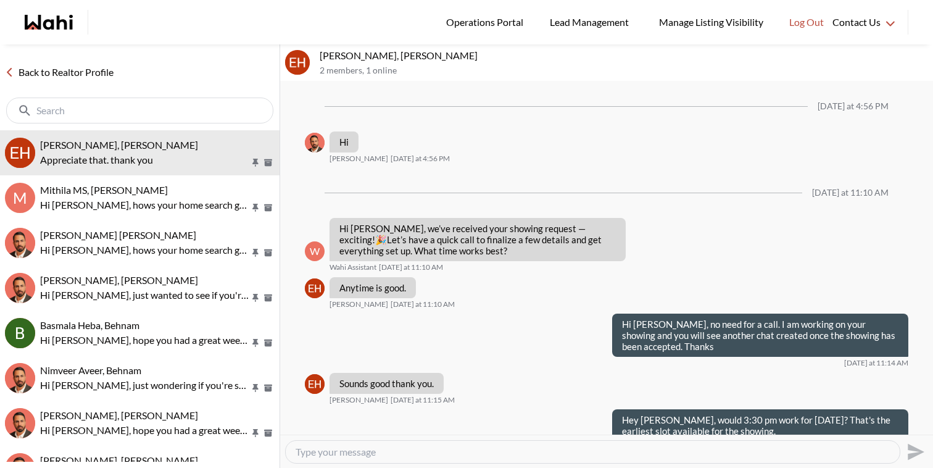
scroll to position [1333, 0]
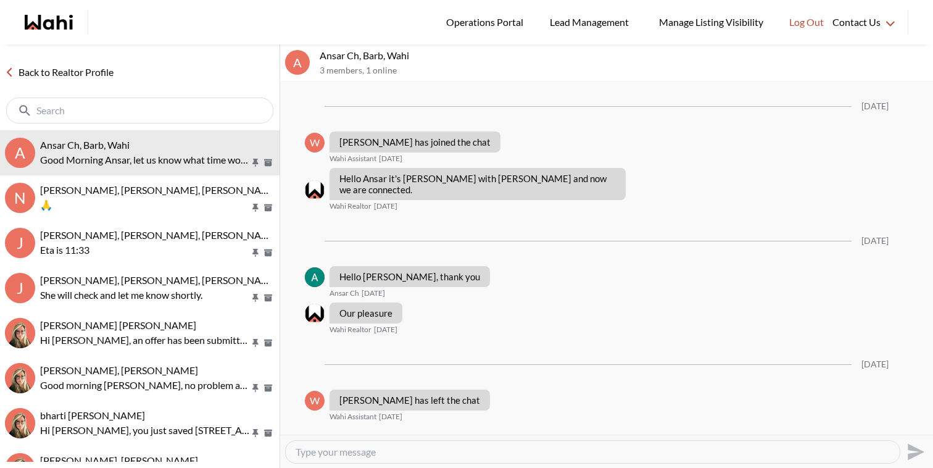
scroll to position [1360, 0]
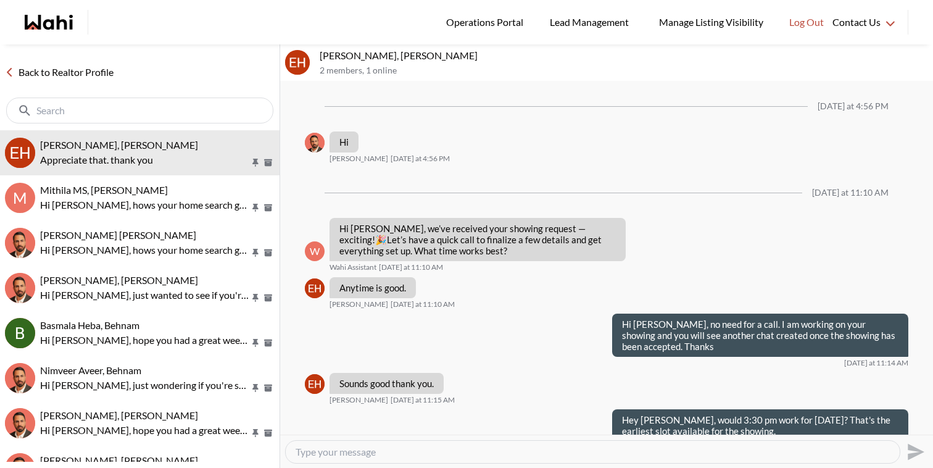
scroll to position [1333, 0]
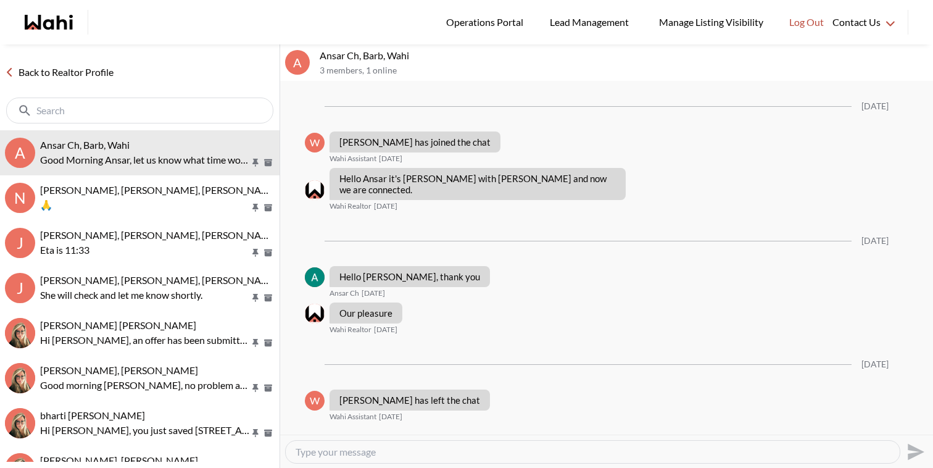
scroll to position [1360, 0]
